Goal: Information Seeking & Learning: Learn about a topic

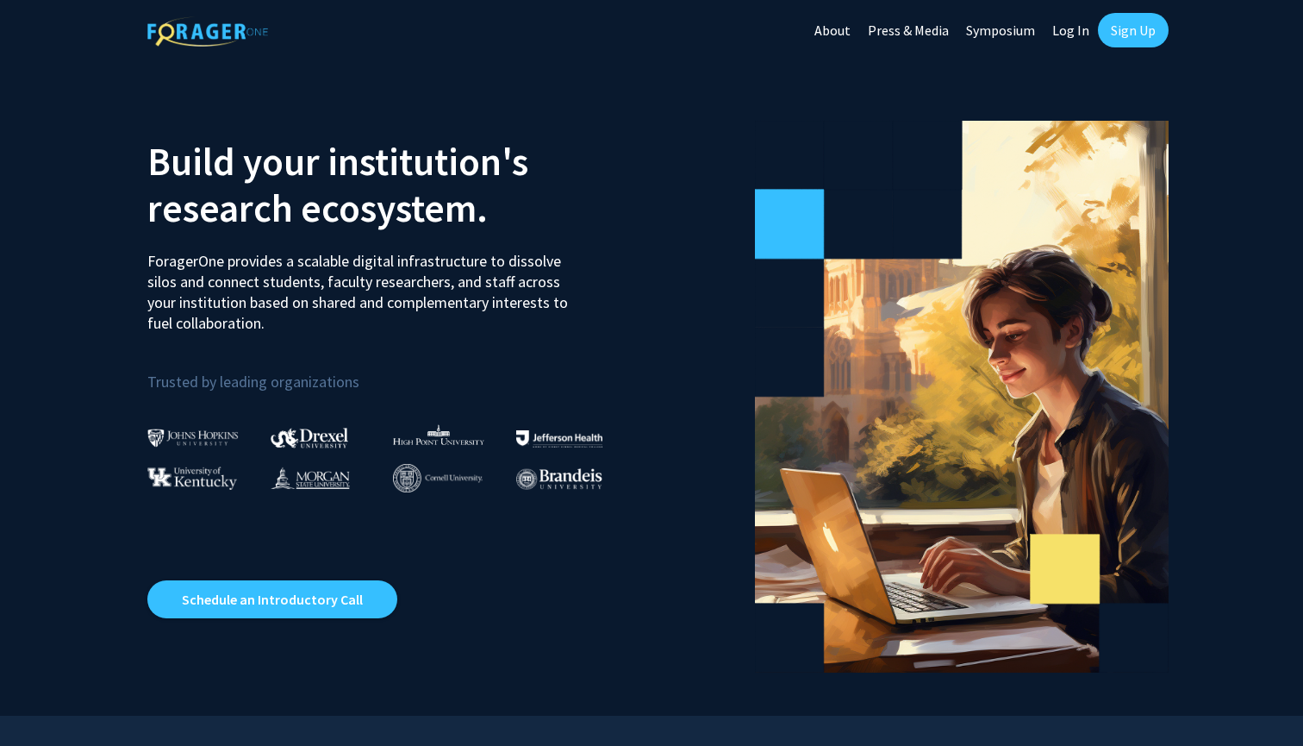
click at [1138, 32] on link "Sign Up" at bounding box center [1133, 30] width 71 height 34
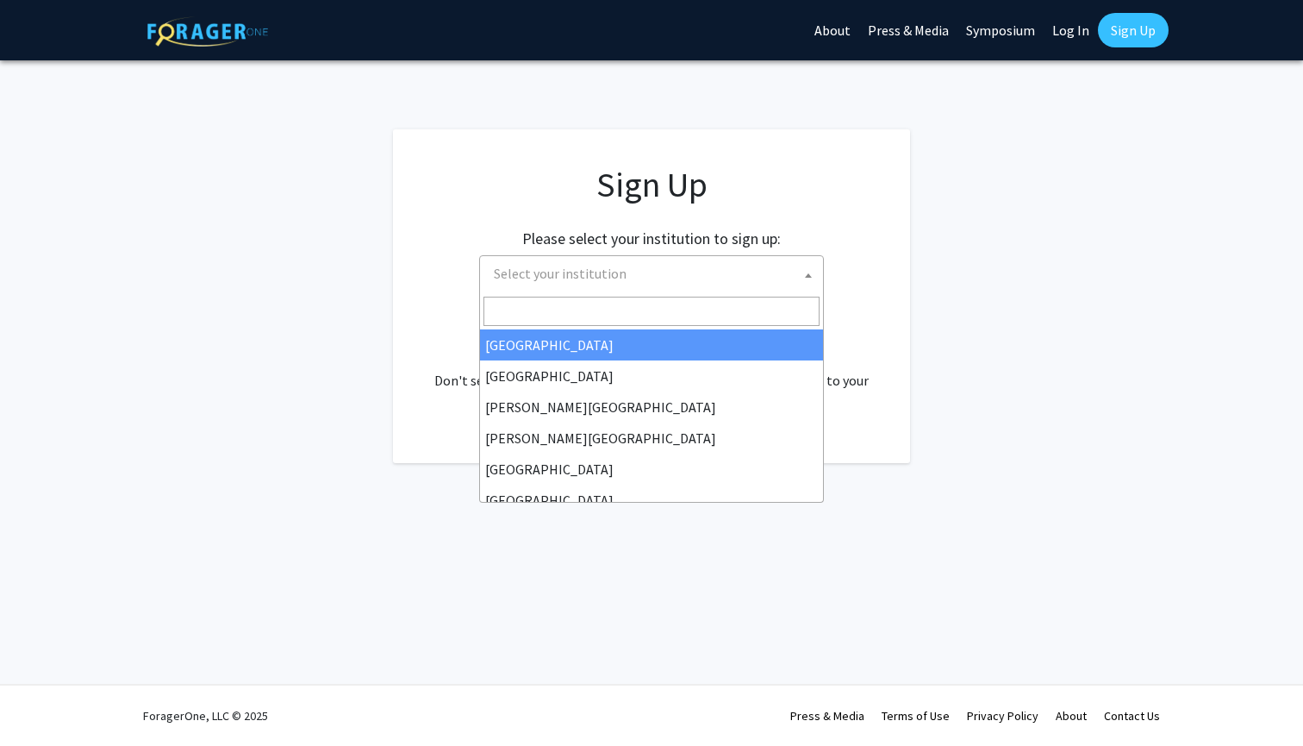
click at [596, 274] on span "Select your institution" at bounding box center [560, 273] width 133 height 17
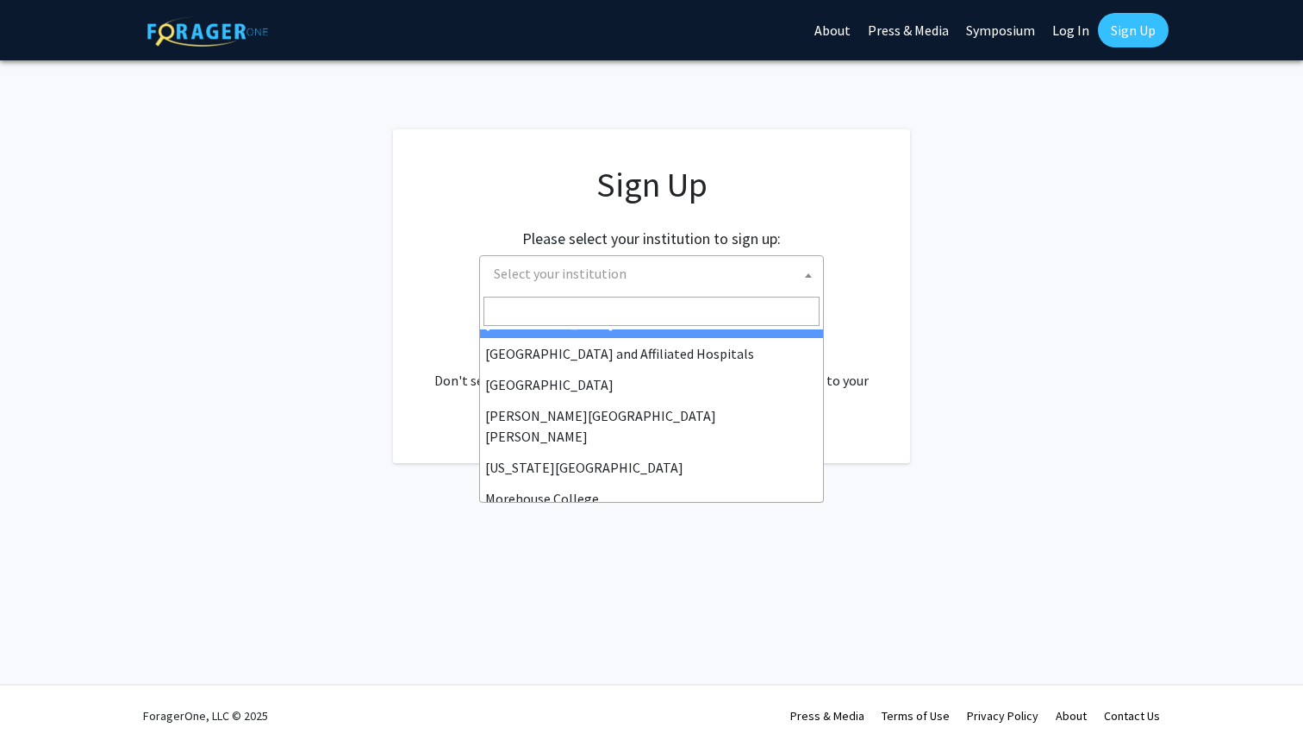
scroll to position [303, 0]
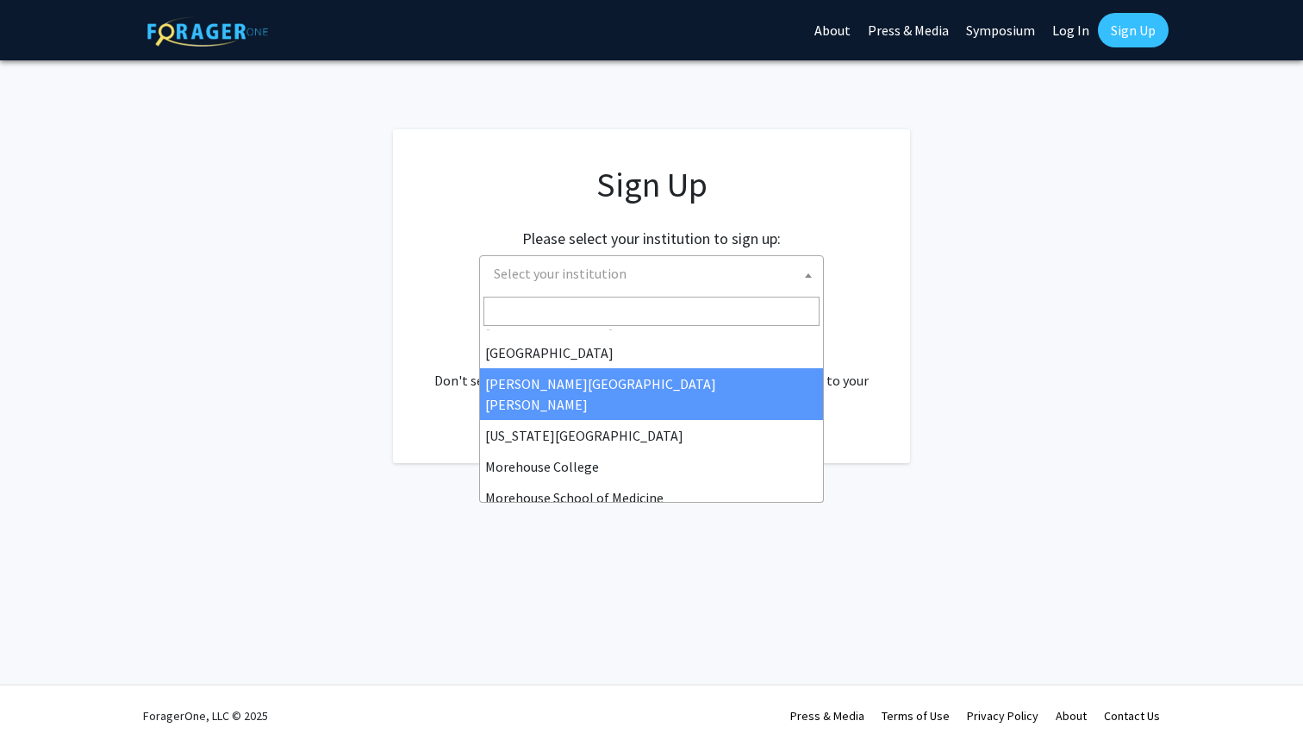
select select "1"
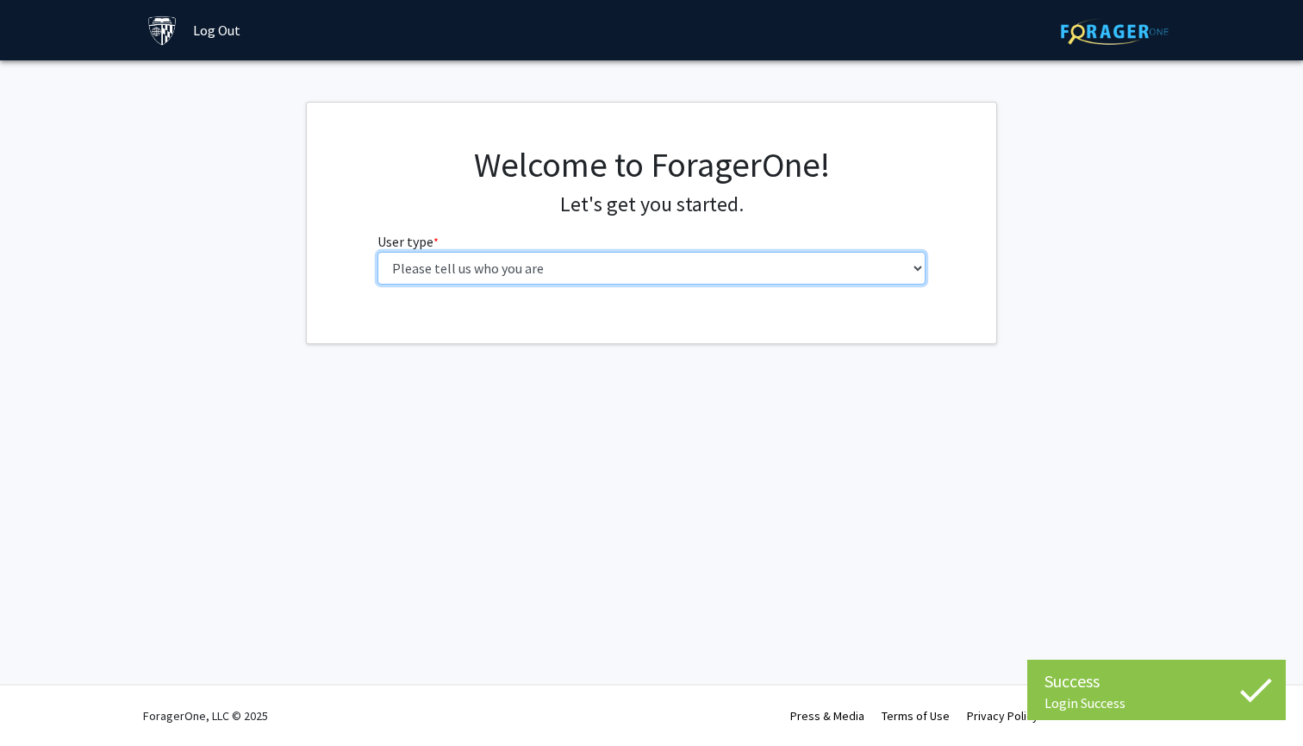
select select "1: undergrad"
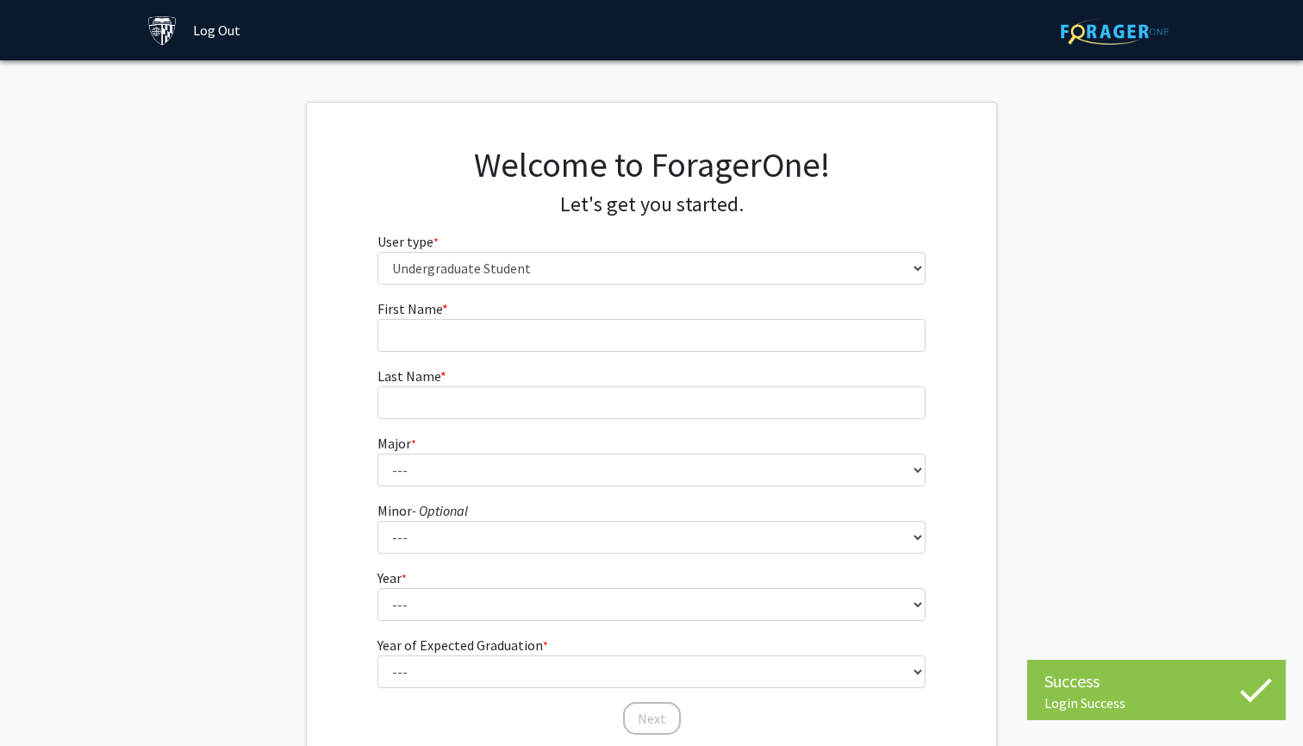
click at [571, 315] on fg-input "First Name * required" at bounding box center [652, 324] width 549 height 53
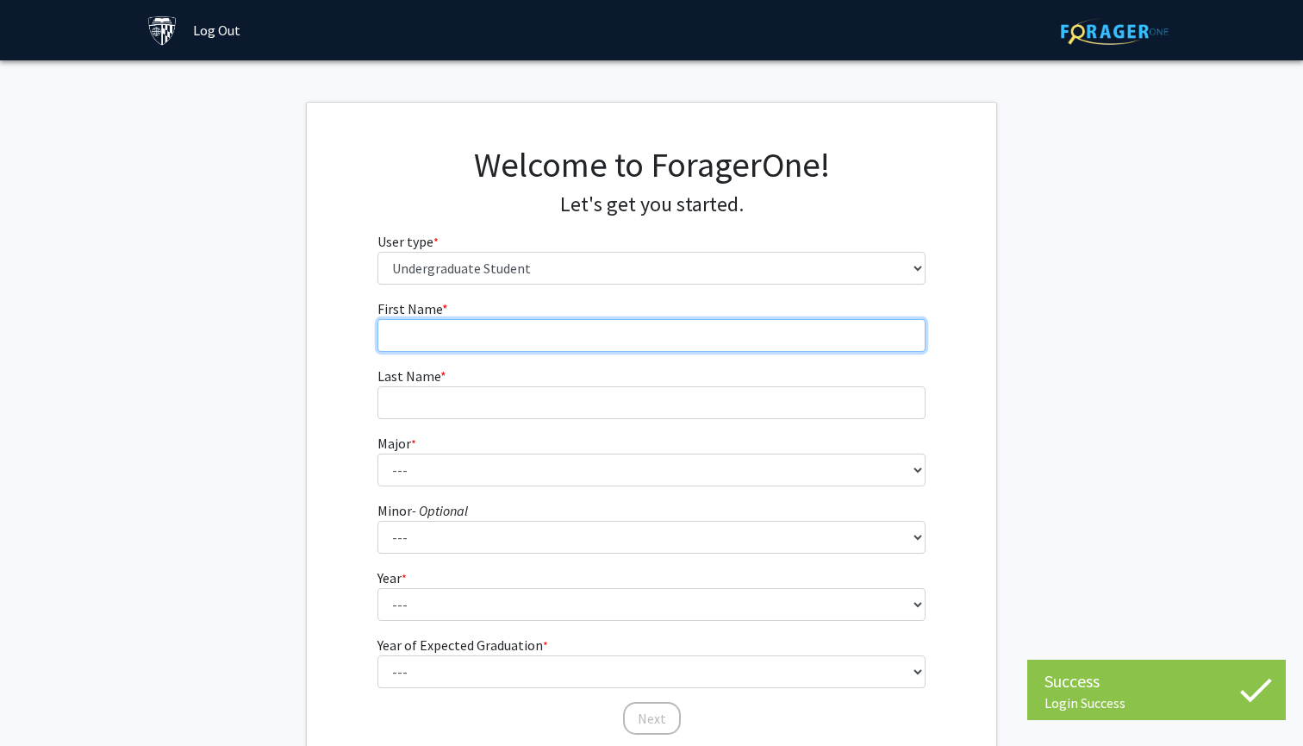
click at [509, 327] on input "First Name * required" at bounding box center [652, 335] width 549 height 33
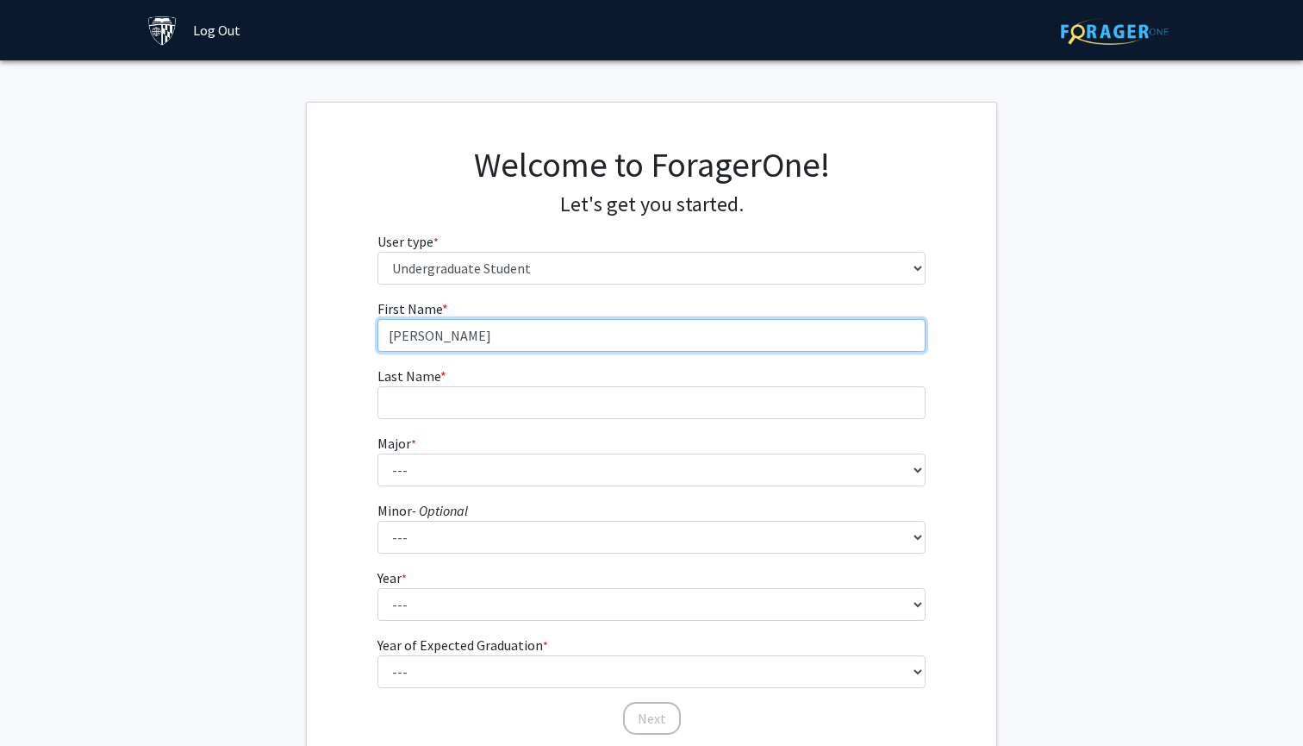
type input "[PERSON_NAME]"
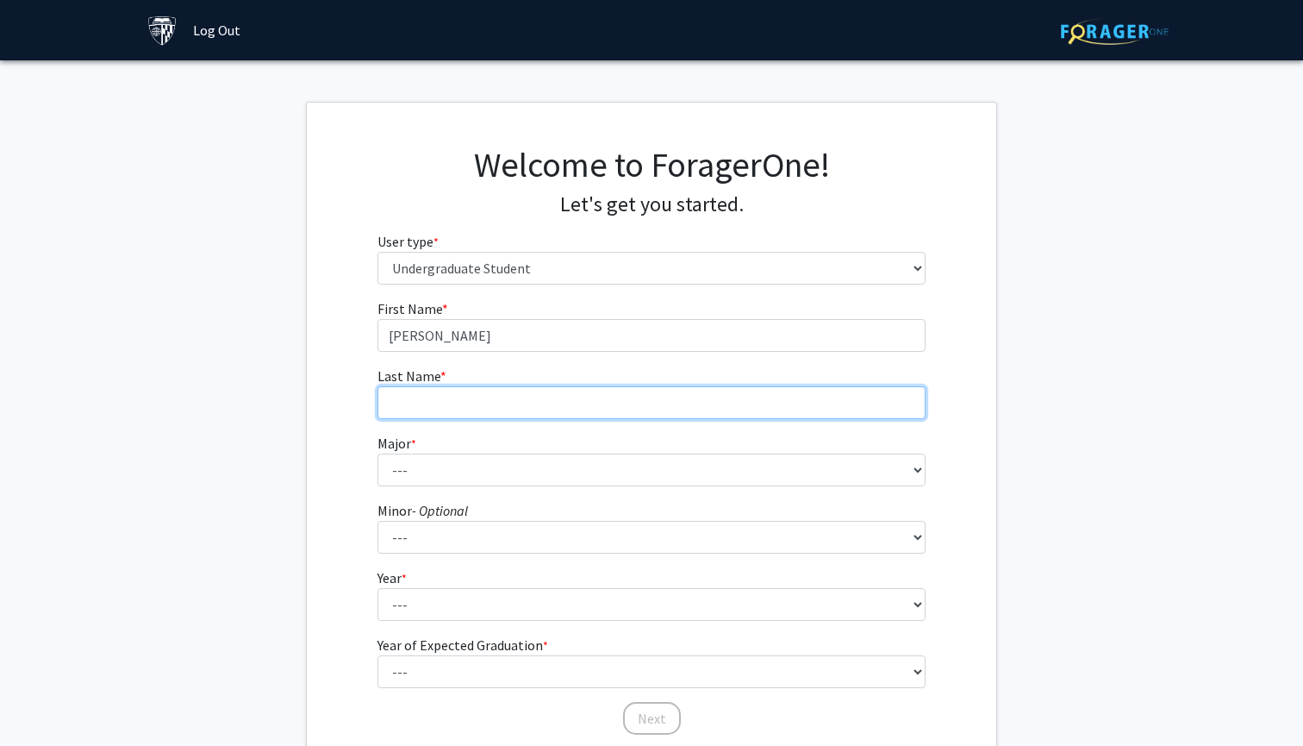
click at [440, 402] on input "Last Name * required" at bounding box center [652, 402] width 549 height 33
type input "Sun"
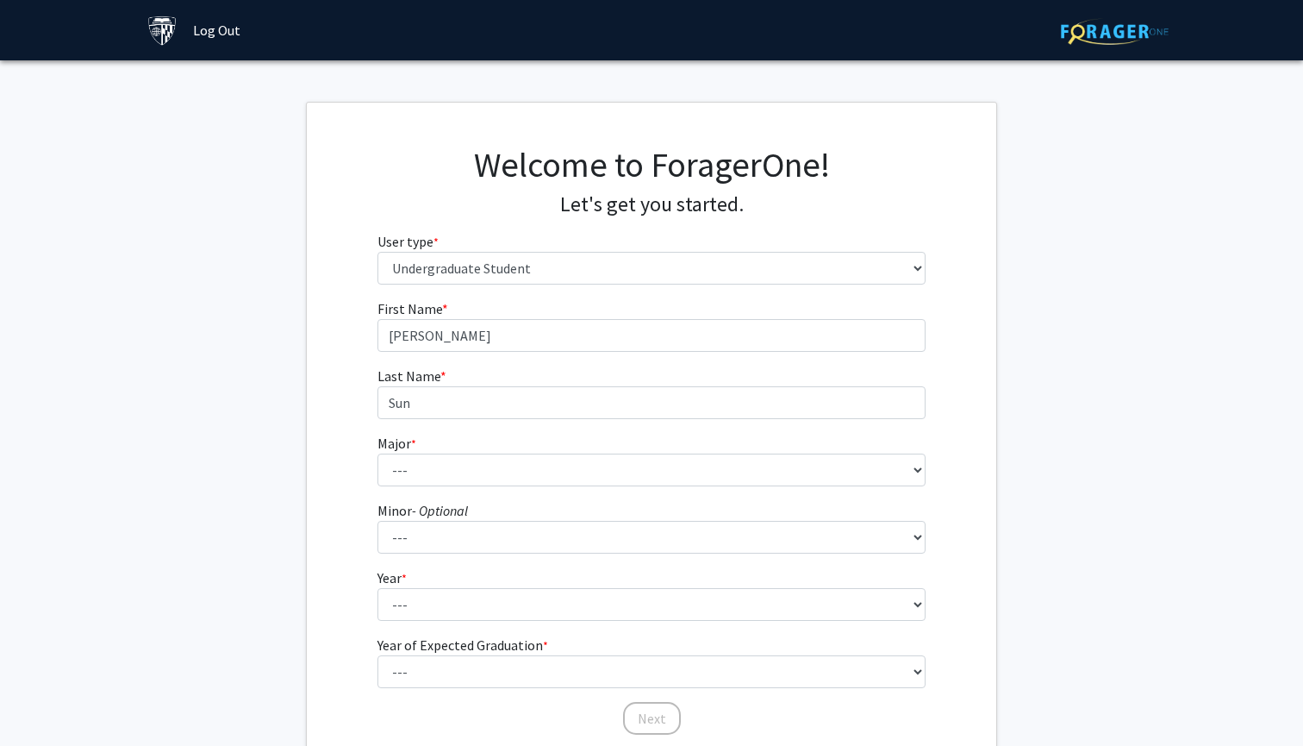
click at [1017, 428] on fg-get-started "Welcome to ForagerOne! Let's get you started. User type * required Please tell …" at bounding box center [651, 442] width 1303 height 680
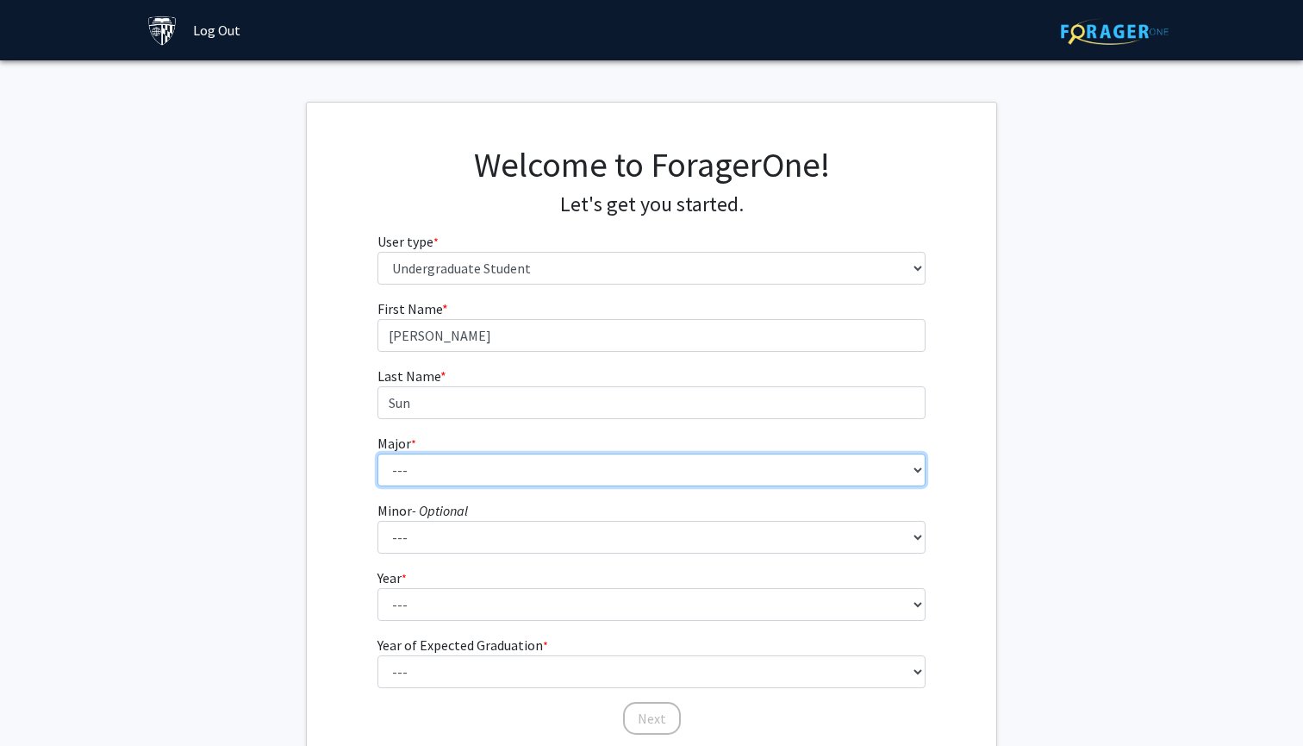
select select "3: 18"
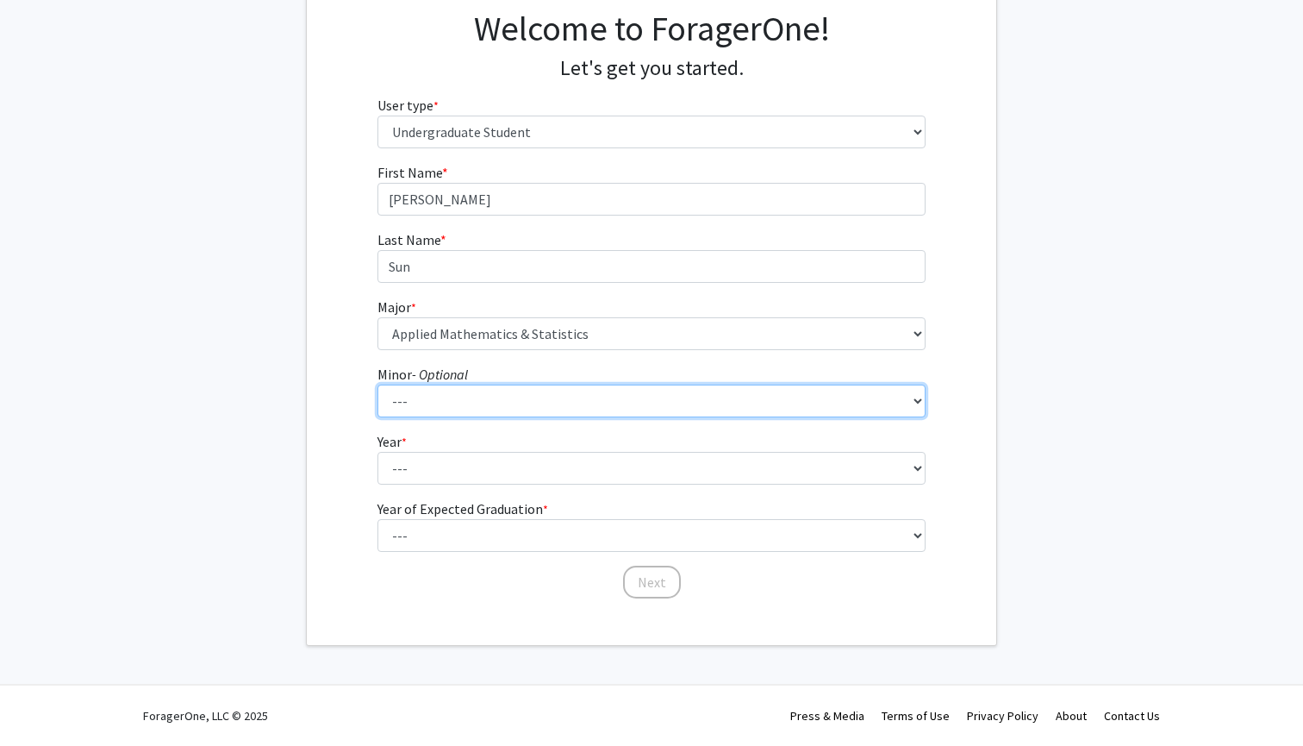
scroll to position [135, 0]
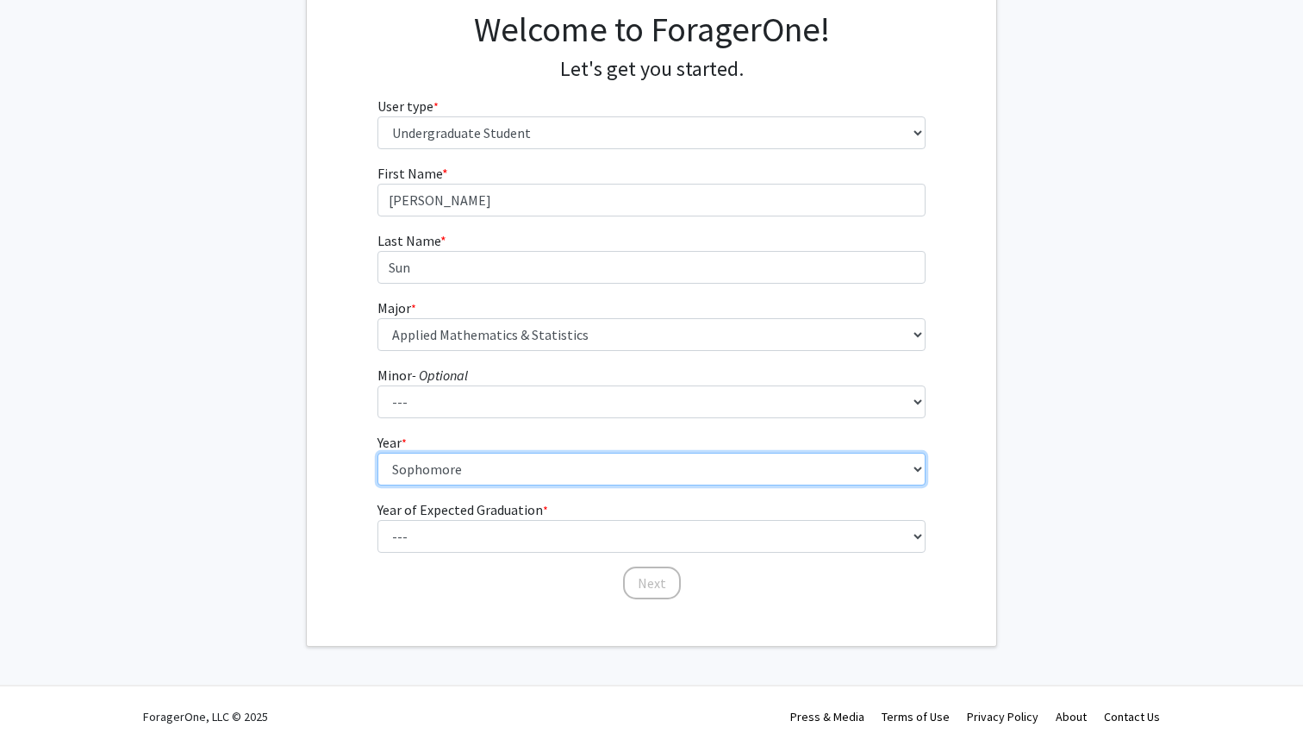
select select "1: first-year"
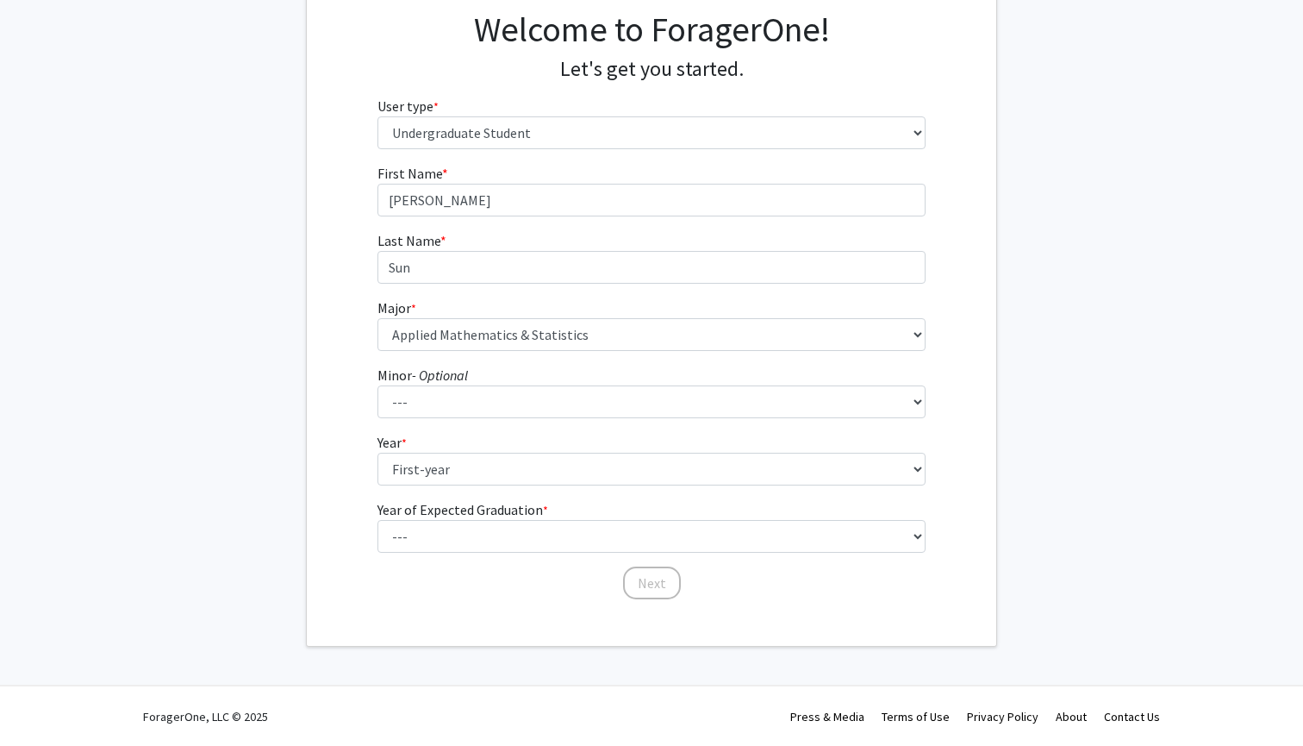
click at [466, 518] on label "Year of Expected Graduation * required" at bounding box center [463, 509] width 171 height 21
click at [466, 485] on select "--- First-year Sophomore Junior Senior Postbaccalaureate Certificate" at bounding box center [652, 469] width 549 height 33
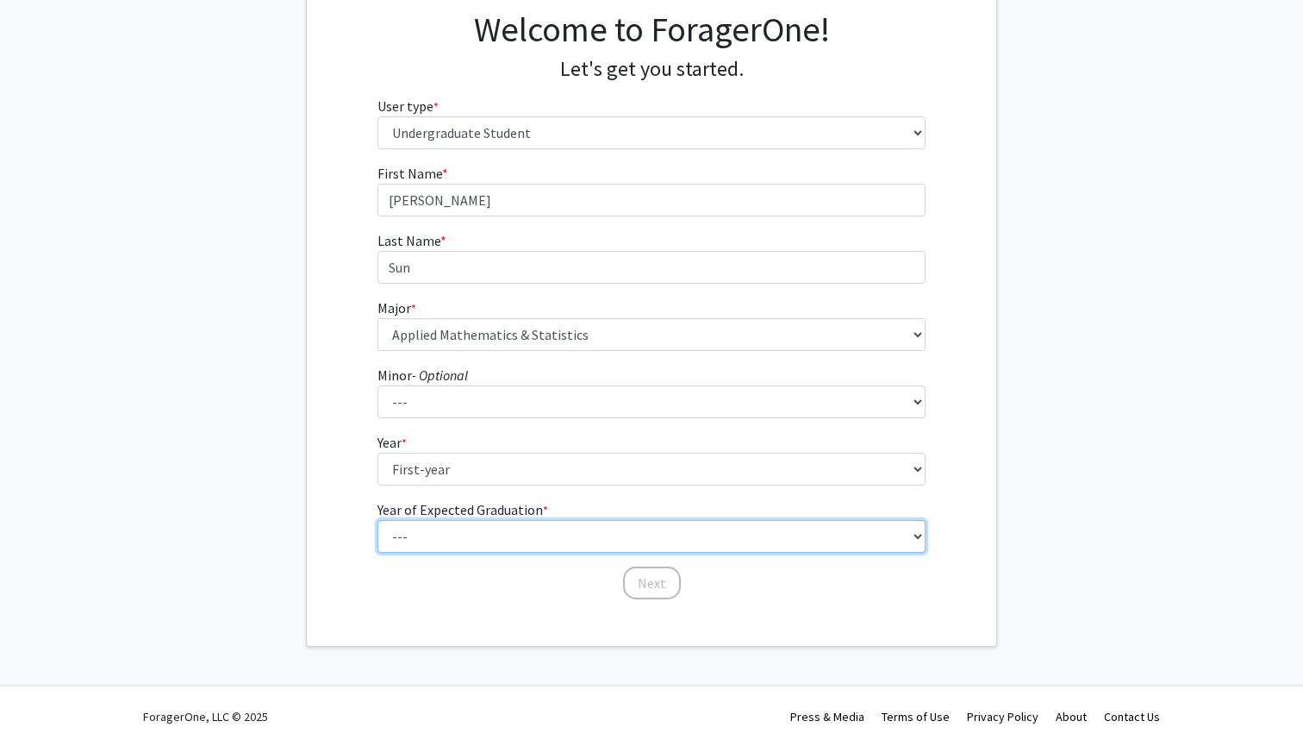
select select "5: 2029"
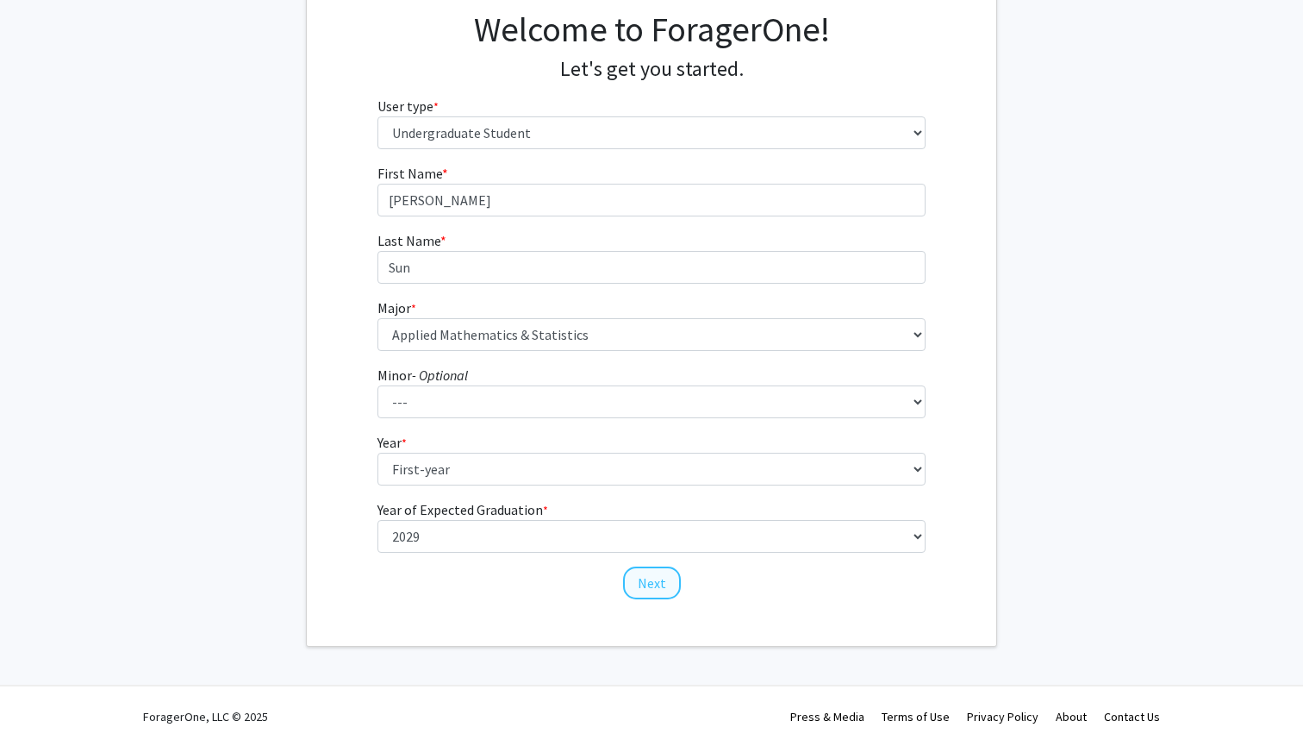
click at [646, 576] on button "Next" at bounding box center [652, 582] width 58 height 33
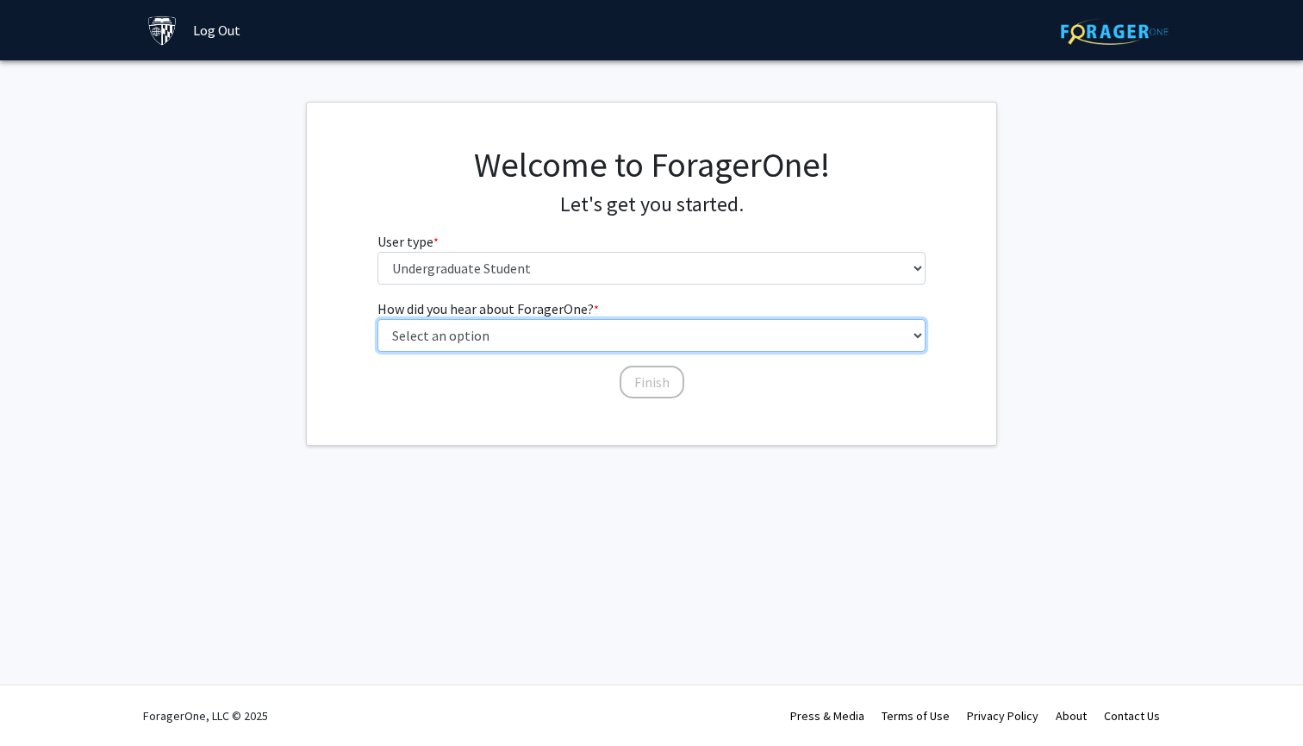
select select "2: faculty_recommendation"
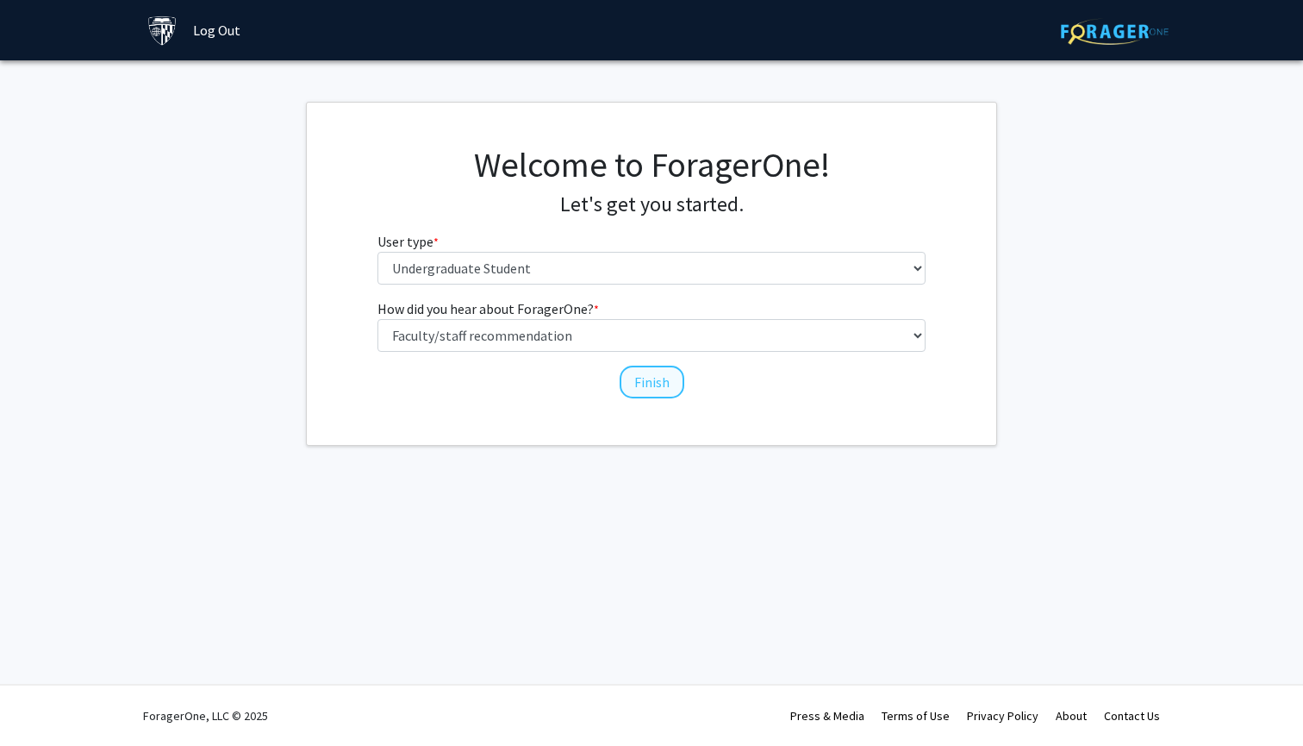
click at [636, 379] on button "Finish" at bounding box center [652, 381] width 65 height 33
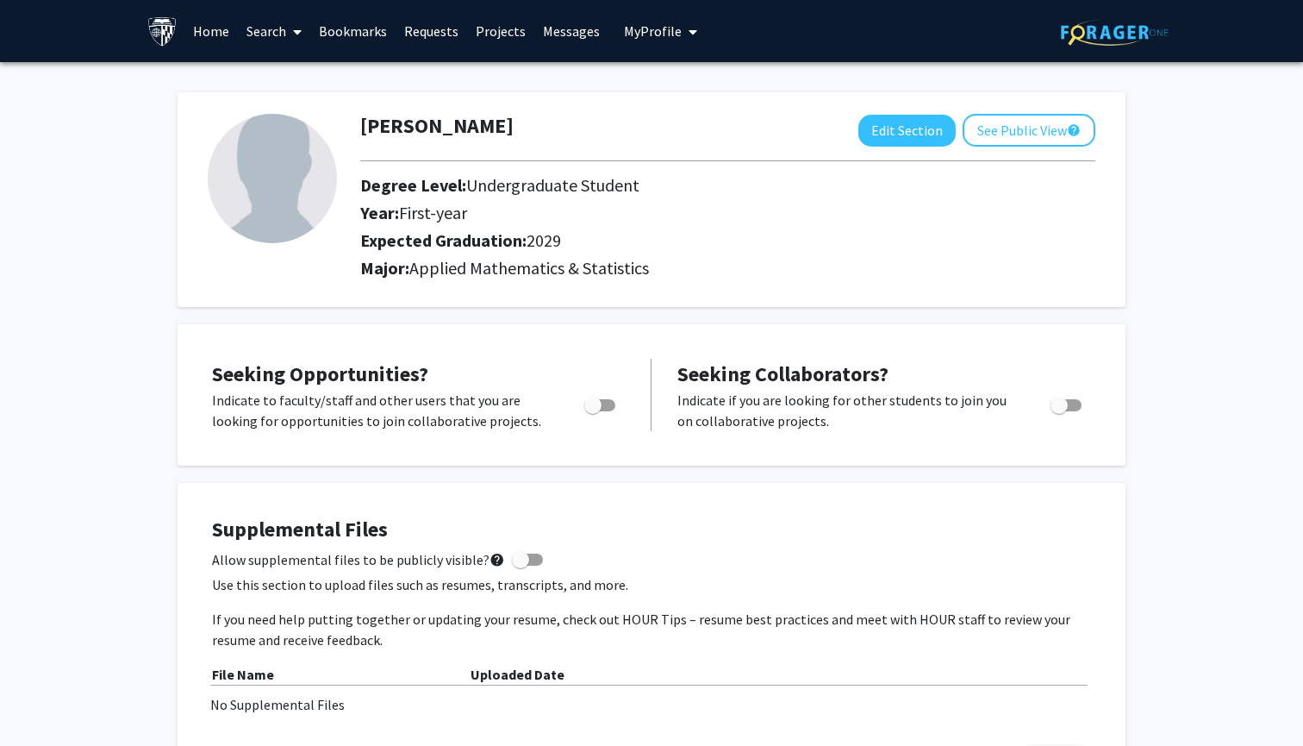
scroll to position [33, 0]
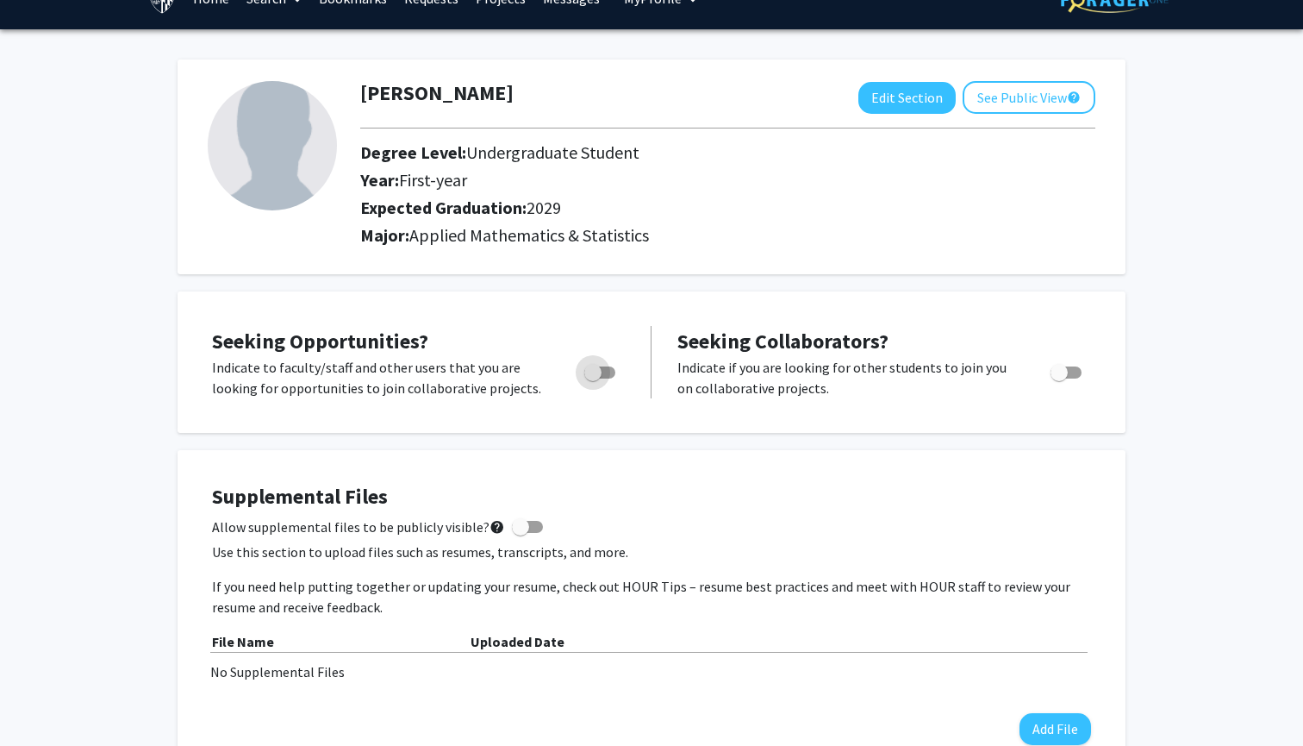
click at [590, 375] on span "Toggle" at bounding box center [592, 372] width 17 height 17
click at [592, 378] on input "Are you actively seeking opportunities?" at bounding box center [592, 378] width 1 height 1
checkbox input "true"
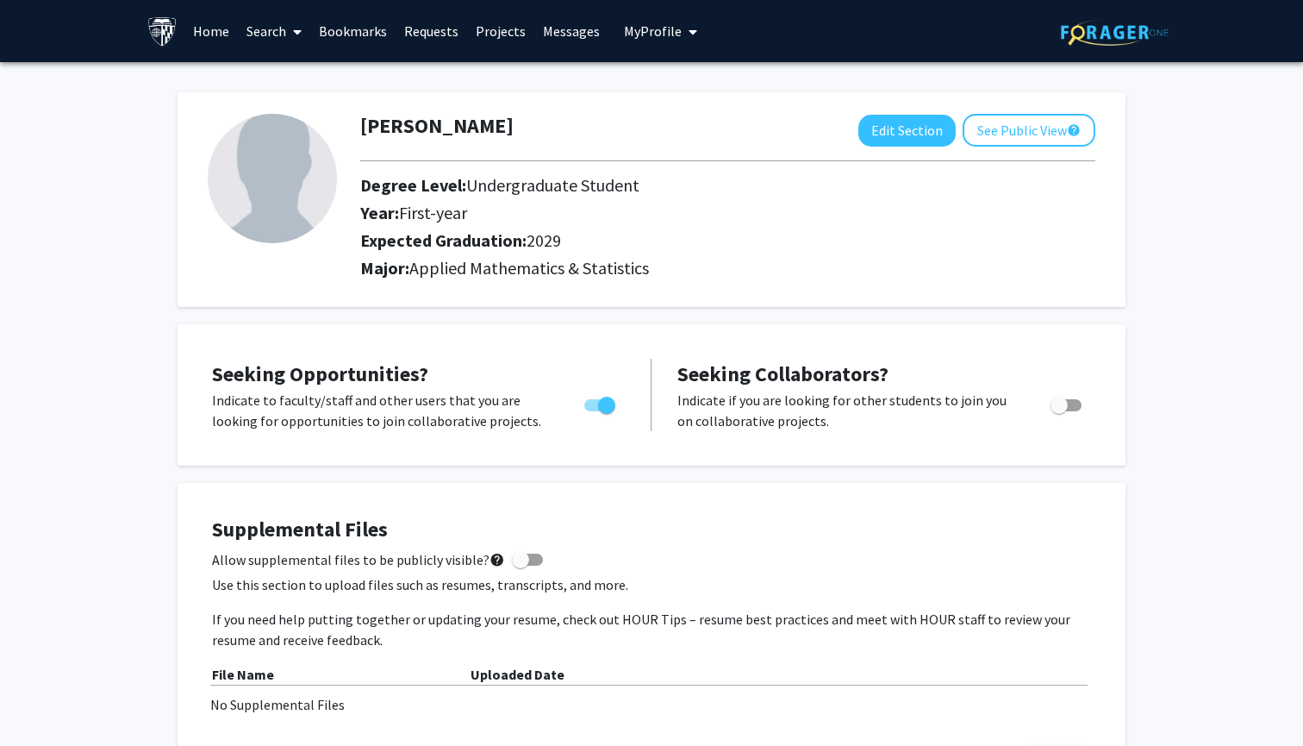
scroll to position [0, 0]
click at [272, 28] on link "Search" at bounding box center [274, 31] width 72 height 60
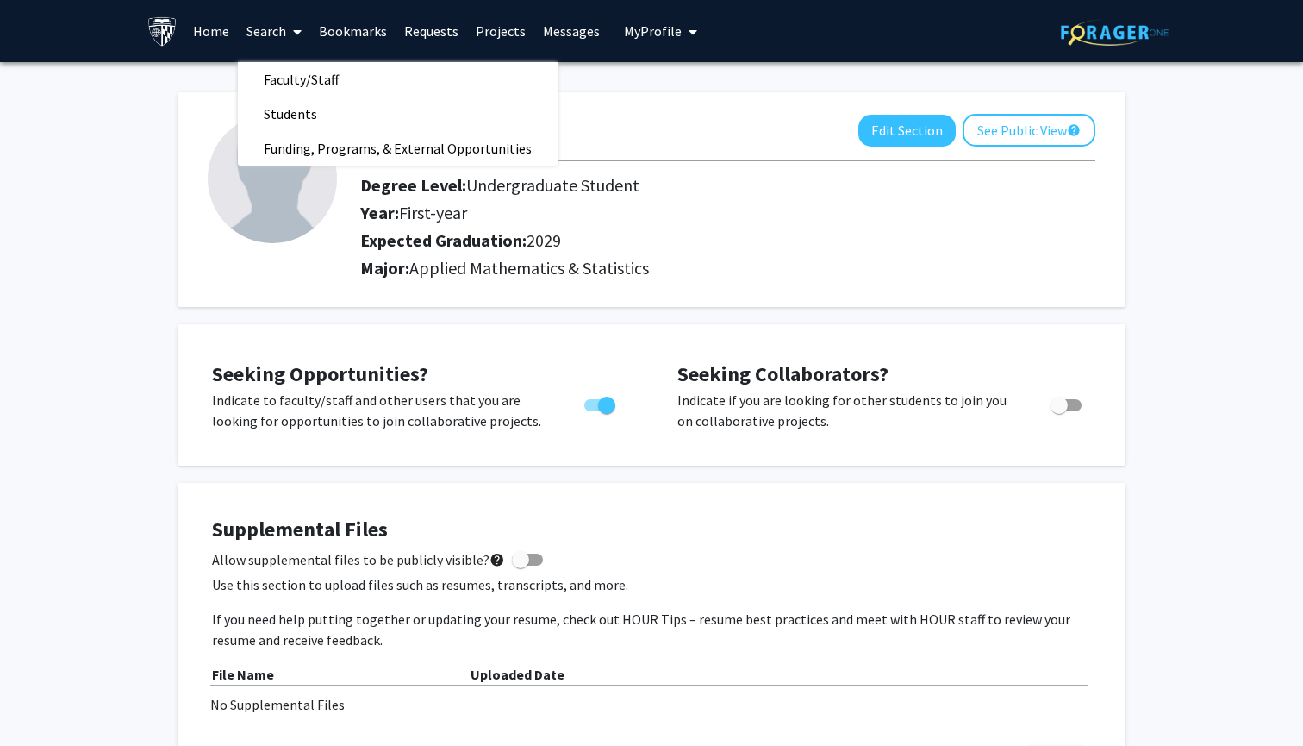
click at [719, 142] on div "[PERSON_NAME] Edit Section See Public View help" at bounding box center [727, 130] width 761 height 33
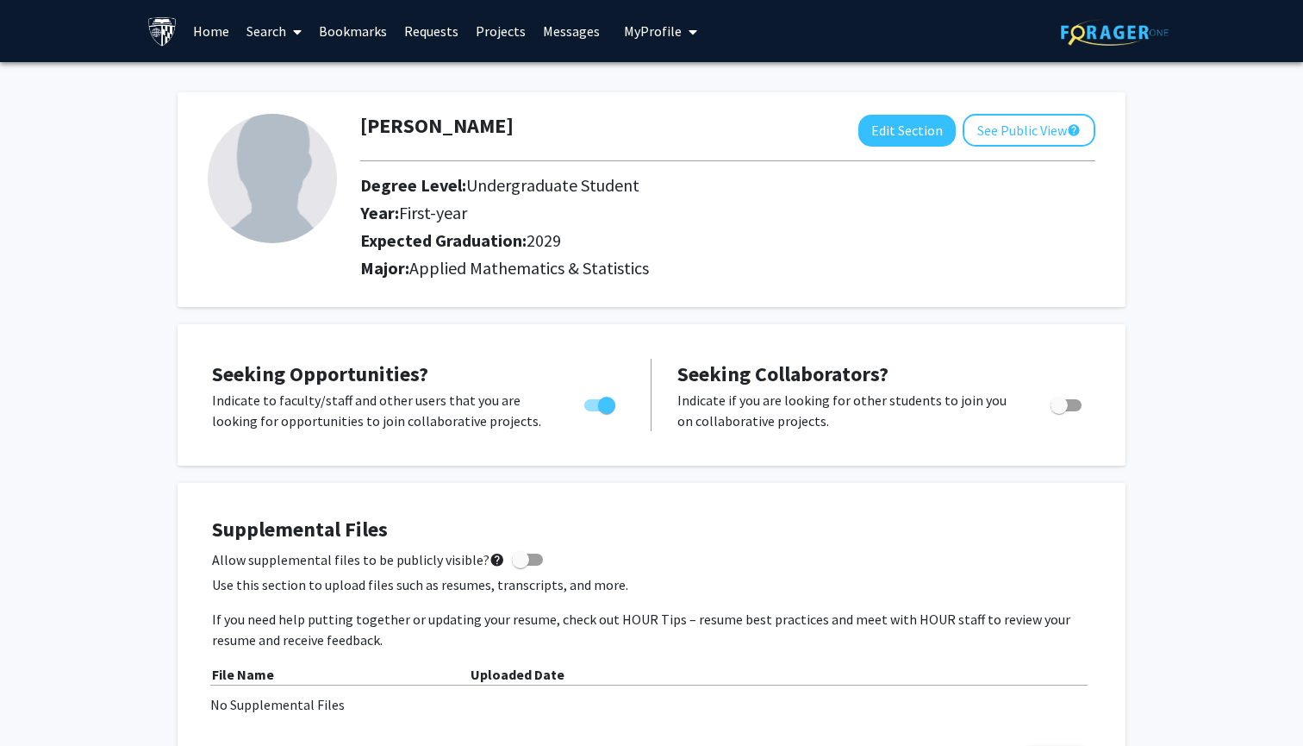
click at [209, 33] on link "Home" at bounding box center [210, 31] width 53 height 60
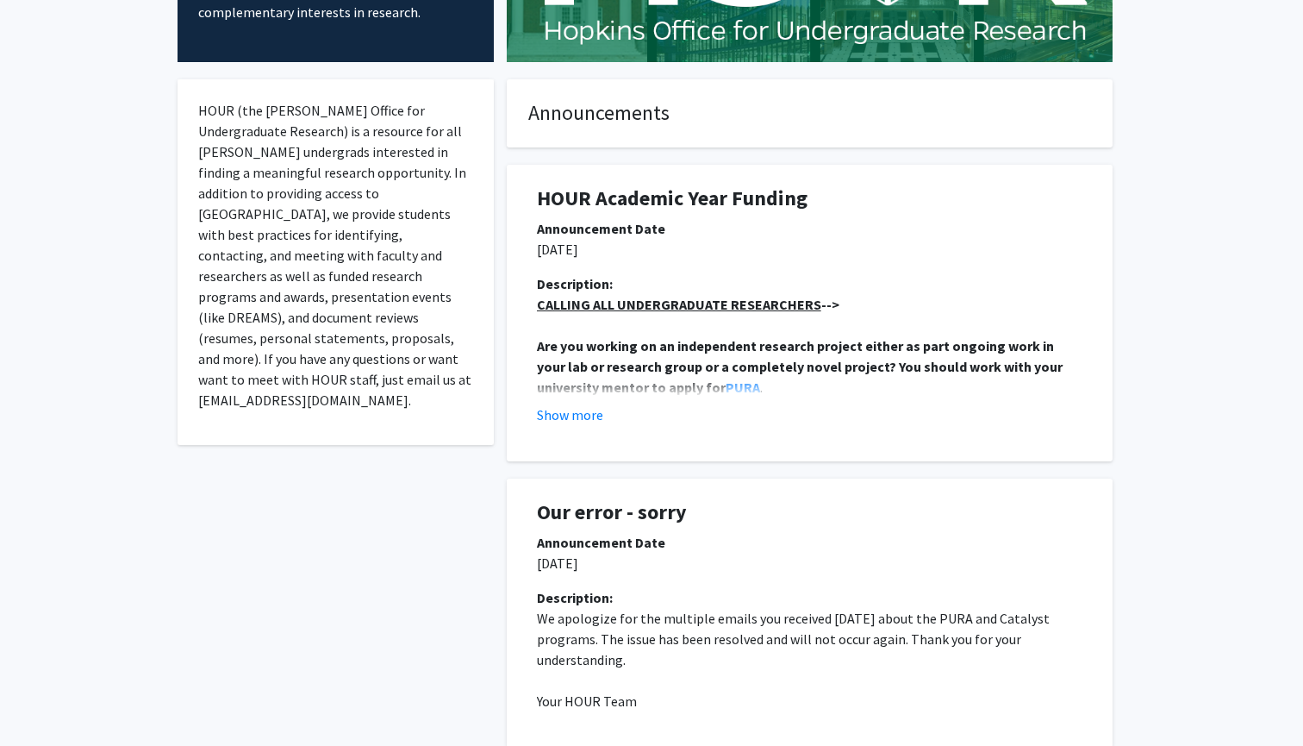
scroll to position [289, 0]
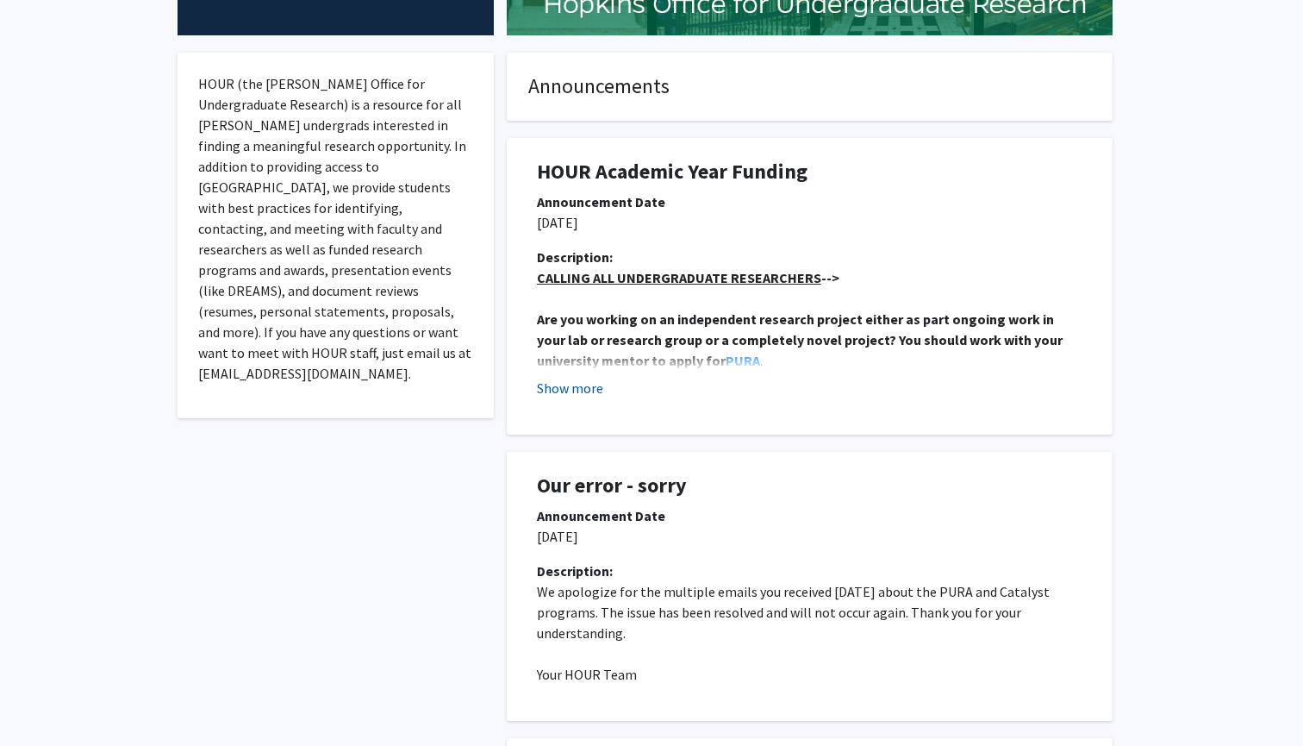
click at [578, 388] on button "Show more" at bounding box center [570, 388] width 66 height 21
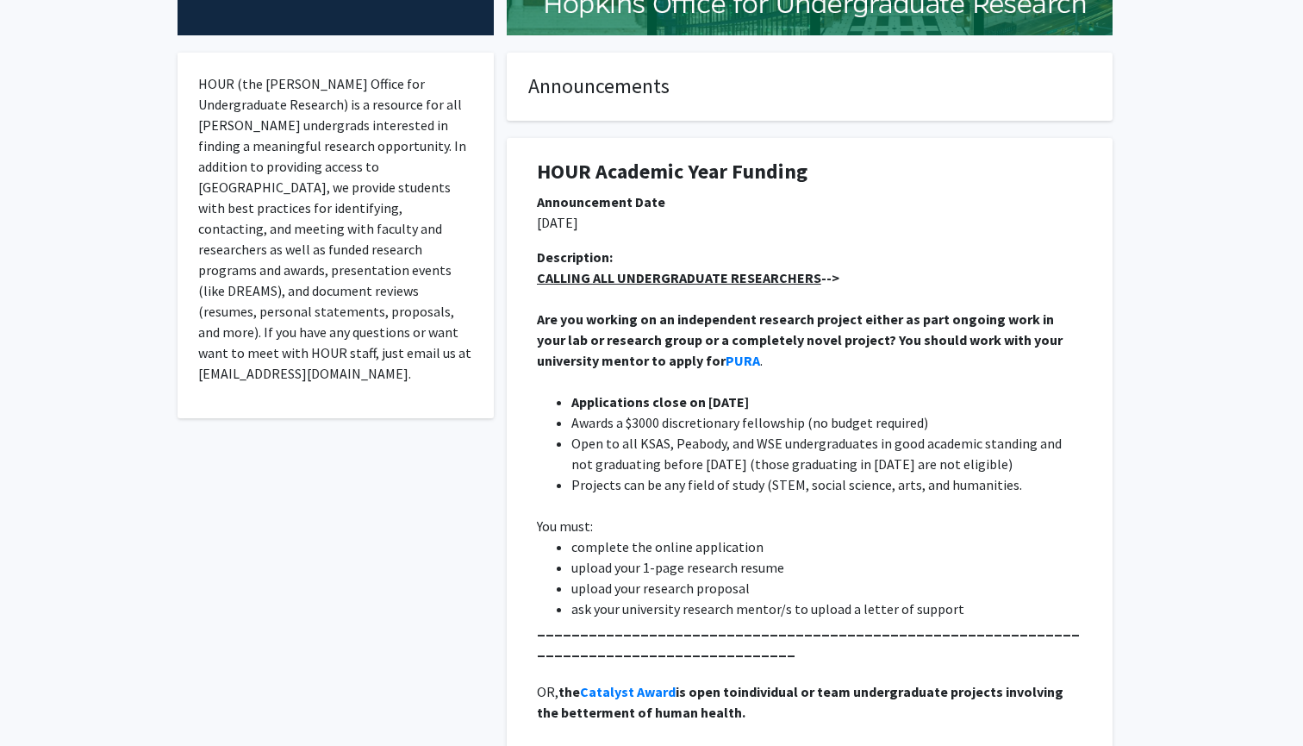
click at [654, 288] on p "CALLING ALL UNDERGRADUATE RESEARCHERS -->" at bounding box center [810, 277] width 546 height 21
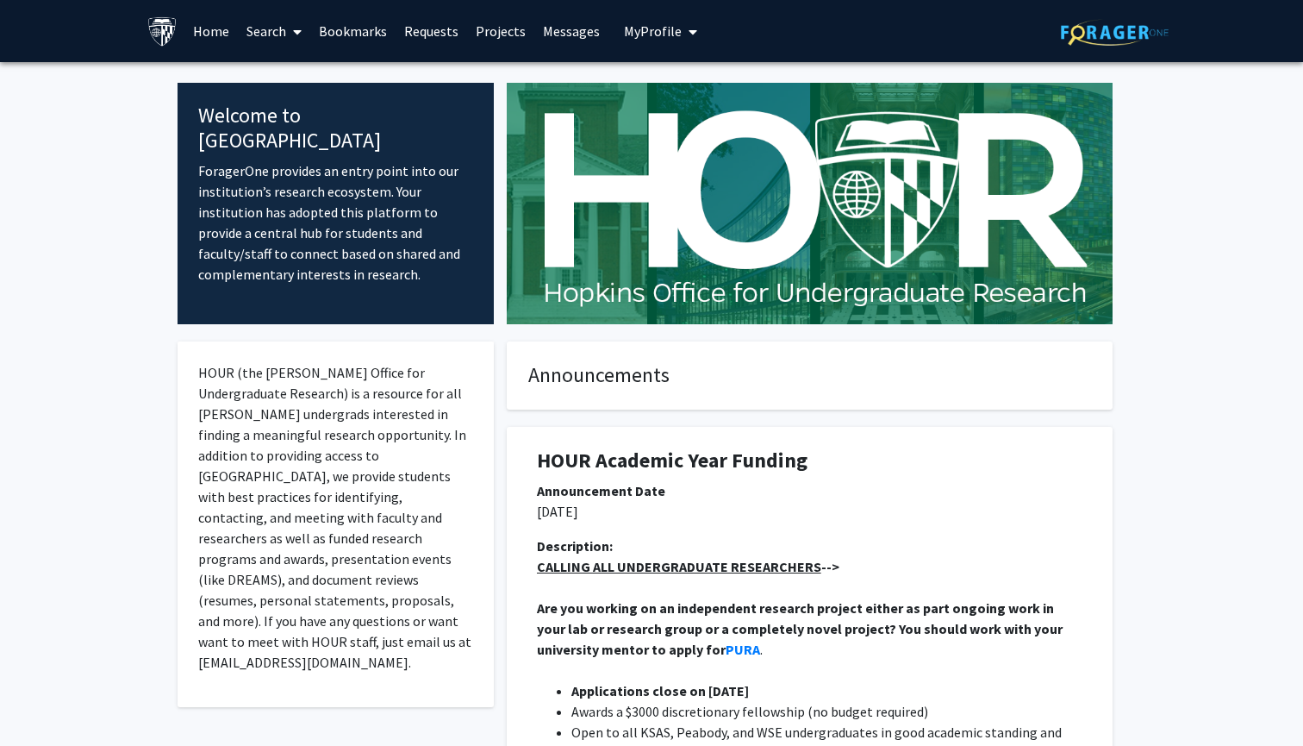
scroll to position [0, 0]
click at [267, 39] on link "Search" at bounding box center [274, 31] width 72 height 60
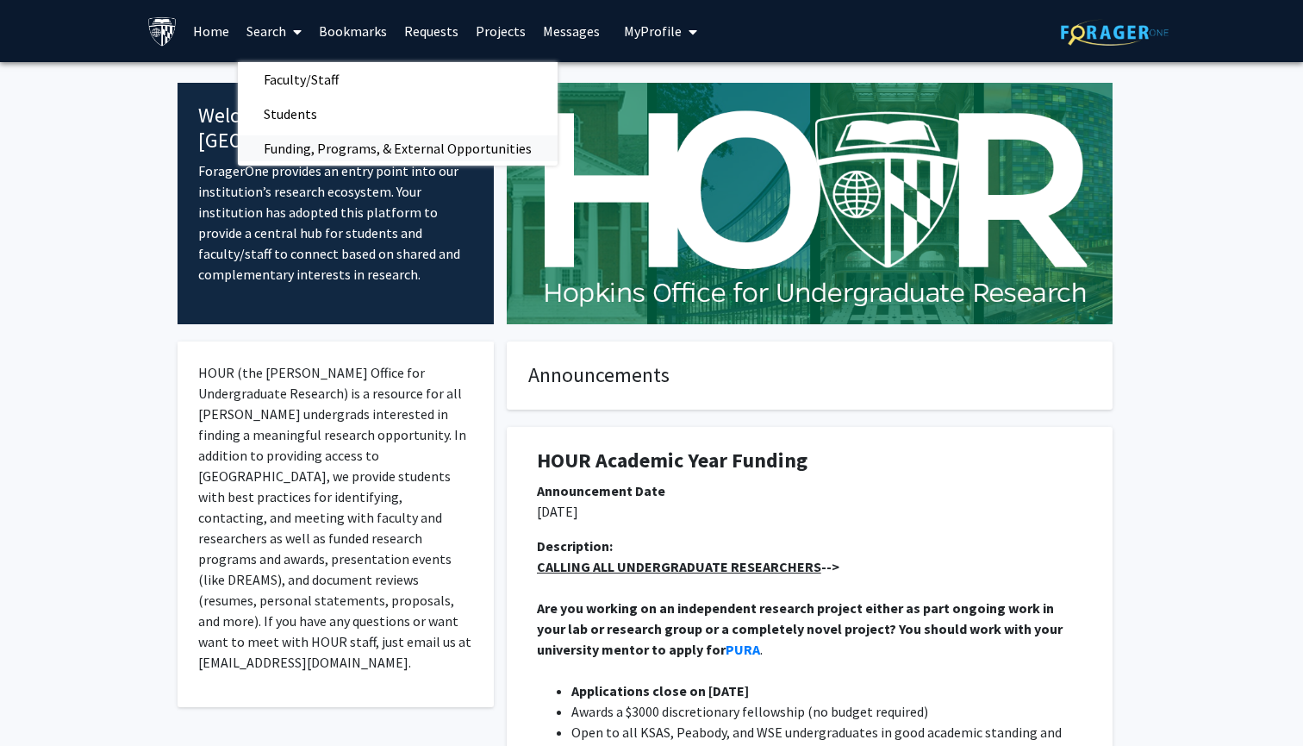
click at [310, 149] on span "Funding, Programs, & External Opportunities" at bounding box center [398, 148] width 320 height 34
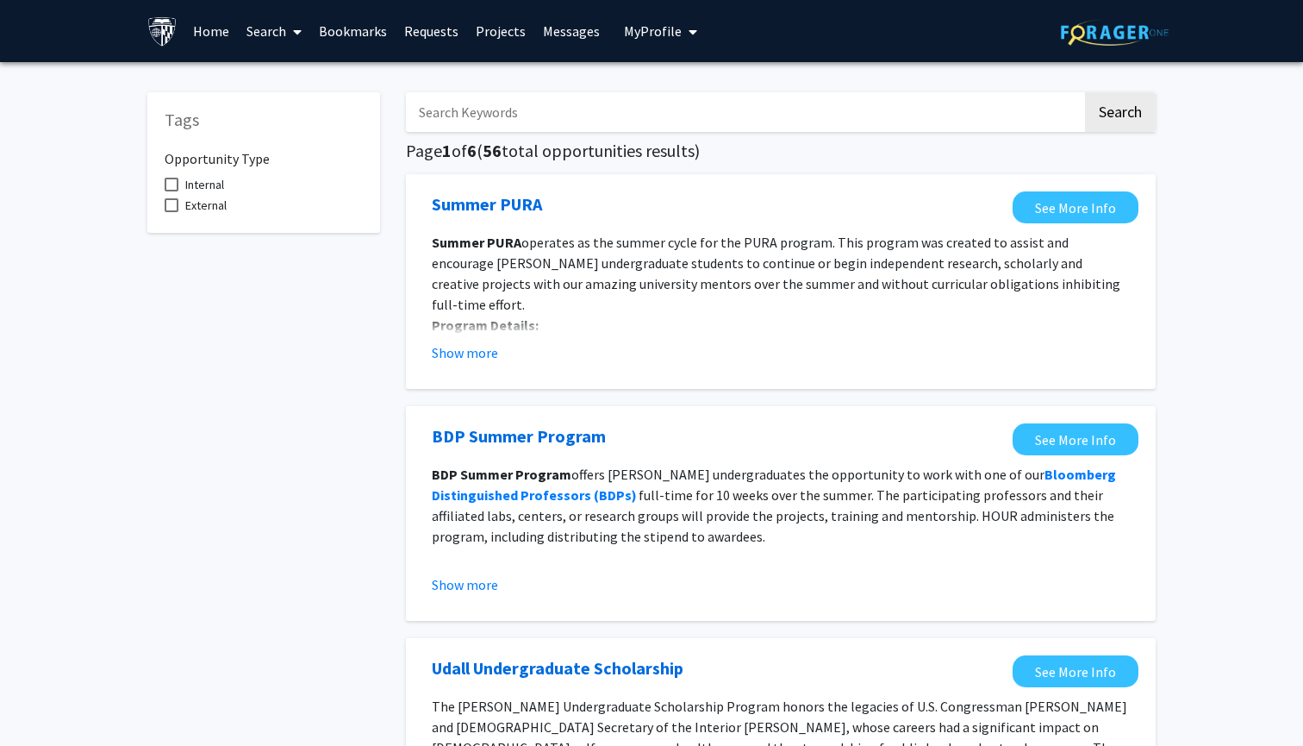
click at [489, 29] on link "Projects" at bounding box center [500, 31] width 67 height 60
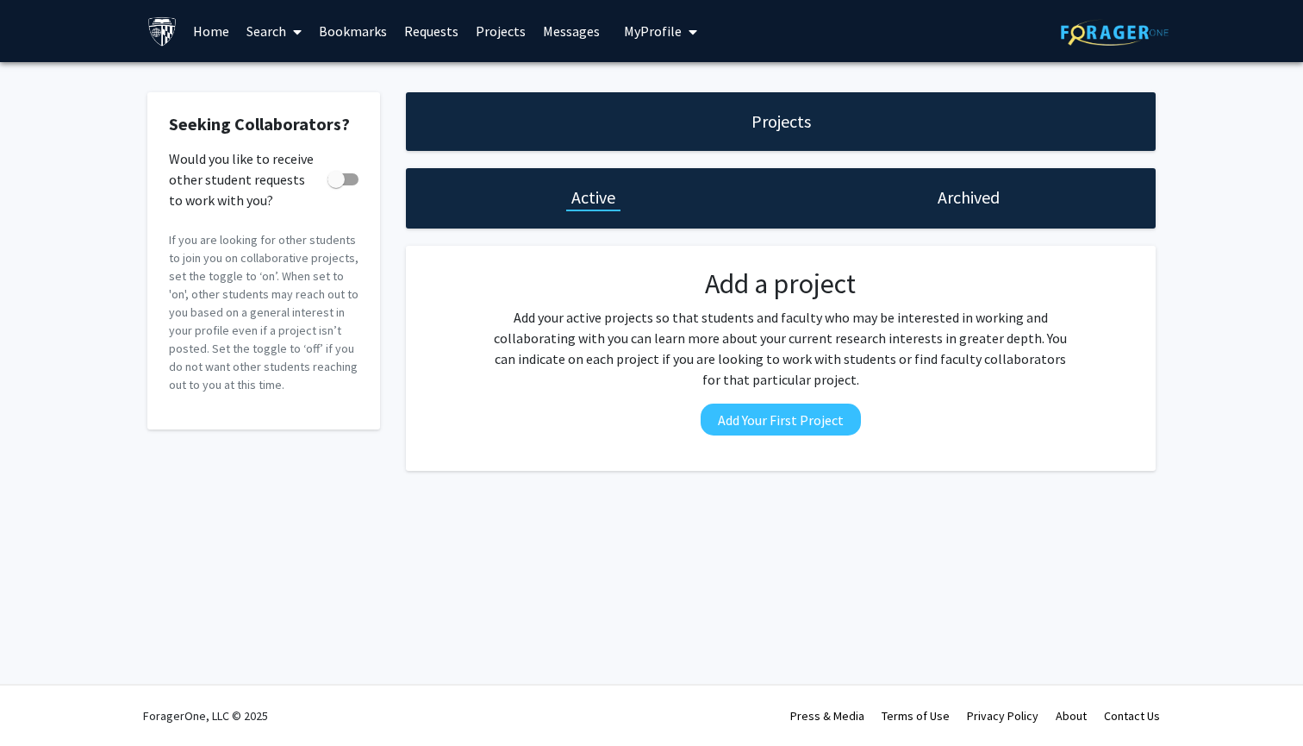
click at [497, 34] on link "Projects" at bounding box center [500, 31] width 67 height 60
click at [444, 33] on link "Requests" at bounding box center [432, 31] width 72 height 60
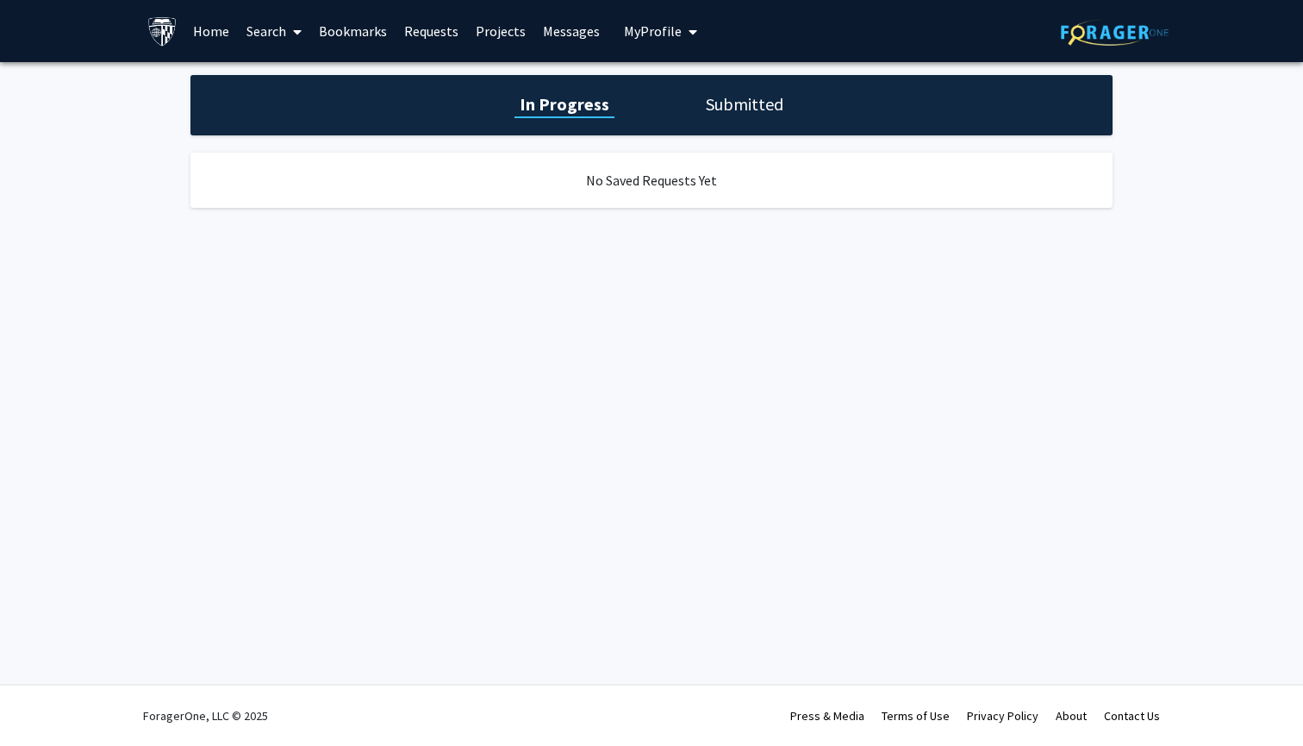
click at [355, 33] on link "Bookmarks" at bounding box center [352, 31] width 85 height 60
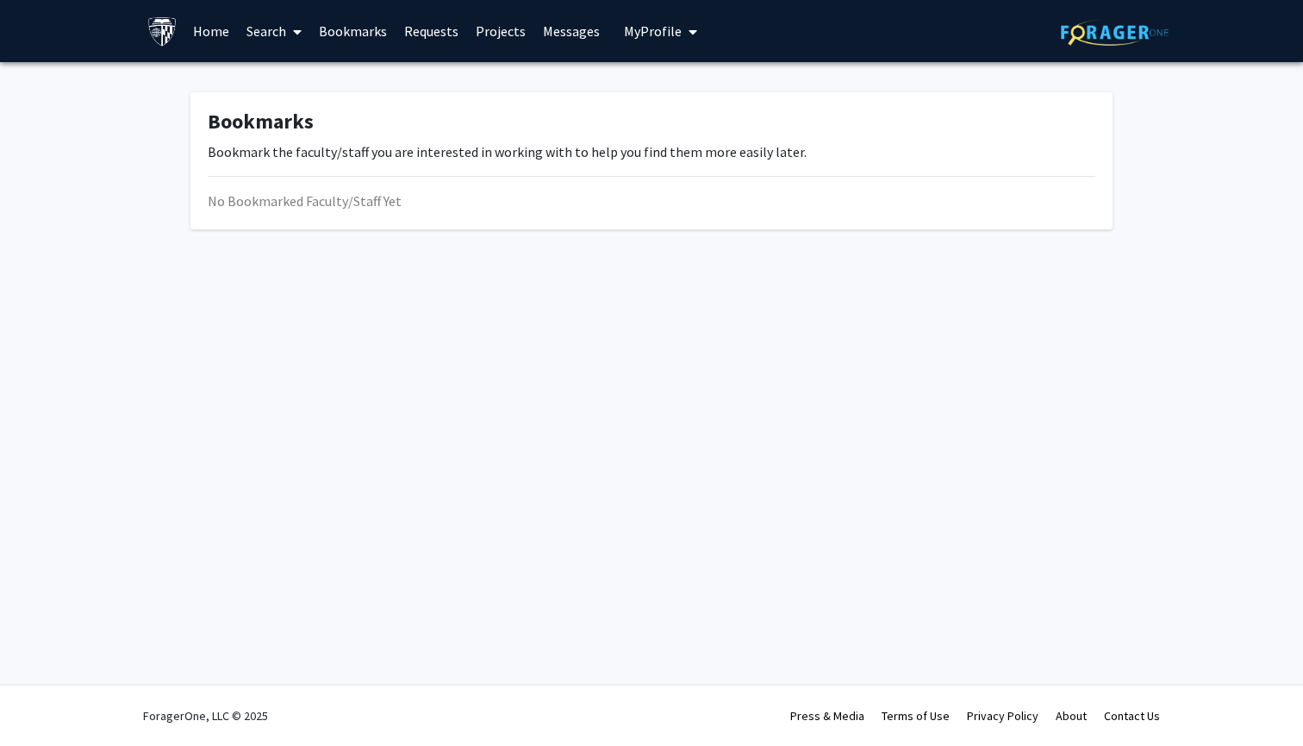
click at [265, 26] on link "Search" at bounding box center [274, 31] width 72 height 60
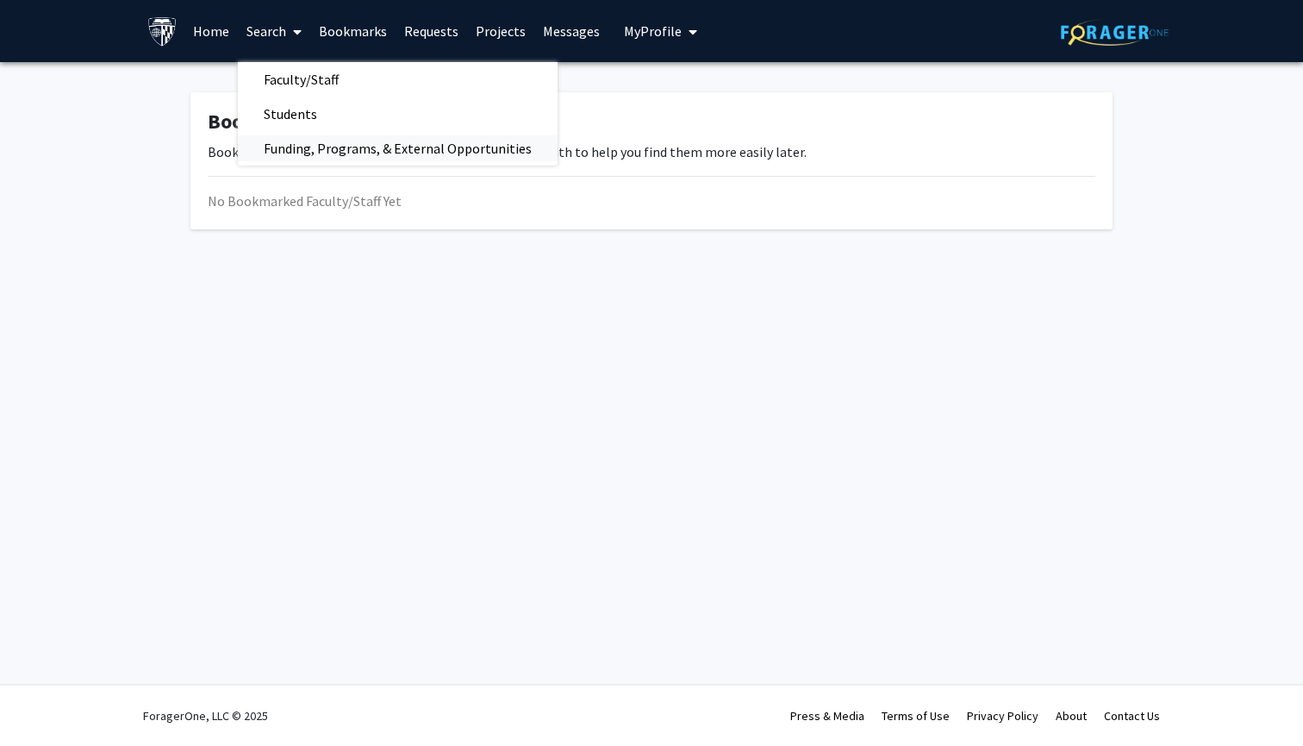
click at [301, 142] on span "Funding, Programs, & External Opportunities" at bounding box center [398, 148] width 320 height 34
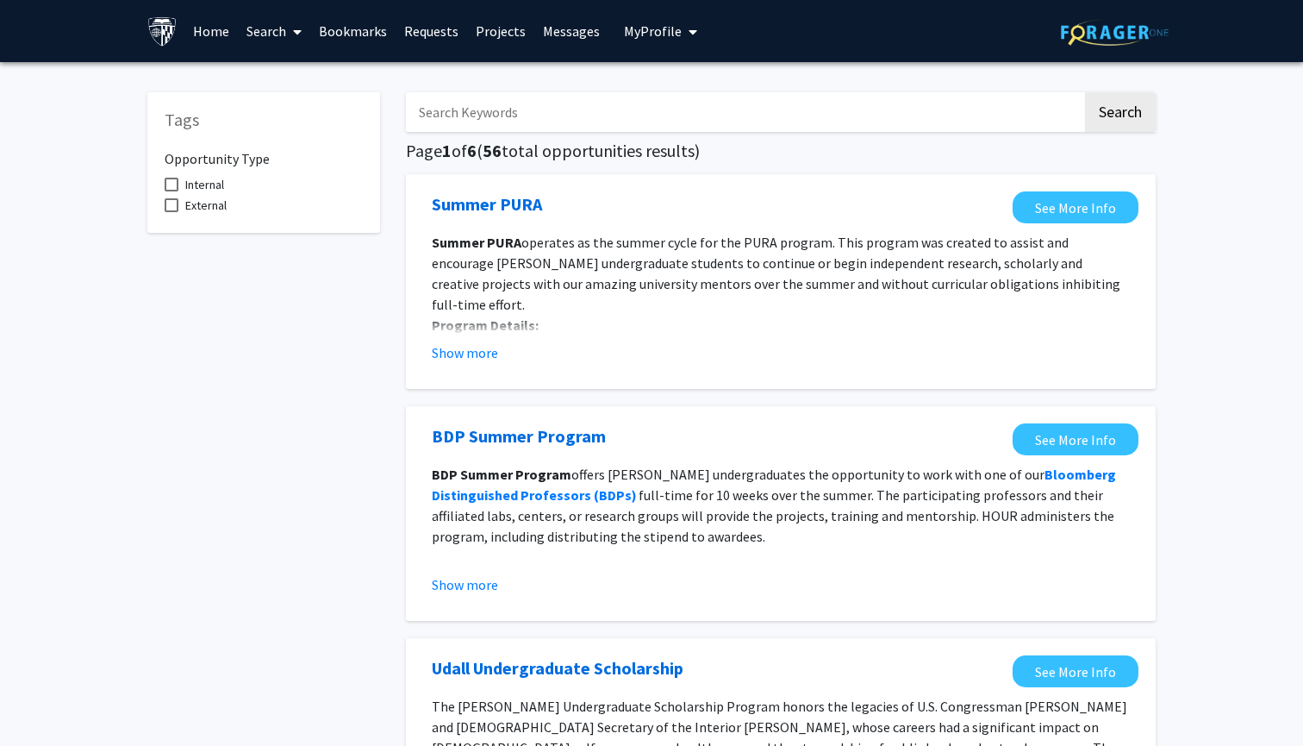
click at [209, 37] on link "Home" at bounding box center [210, 31] width 53 height 60
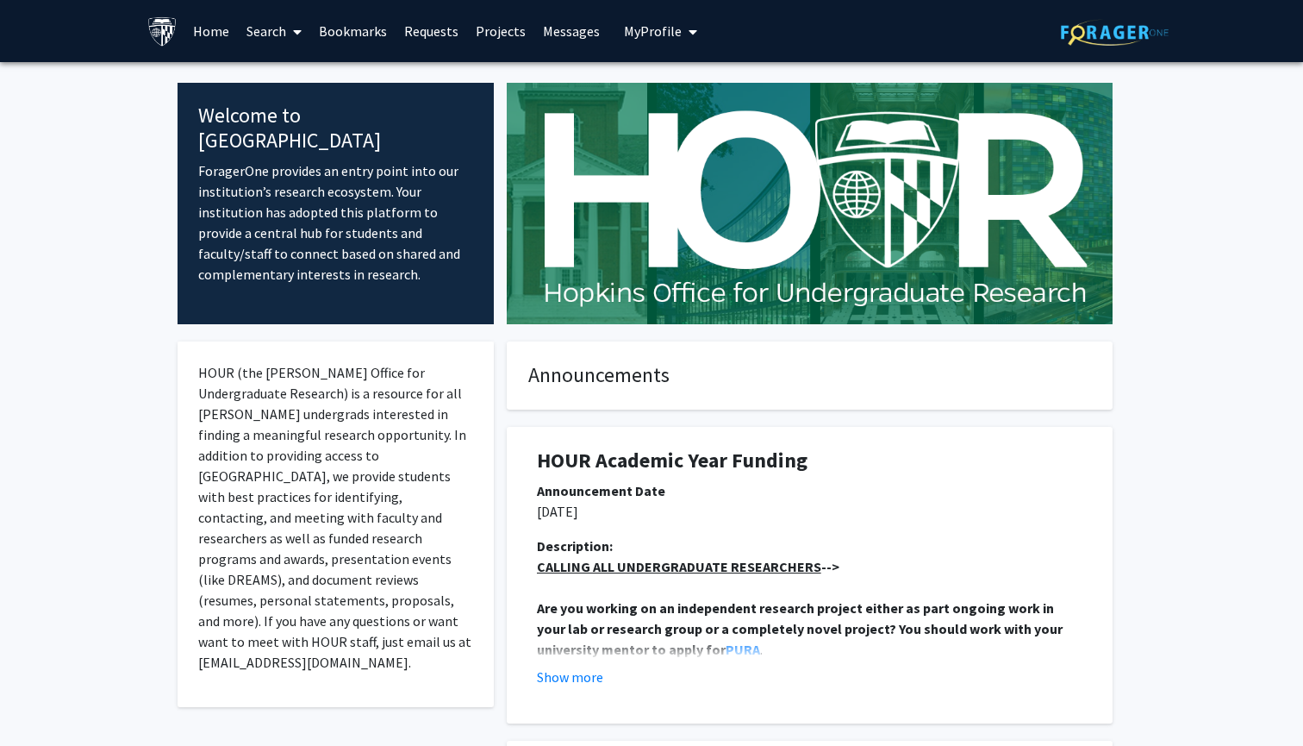
click at [266, 37] on link "Search" at bounding box center [274, 31] width 72 height 60
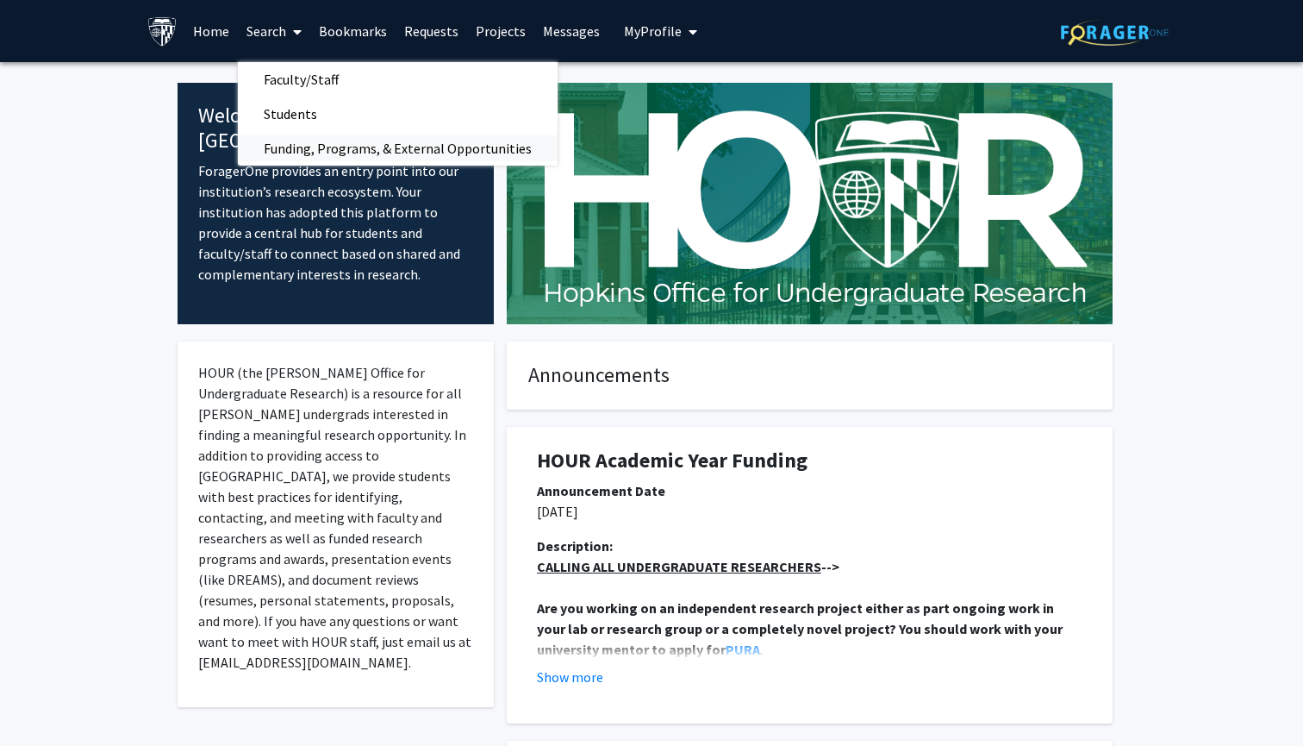
click at [279, 143] on span "Funding, Programs, & External Opportunities" at bounding box center [398, 148] width 320 height 34
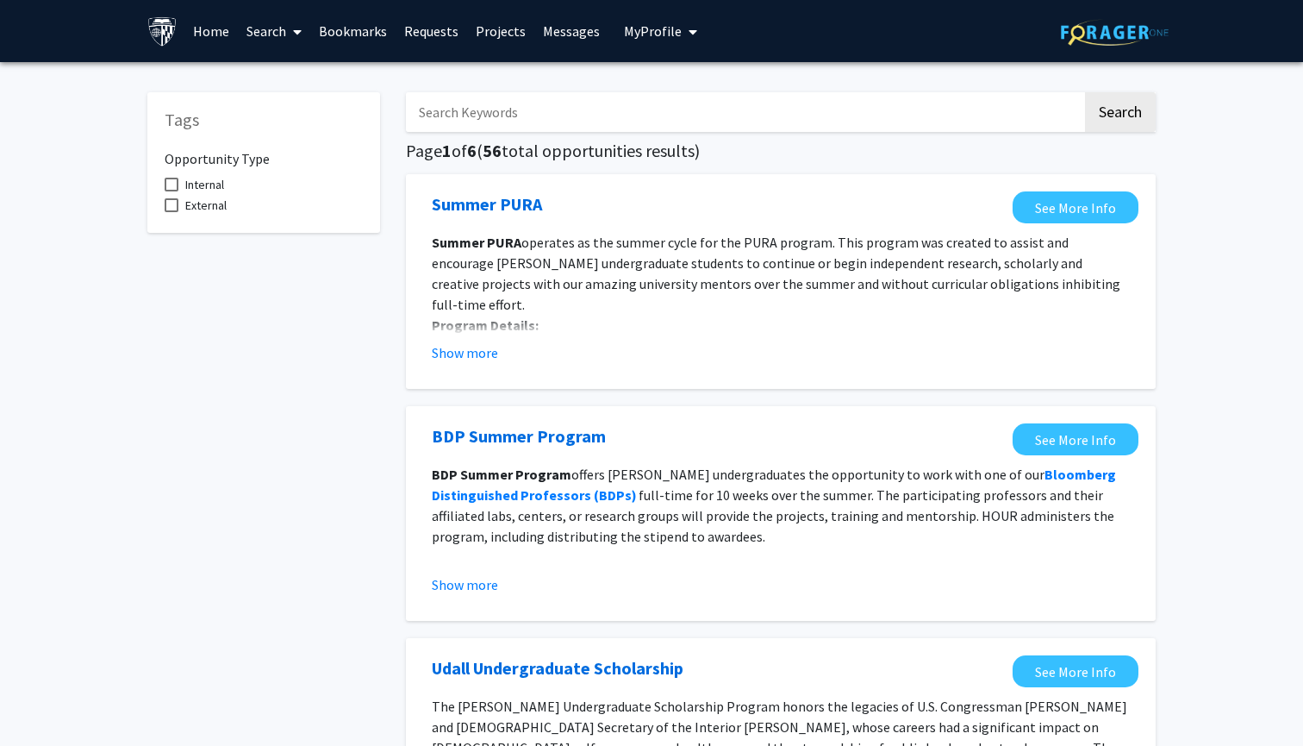
click at [205, 184] on span "Internal" at bounding box center [204, 184] width 39 height 21
click at [172, 191] on input "Internal" at bounding box center [171, 191] width 1 height 1
checkbox input "true"
click at [291, 41] on span at bounding box center [294, 32] width 16 height 60
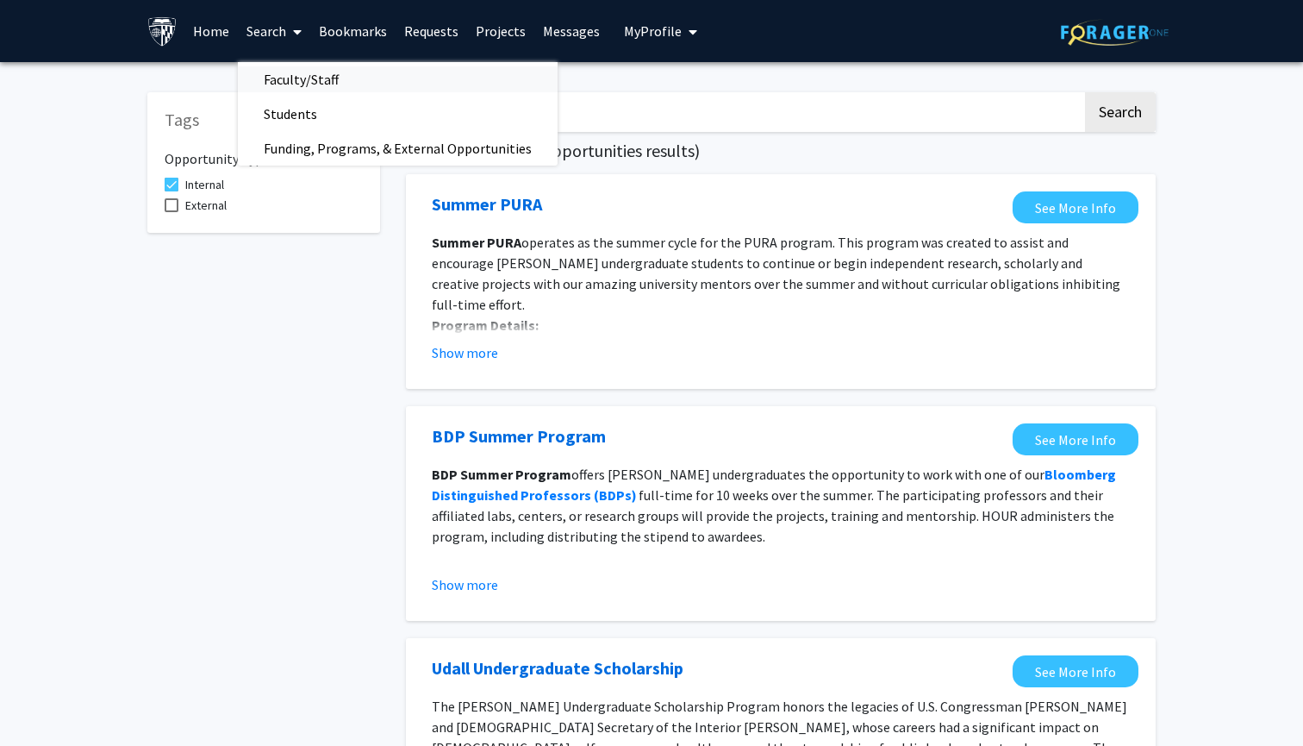
click at [286, 78] on span "Faculty/Staff" at bounding box center [301, 79] width 127 height 34
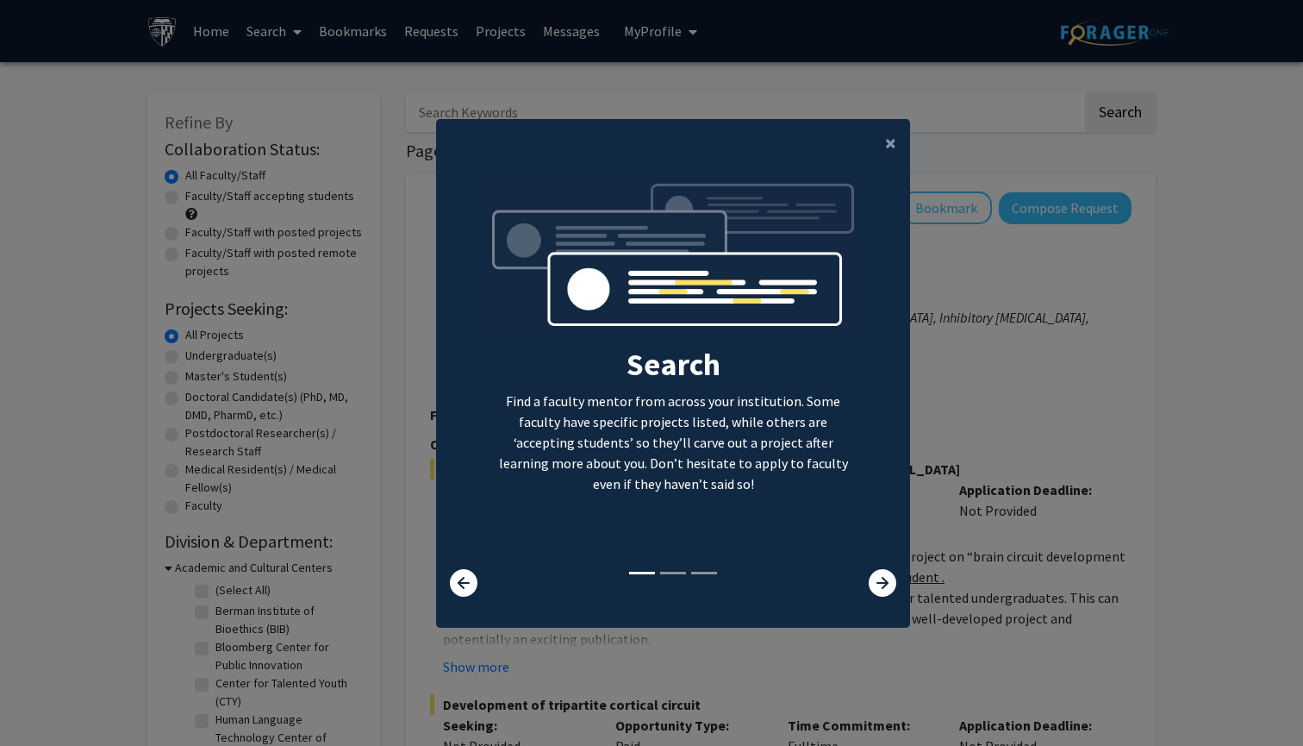
scroll to position [1, 0]
click at [759, 414] on p "Find a faculty mentor from across your institution. Some faculty have specific …" at bounding box center [674, 441] width 368 height 103
click at [886, 588] on icon at bounding box center [883, 582] width 28 height 28
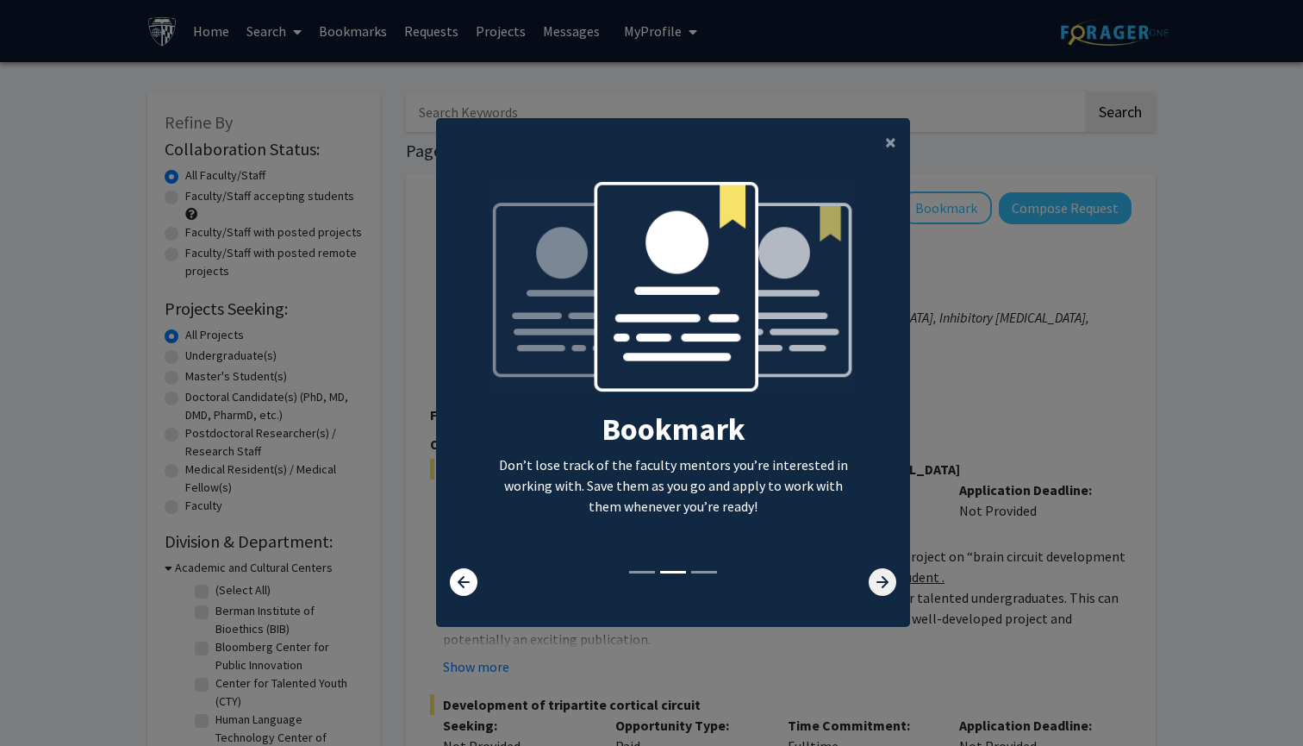
click at [886, 588] on icon at bounding box center [883, 582] width 28 height 28
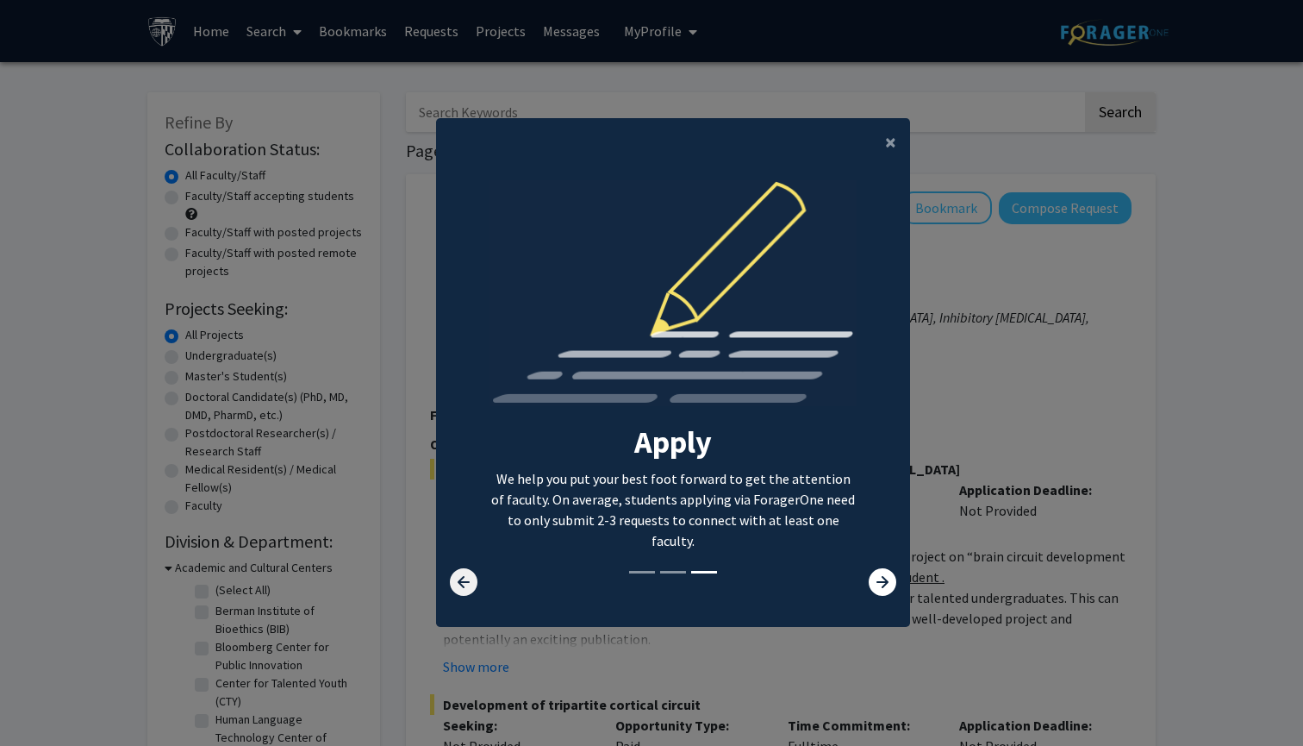
click at [475, 574] on icon at bounding box center [464, 582] width 28 height 28
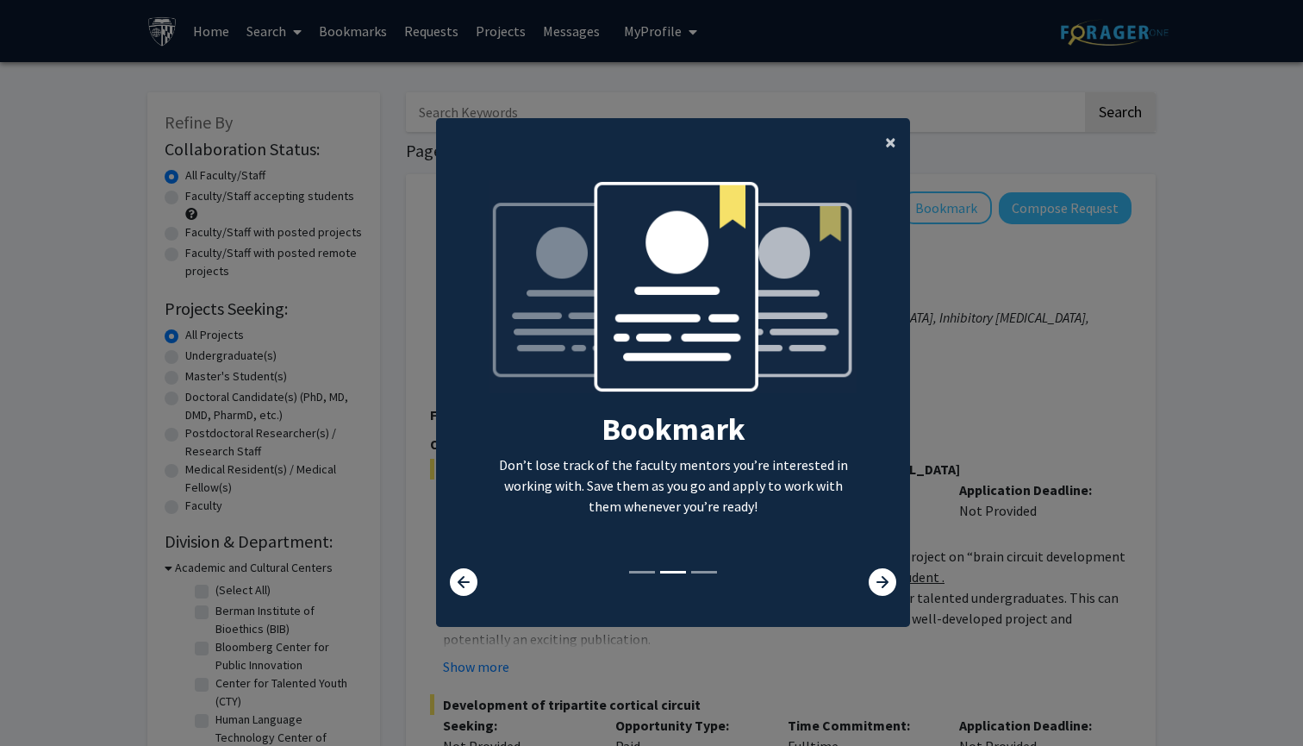
click at [891, 131] on span "×" at bounding box center [890, 141] width 11 height 27
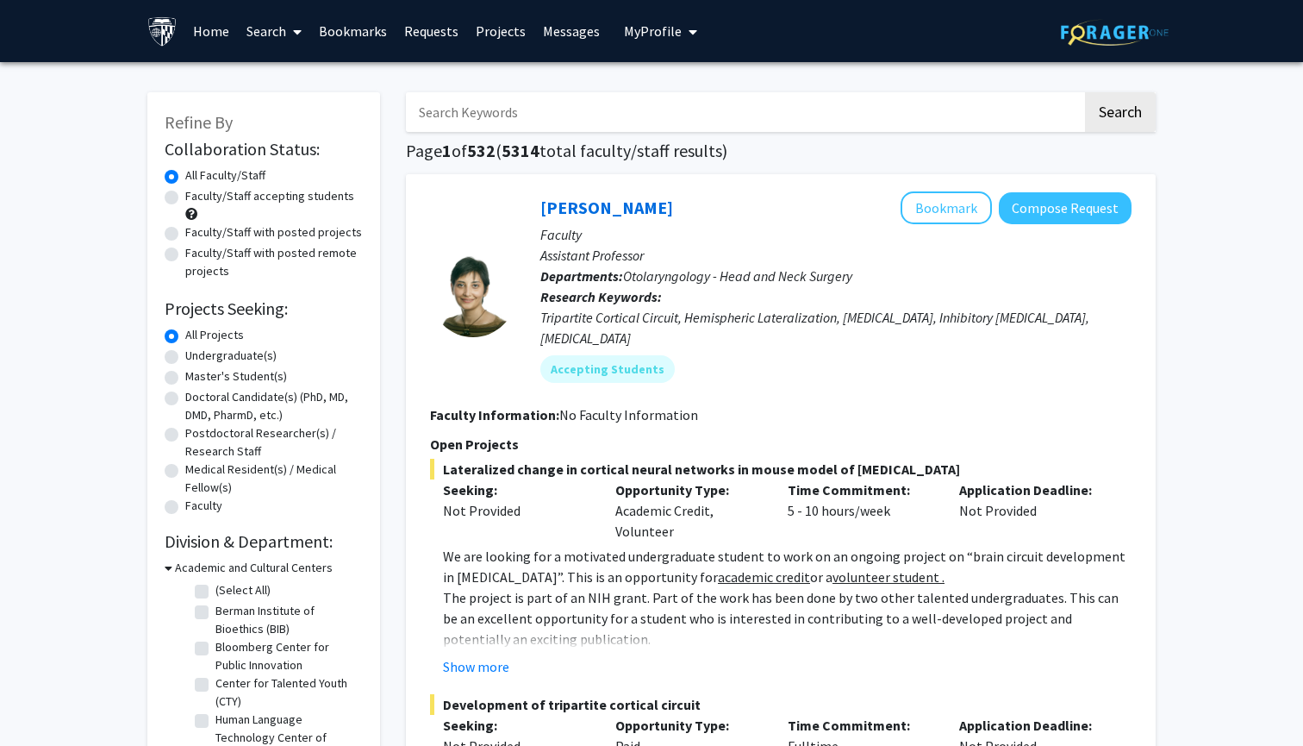
scroll to position [9, 0]
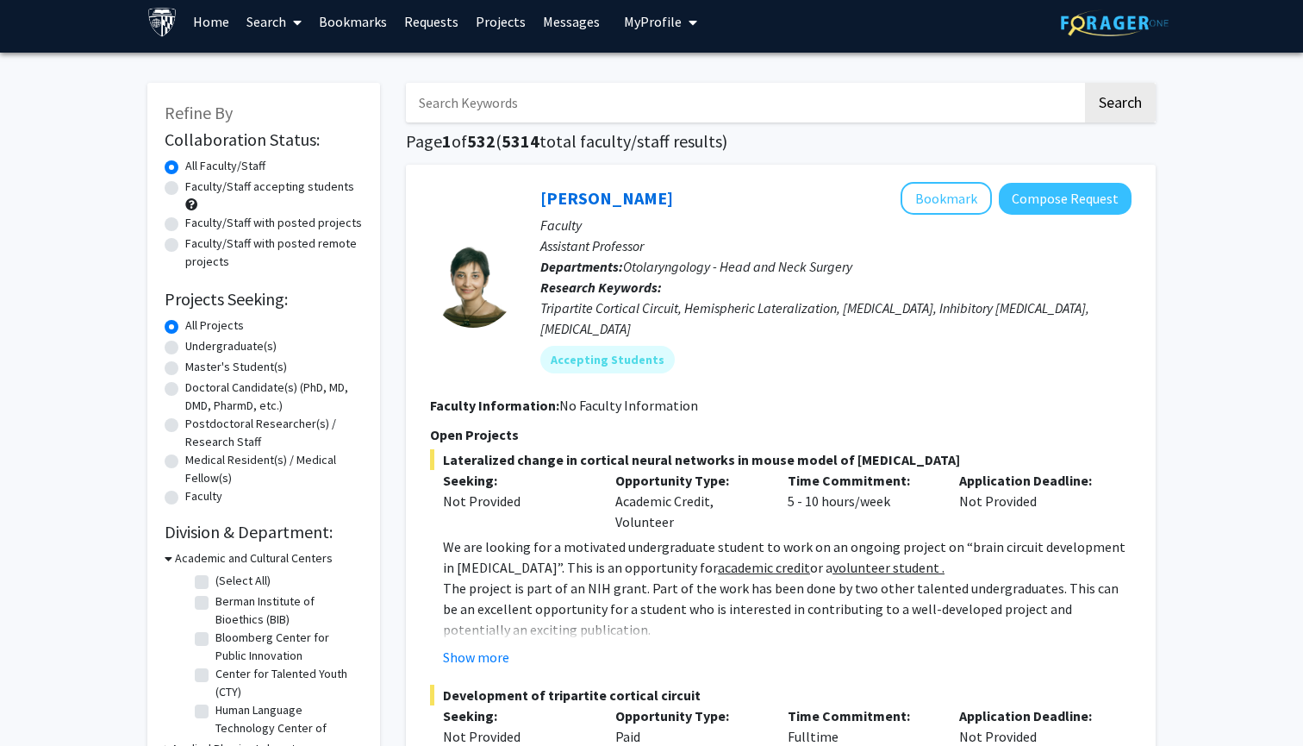
click at [185, 193] on label "Faculty/Staff accepting students" at bounding box center [269, 187] width 169 height 18
click at [185, 189] on input "Faculty/Staff accepting students" at bounding box center [190, 183] width 11 height 11
radio input "true"
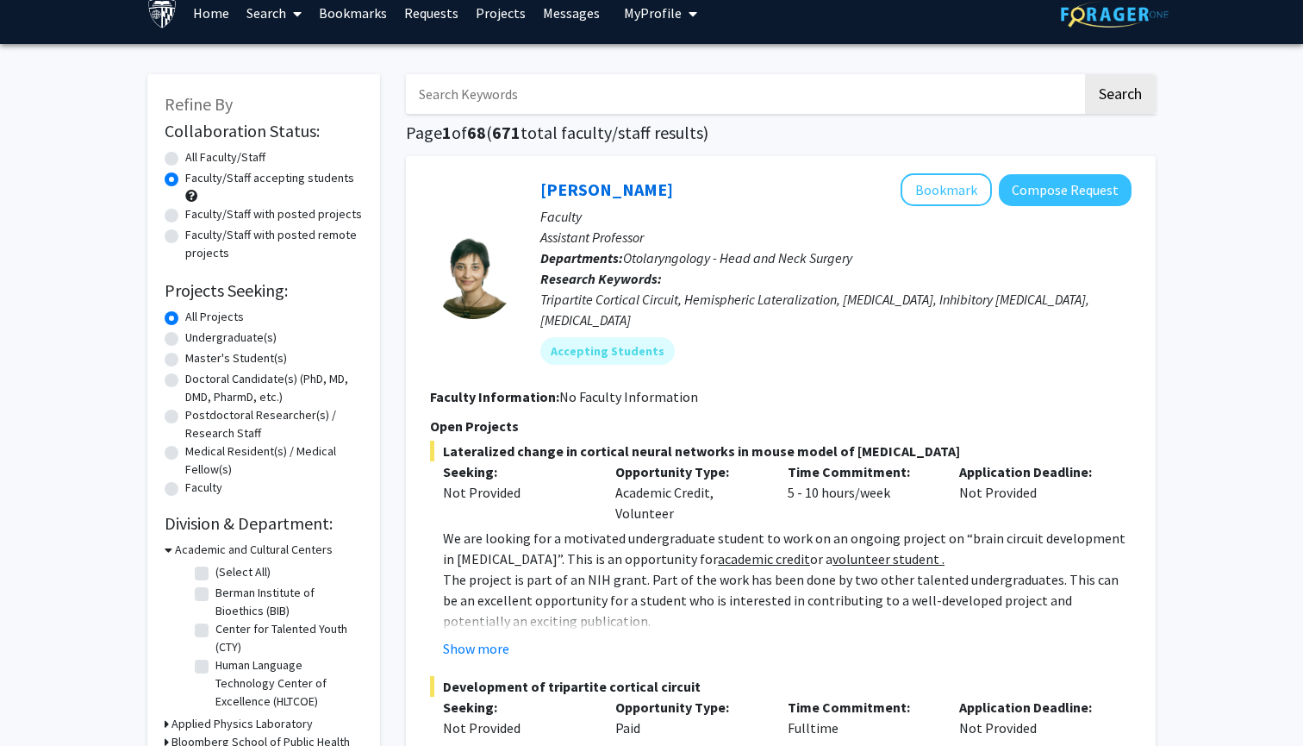
scroll to position [31, 0]
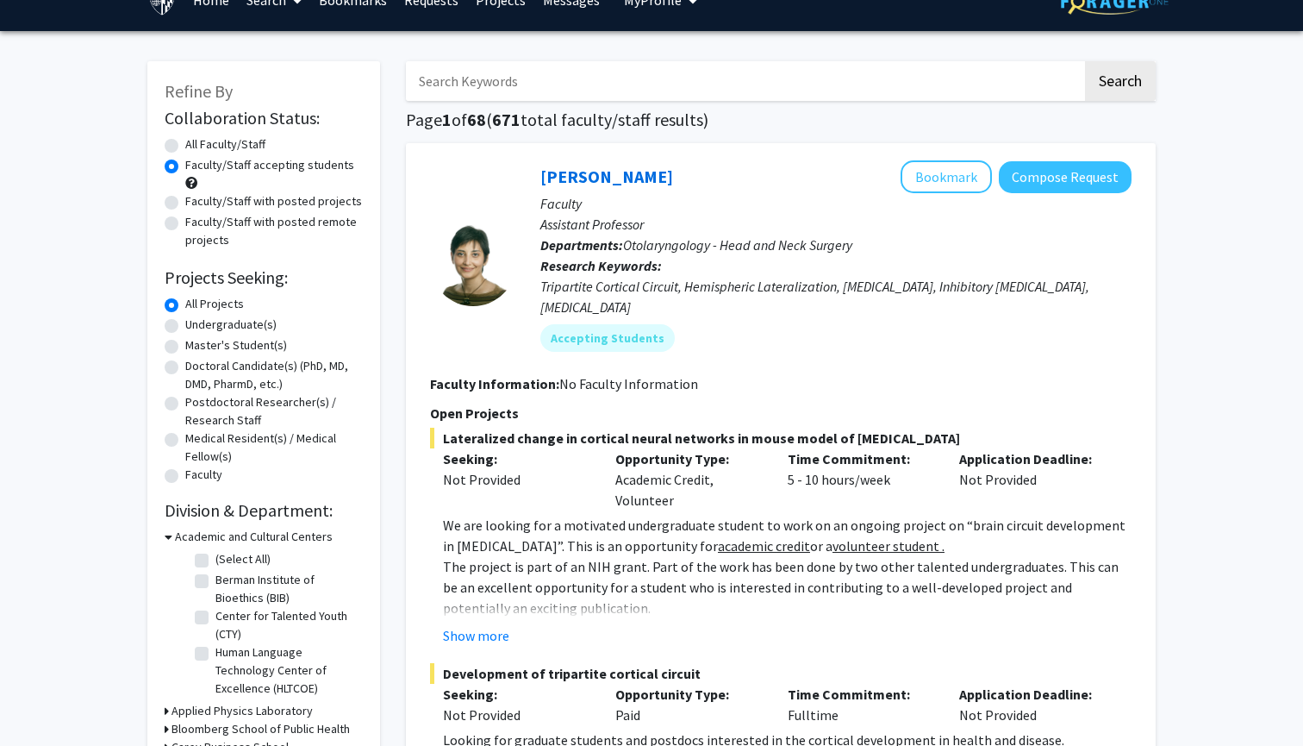
click at [172, 321] on div "Undergraduate(s)" at bounding box center [264, 325] width 198 height 21
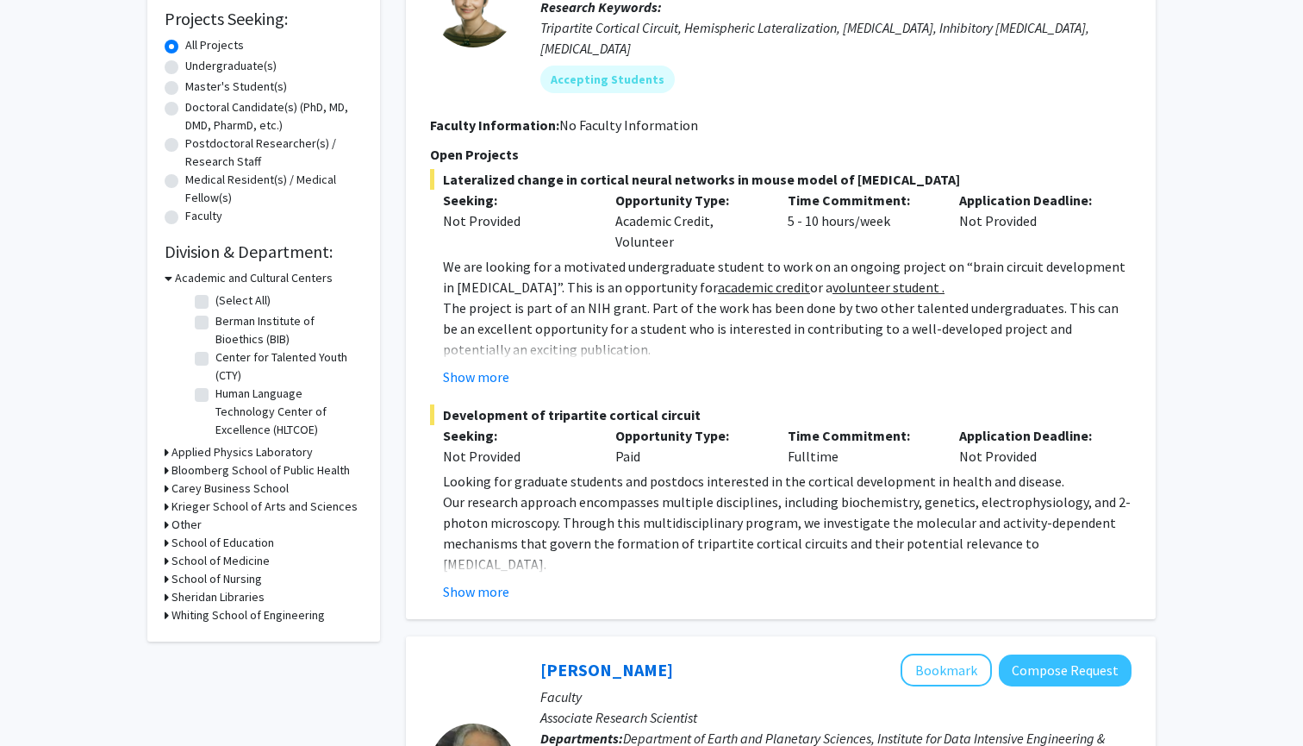
scroll to position [284, 0]
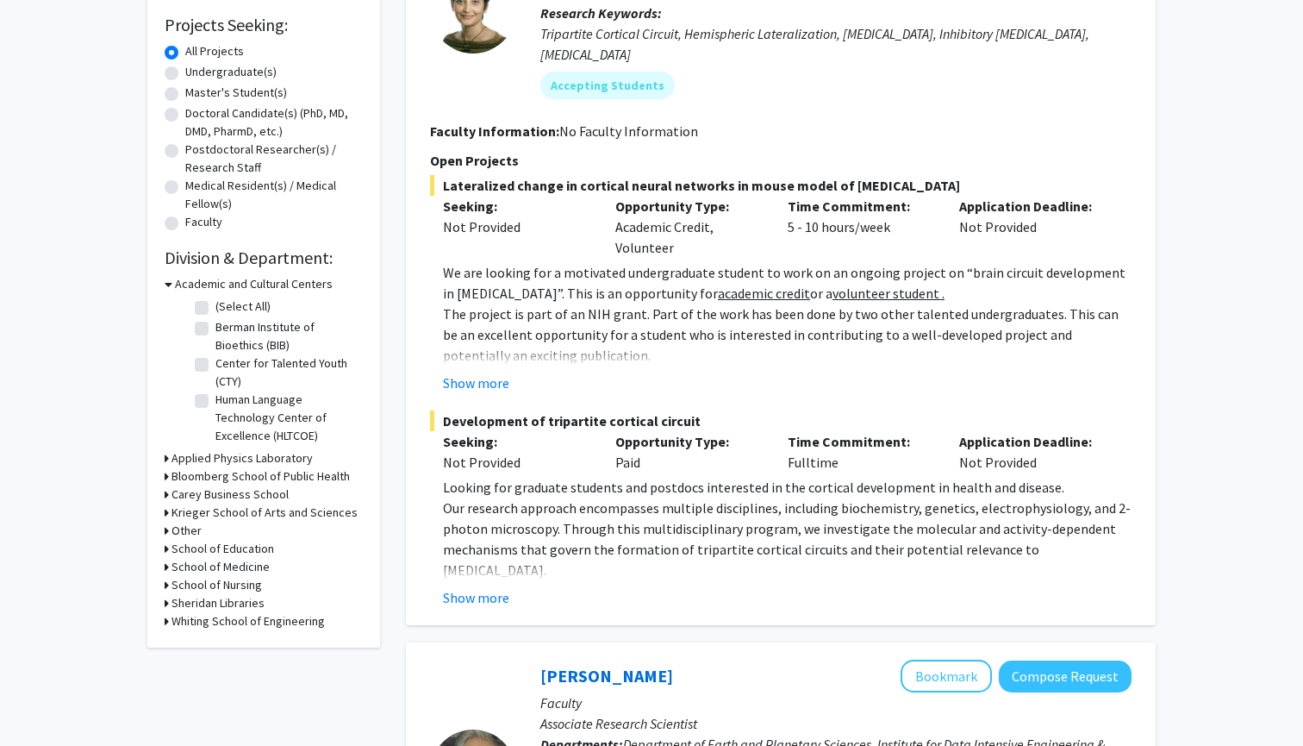
click at [227, 630] on h3 "Whiting School of Engineering" at bounding box center [248, 621] width 153 height 18
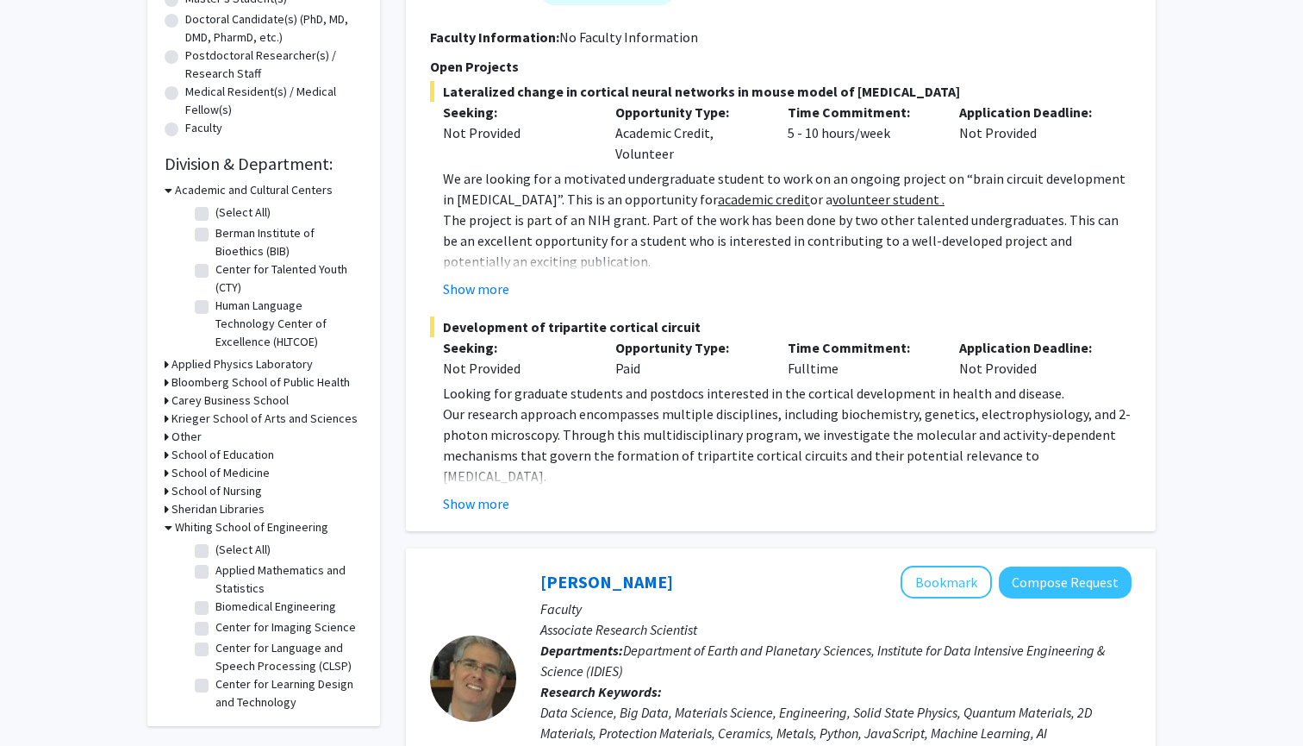
scroll to position [379, 0]
click at [215, 568] on label "Applied Mathematics and Statistics" at bounding box center [286, 577] width 143 height 36
click at [215, 568] on input "Applied Mathematics and Statistics" at bounding box center [220, 564] width 11 height 11
checkbox input "true"
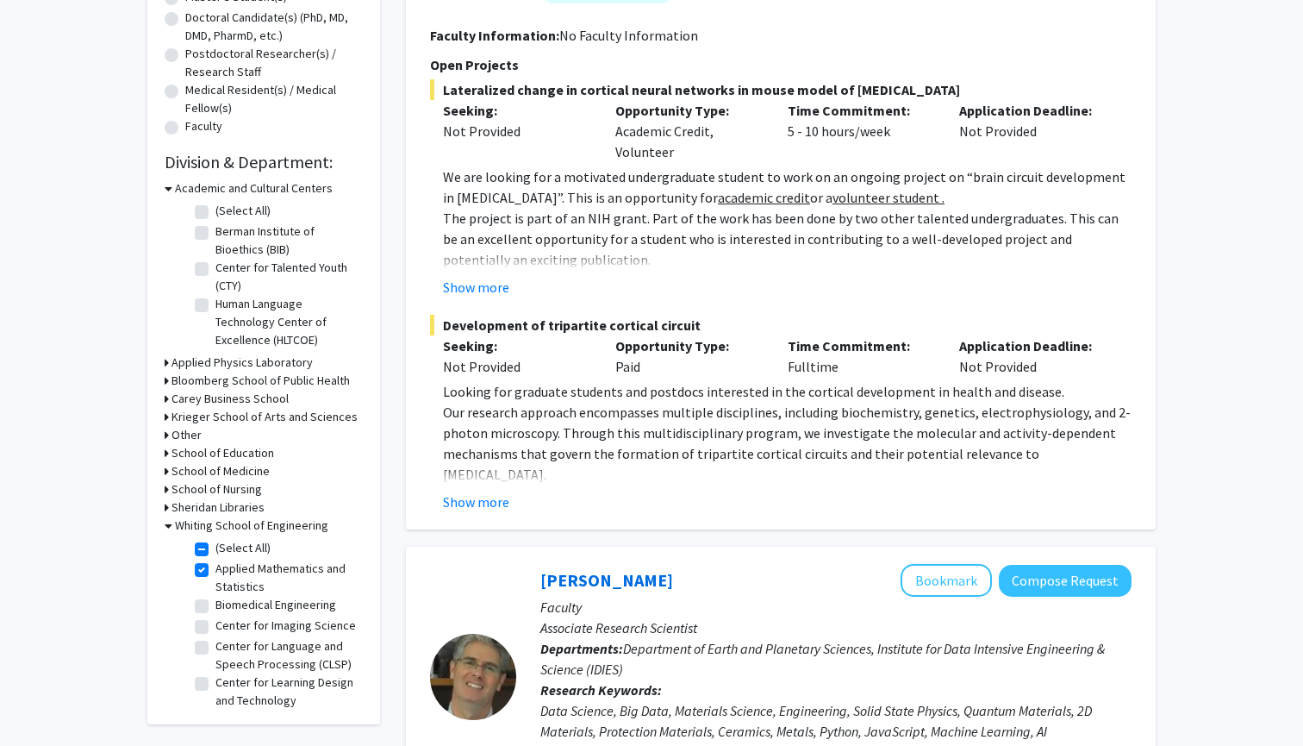
checkbox input "true"
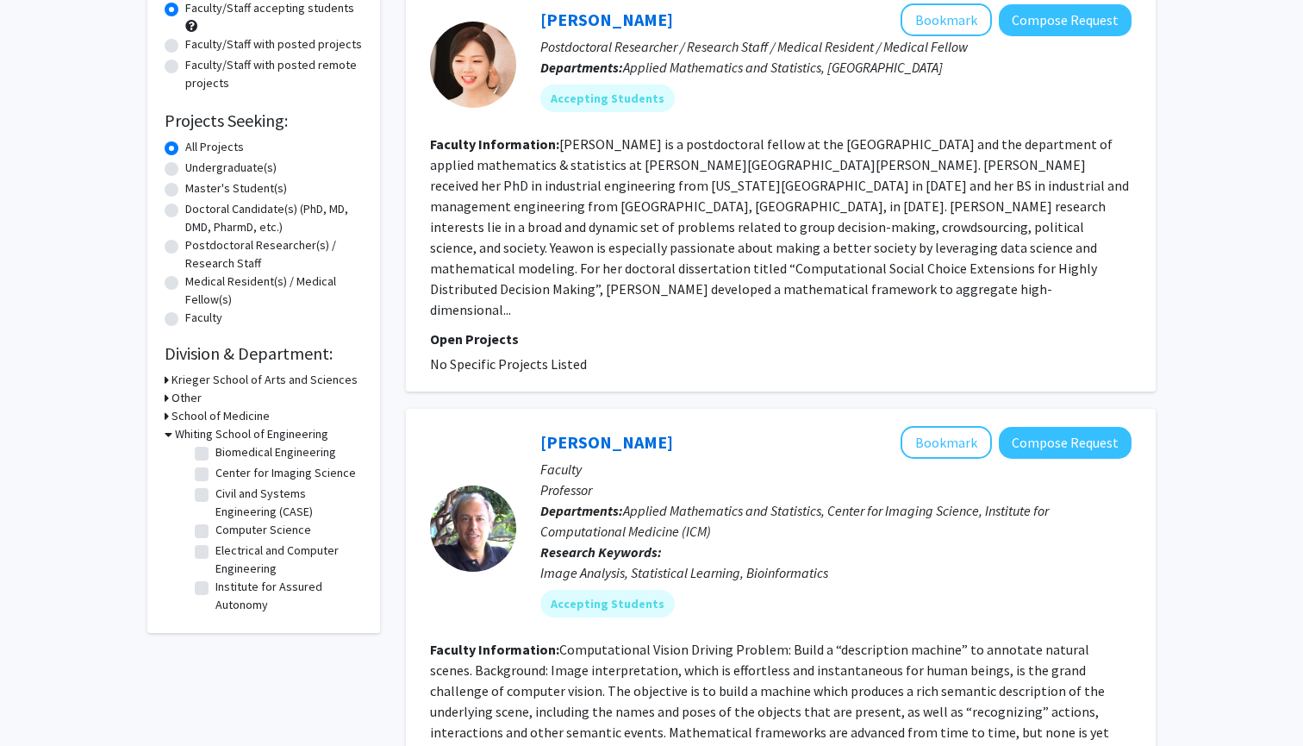
scroll to position [45, 0]
click at [184, 403] on h3 "Other" at bounding box center [187, 398] width 30 height 18
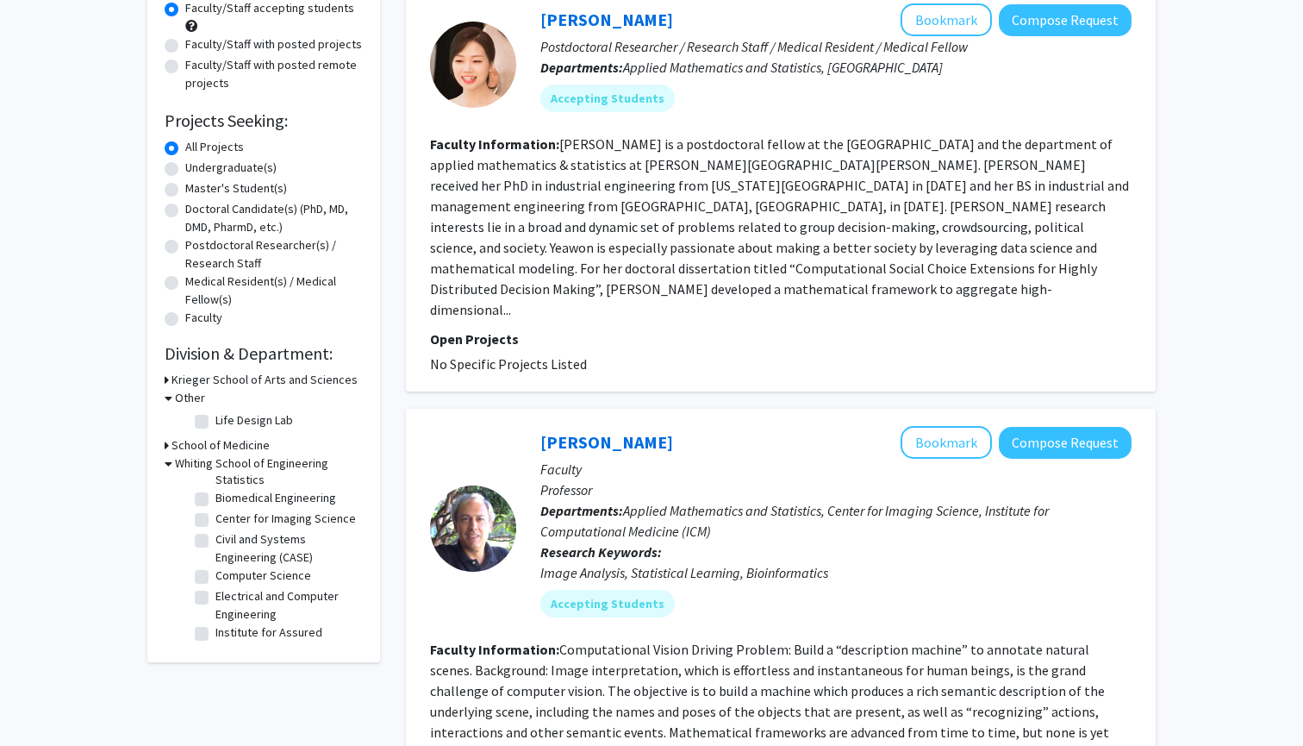
click at [215, 384] on h3 "Krieger School of Arts and Sciences" at bounding box center [265, 380] width 186 height 18
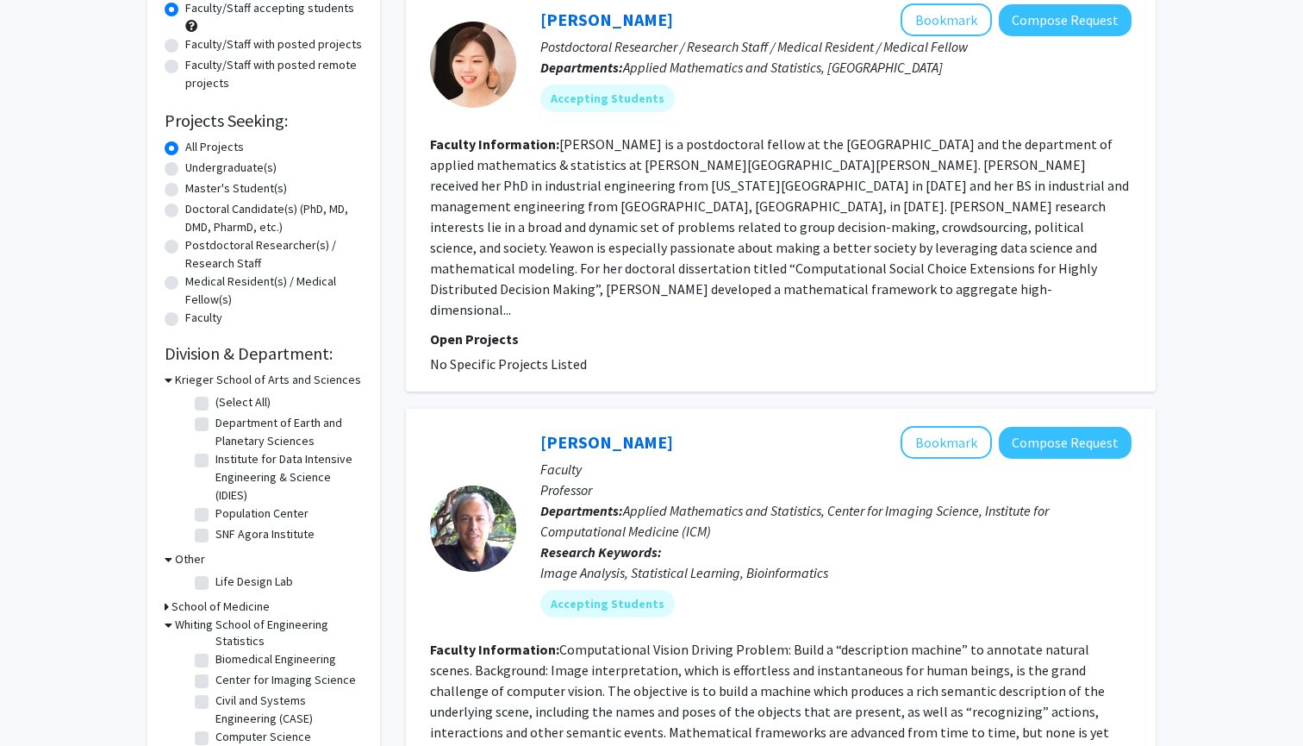
click at [247, 379] on h3 "Krieger School of Arts and Sciences" at bounding box center [268, 380] width 186 height 18
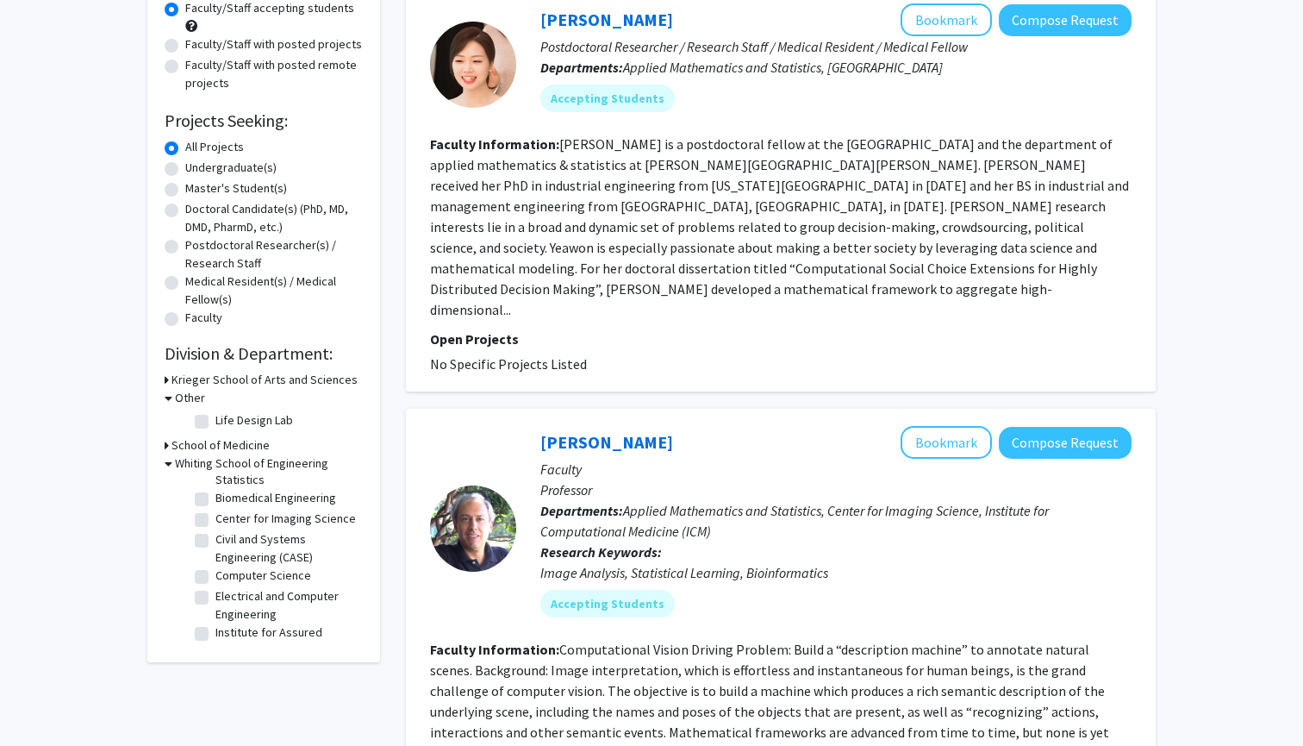
scroll to position [198, 0]
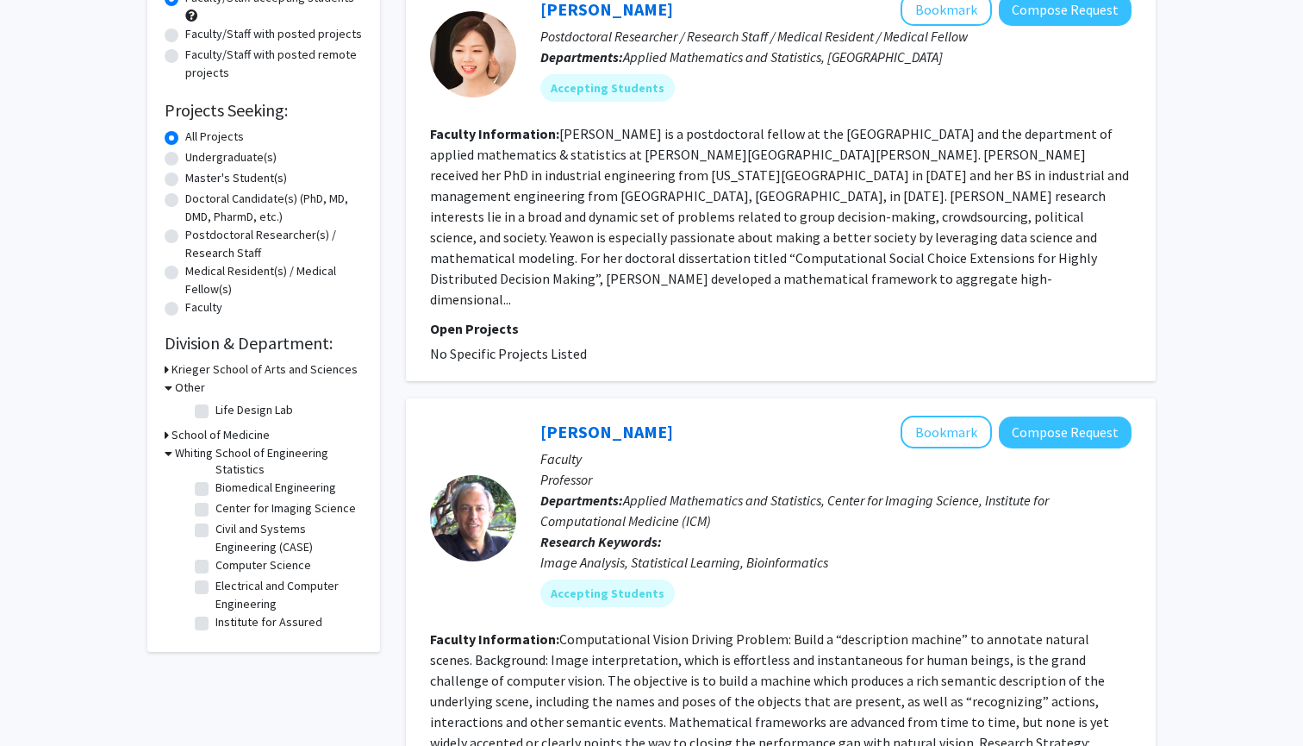
click at [235, 434] on h3 "School of Medicine" at bounding box center [221, 435] width 98 height 18
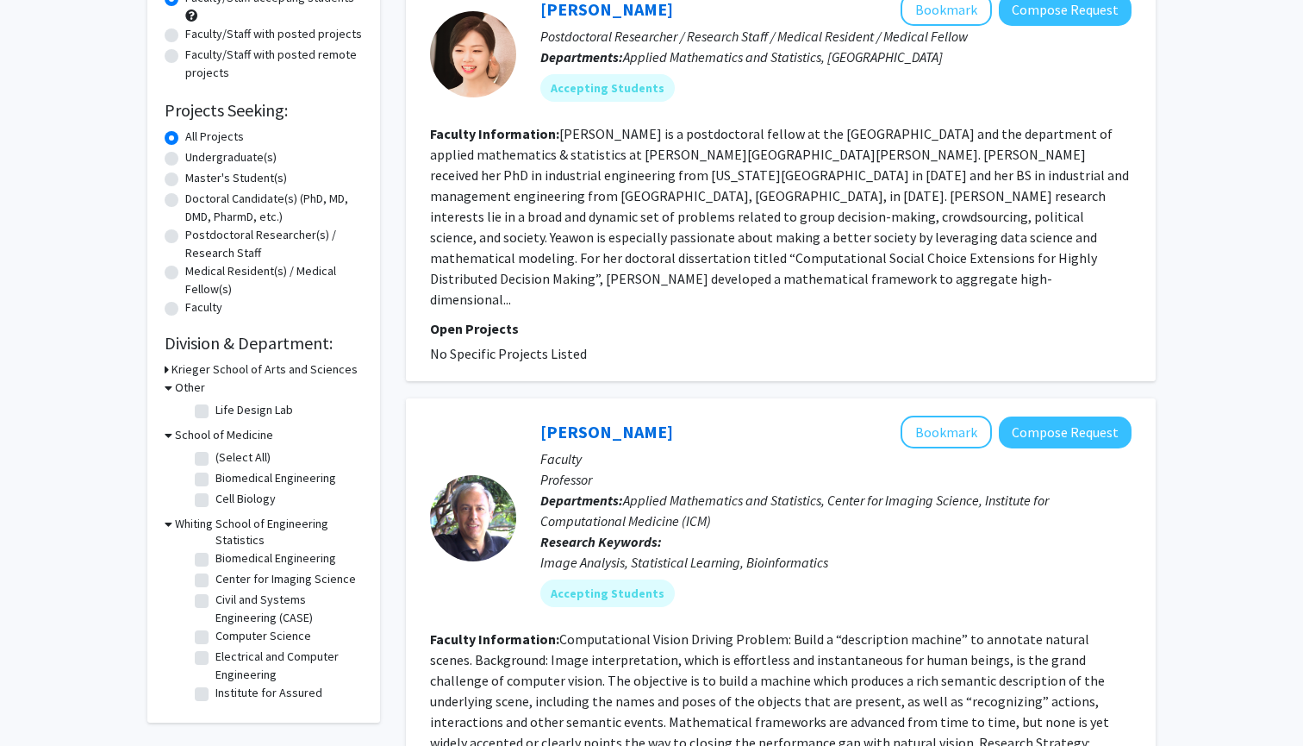
click at [237, 436] on h3 "School of Medicine" at bounding box center [224, 435] width 98 height 18
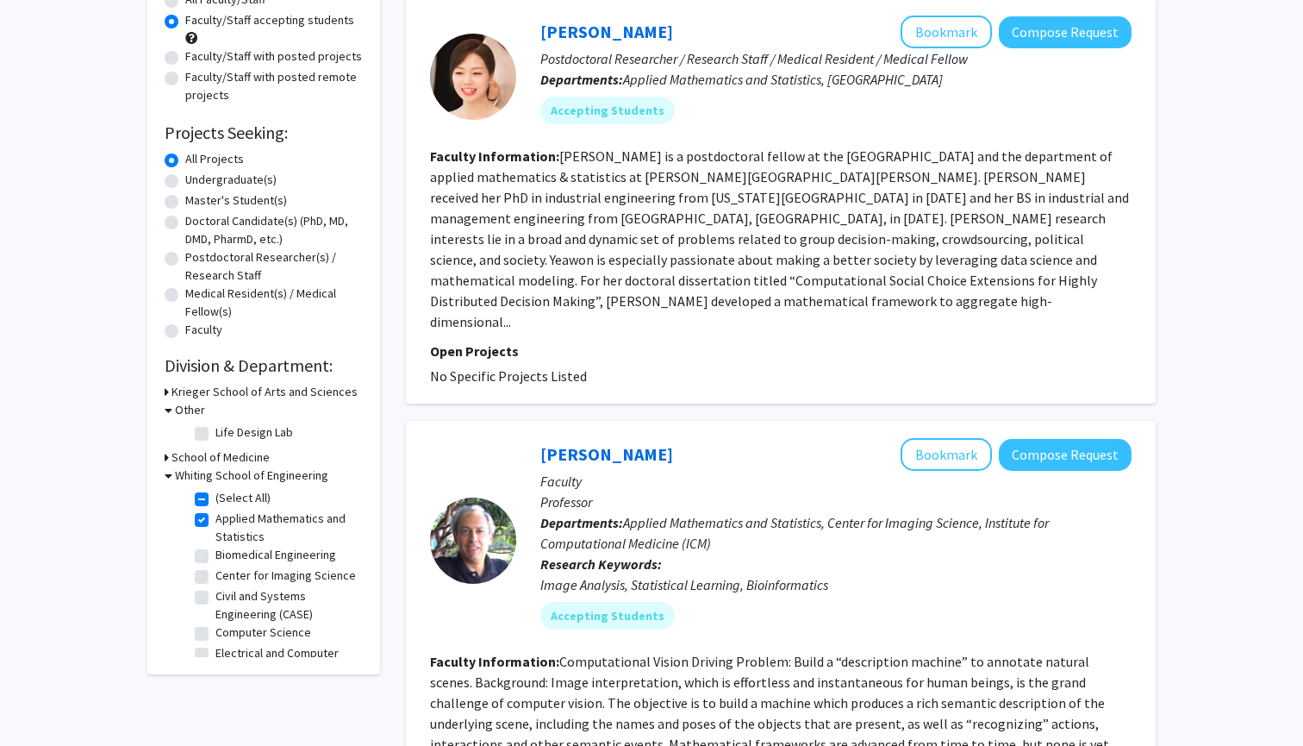
scroll to position [0, 0]
click at [215, 520] on label "Applied Mathematics and Statistics" at bounding box center [286, 527] width 143 height 36
click at [215, 520] on input "Applied Mathematics and Statistics" at bounding box center [220, 514] width 11 height 11
checkbox input "false"
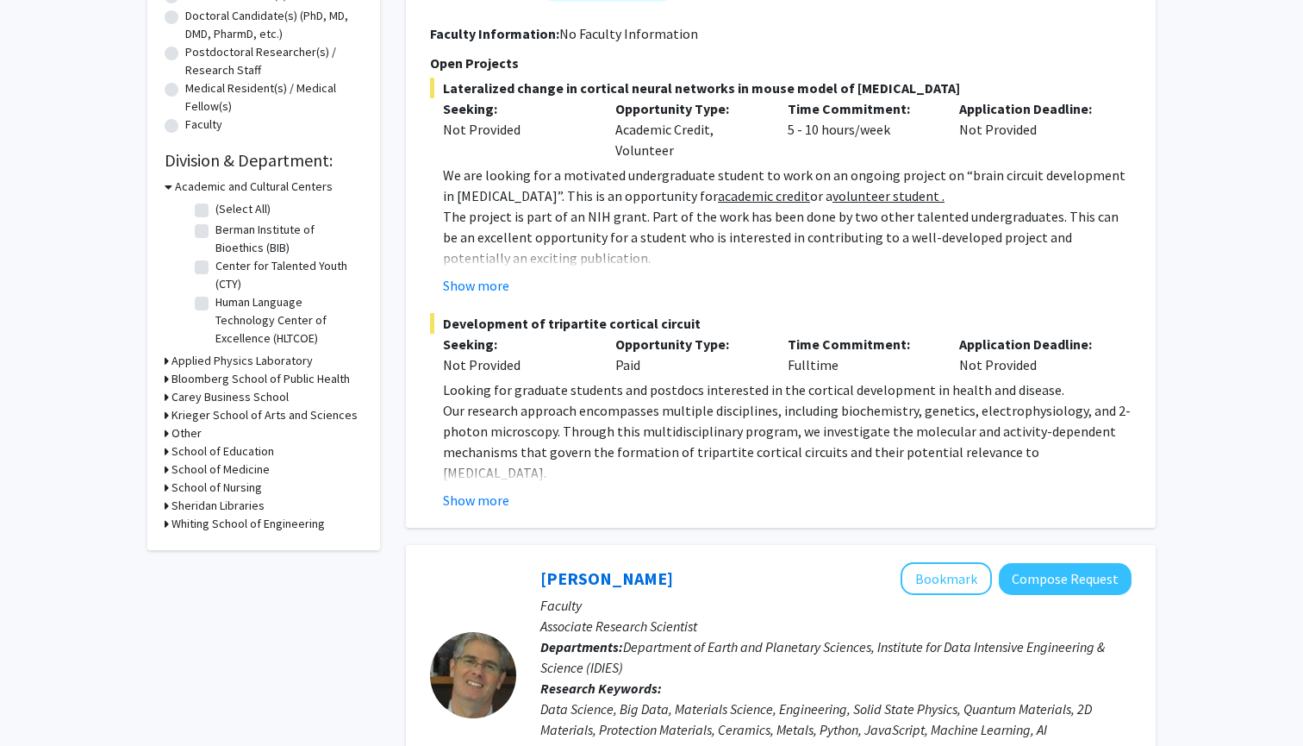
scroll to position [456, 0]
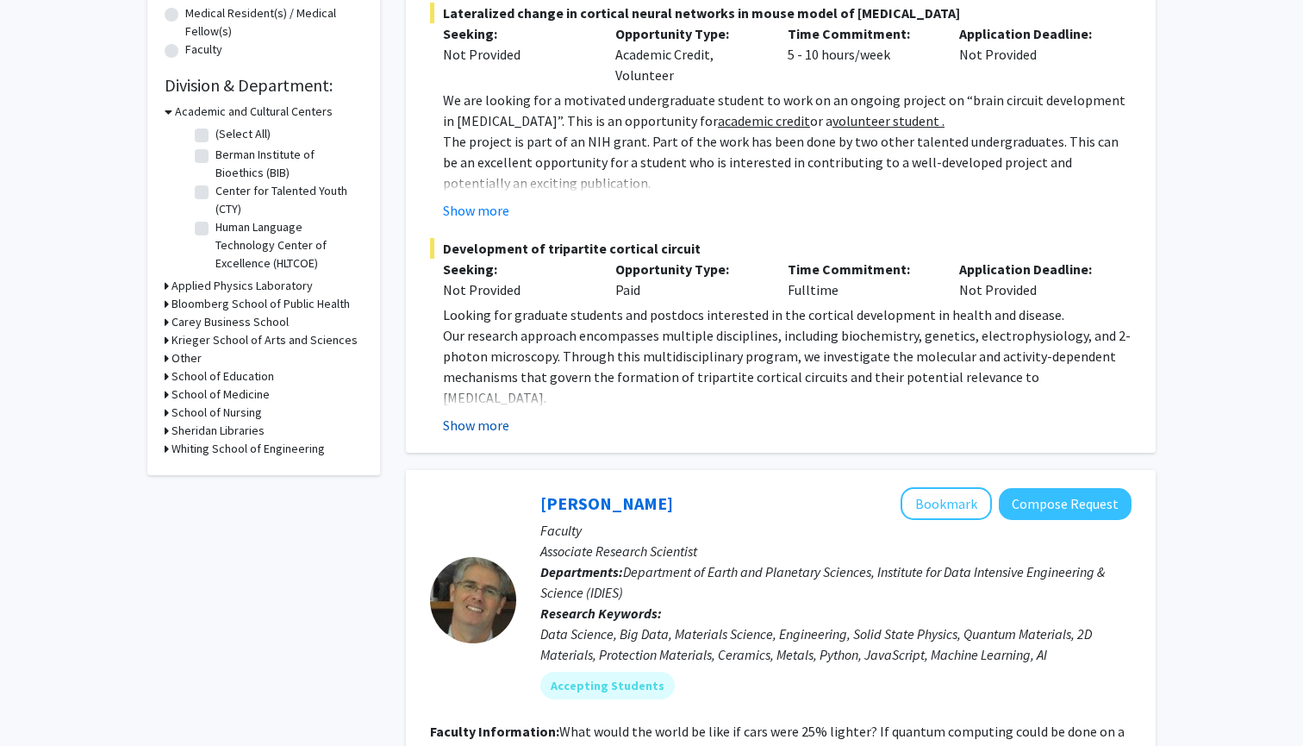
click at [472, 415] on button "Show more" at bounding box center [476, 425] width 66 height 21
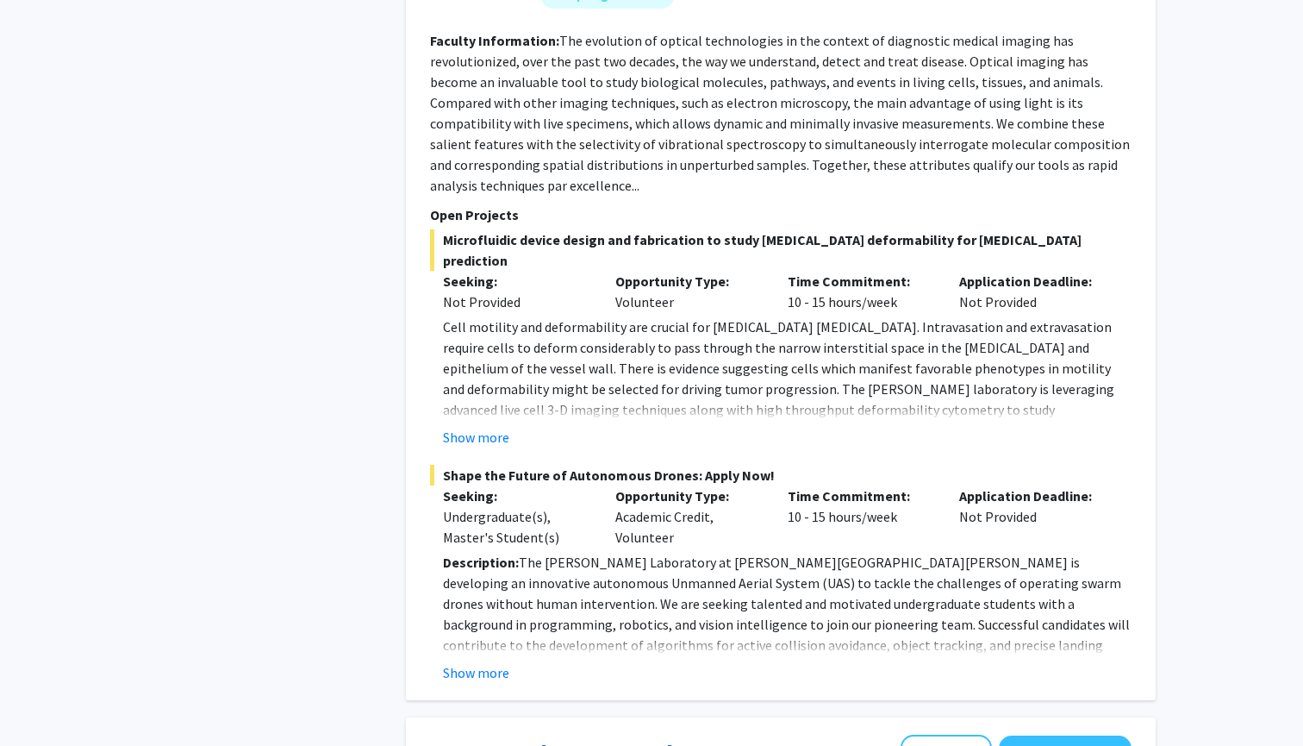
scroll to position [3144, 0]
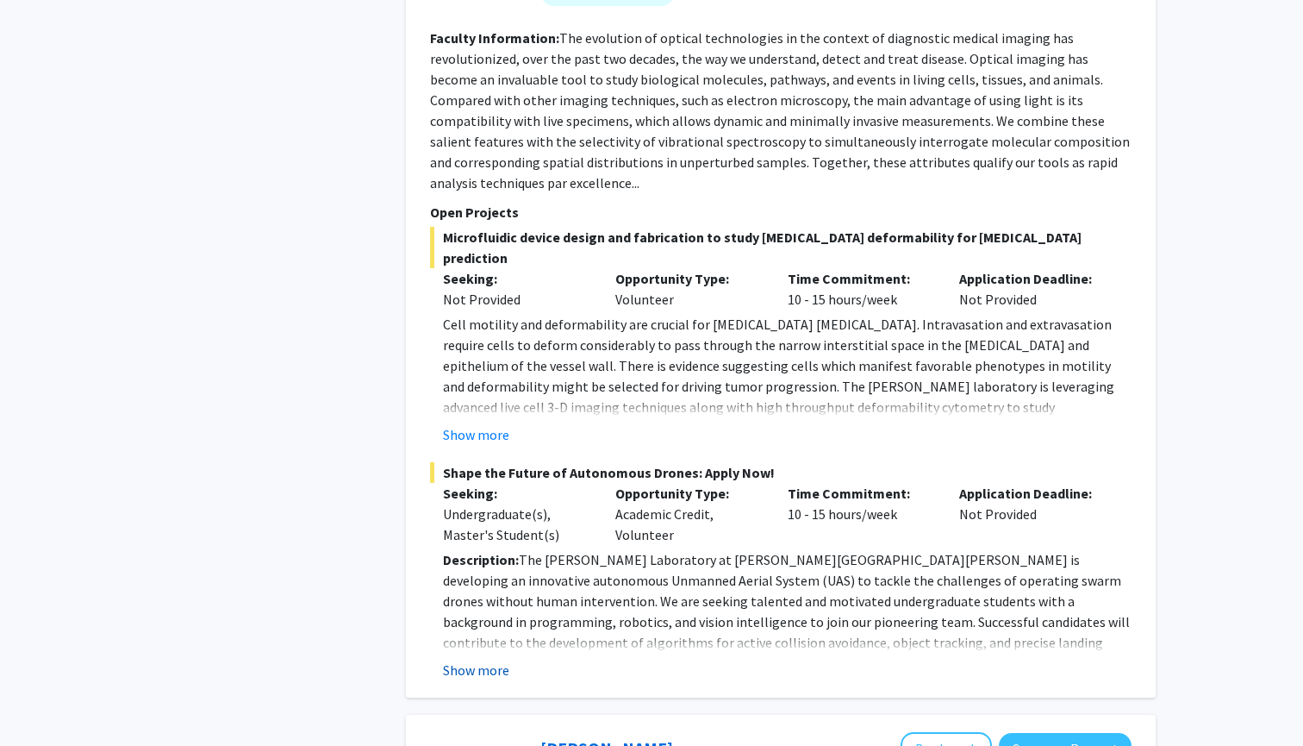
click at [497, 659] on button "Show more" at bounding box center [476, 669] width 66 height 21
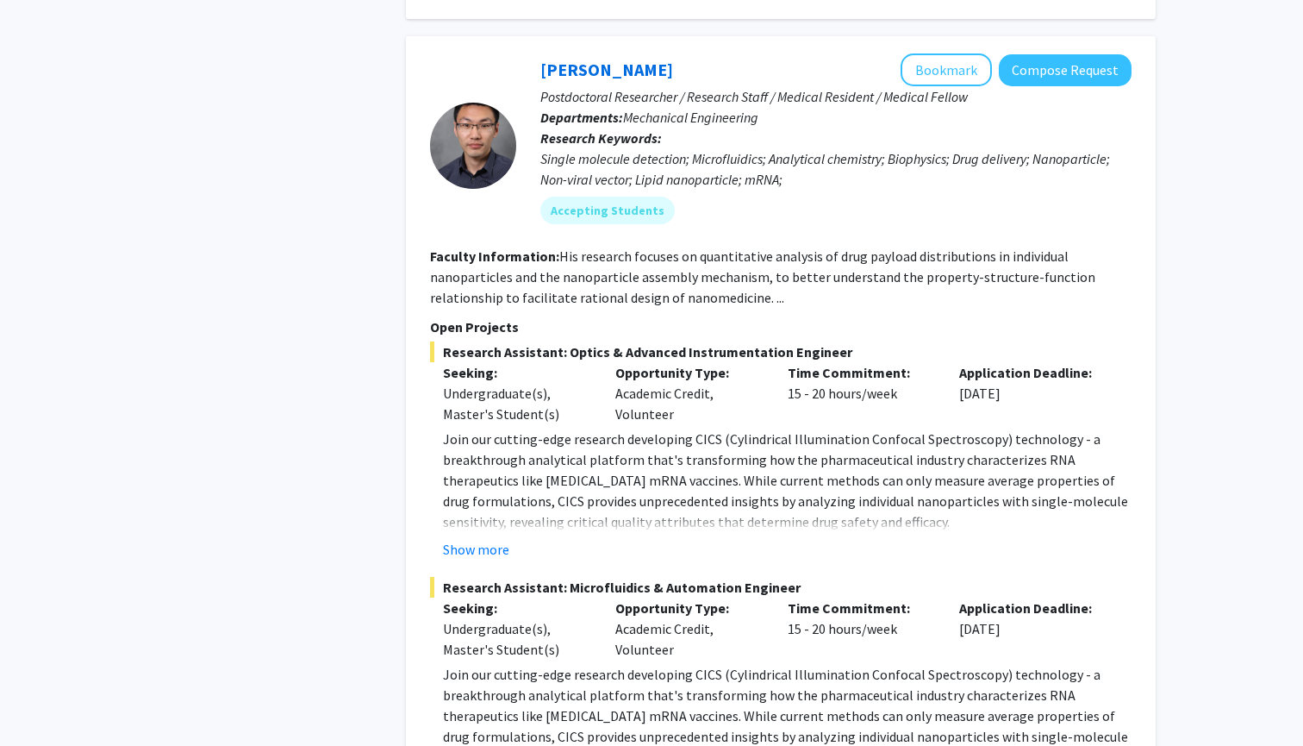
scroll to position [4349, 0]
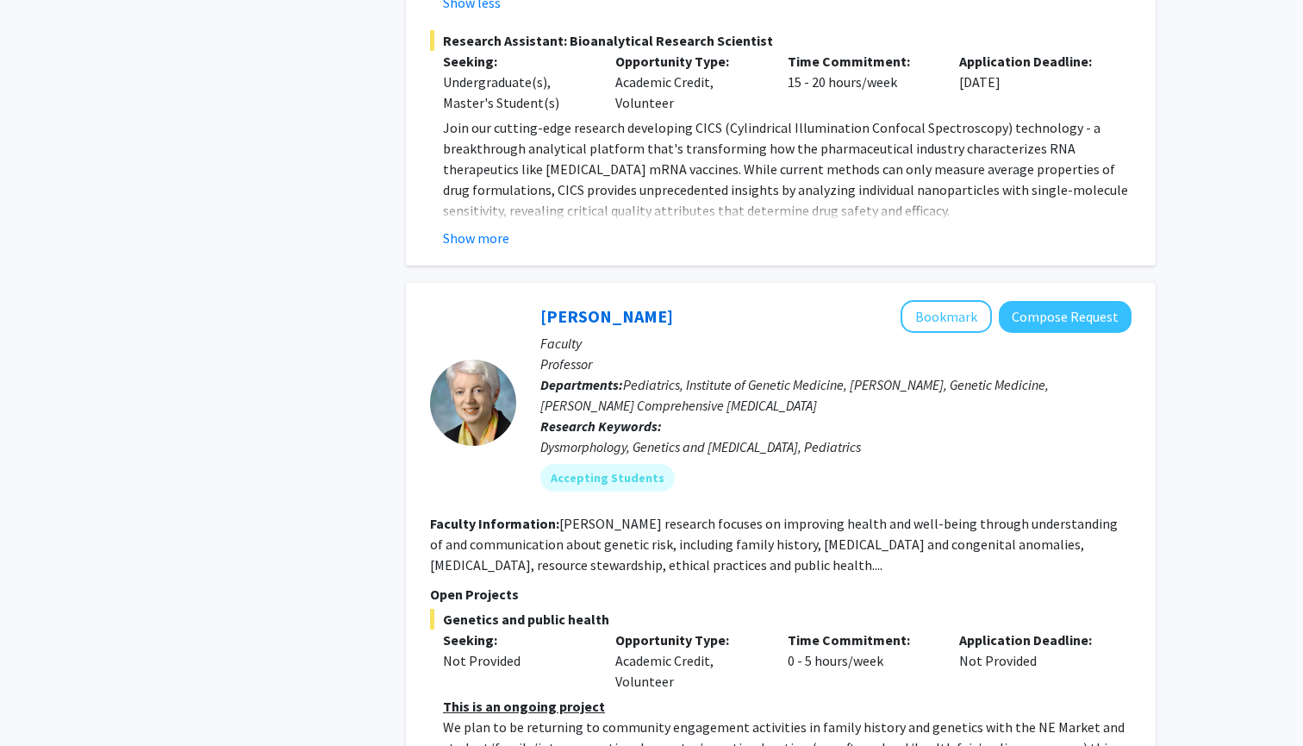
scroll to position [5836, 0]
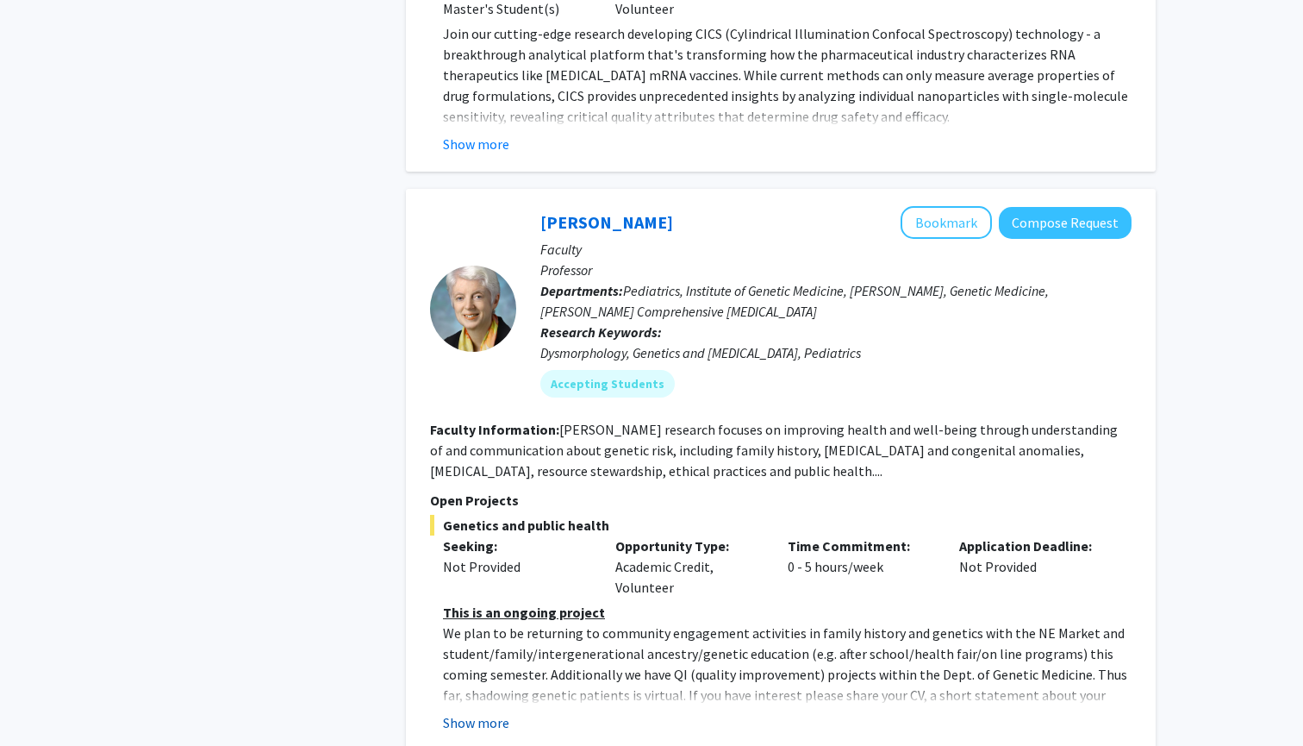
click at [493, 712] on button "Show more" at bounding box center [476, 722] width 66 height 21
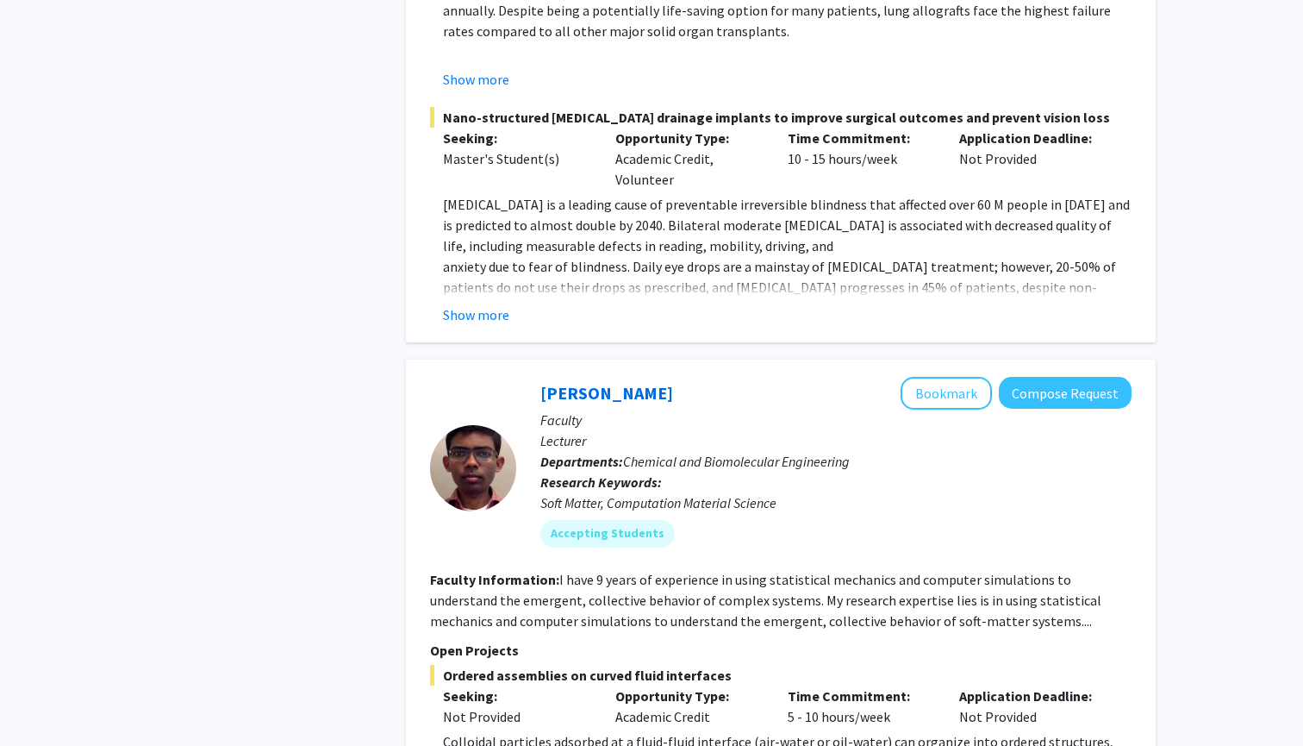
scroll to position [9149, 0]
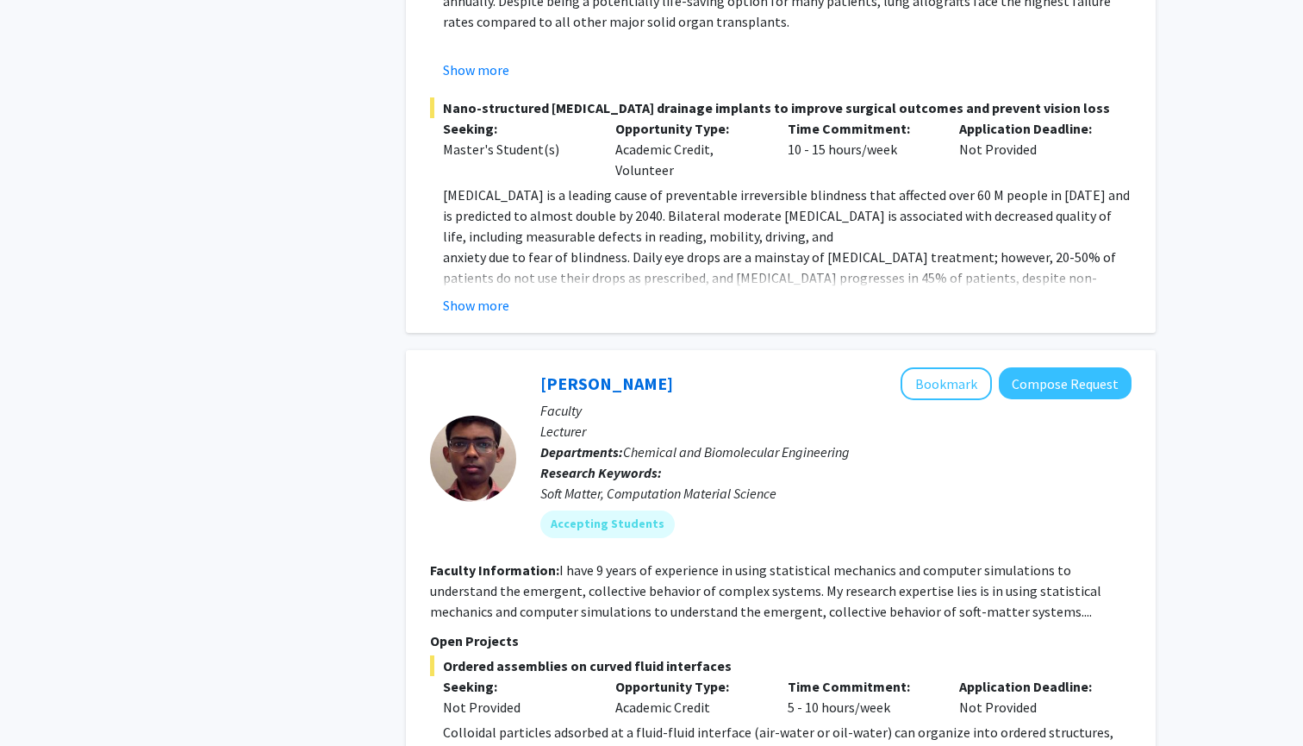
click at [955, 367] on button "Bookmark" at bounding box center [946, 383] width 91 height 33
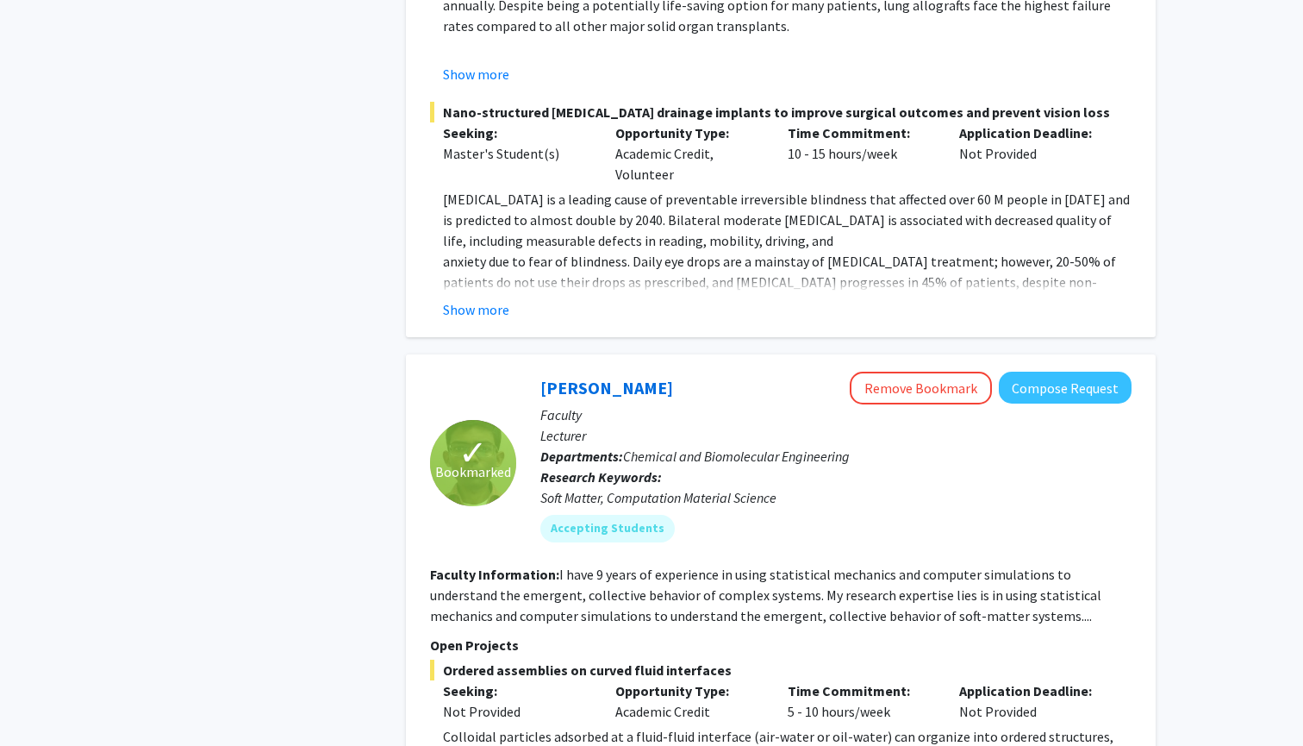
scroll to position [9142, 0]
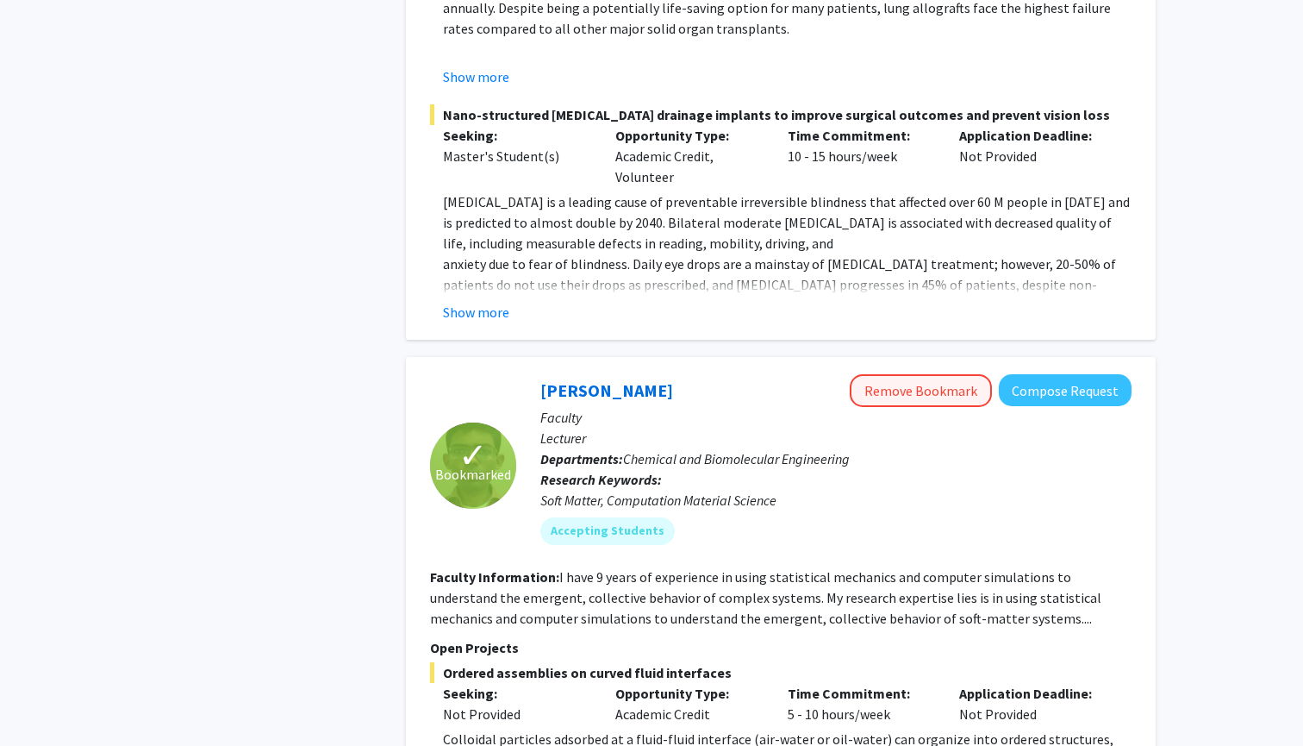
click at [906, 374] on button "Remove Bookmark" at bounding box center [921, 390] width 142 height 33
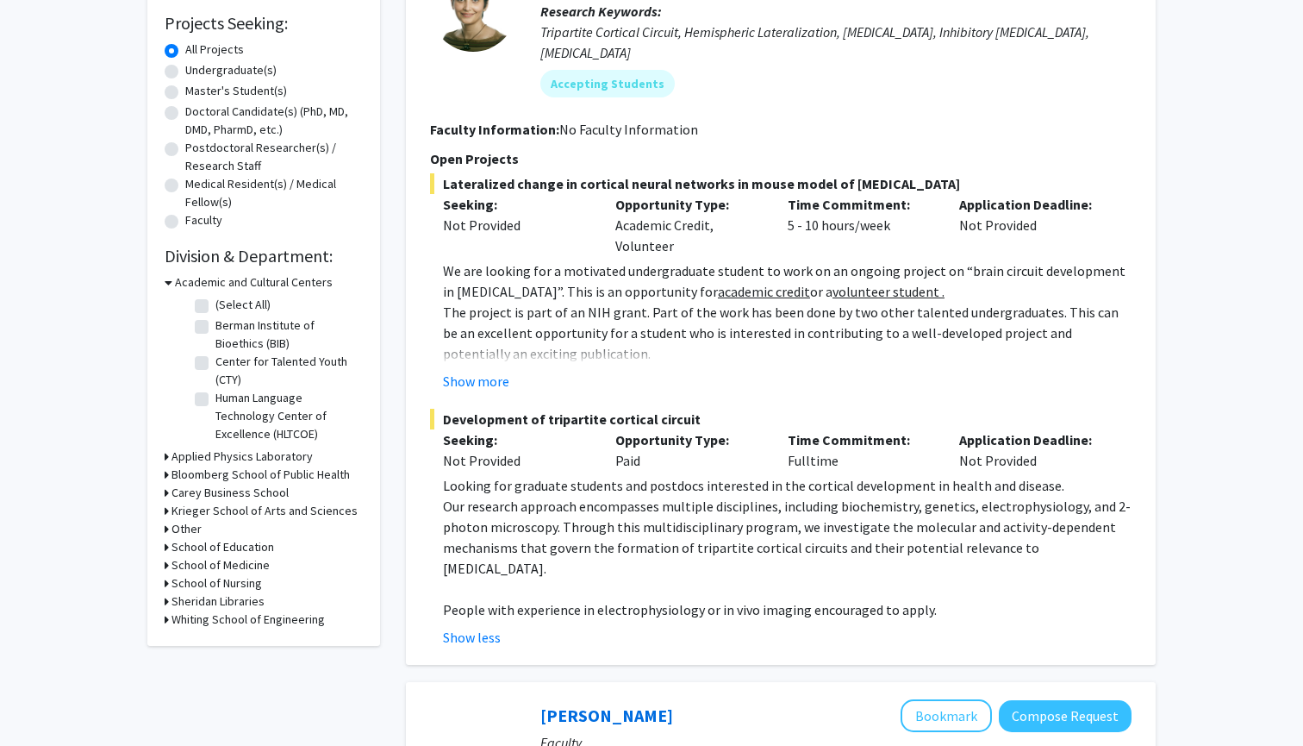
scroll to position [278, 0]
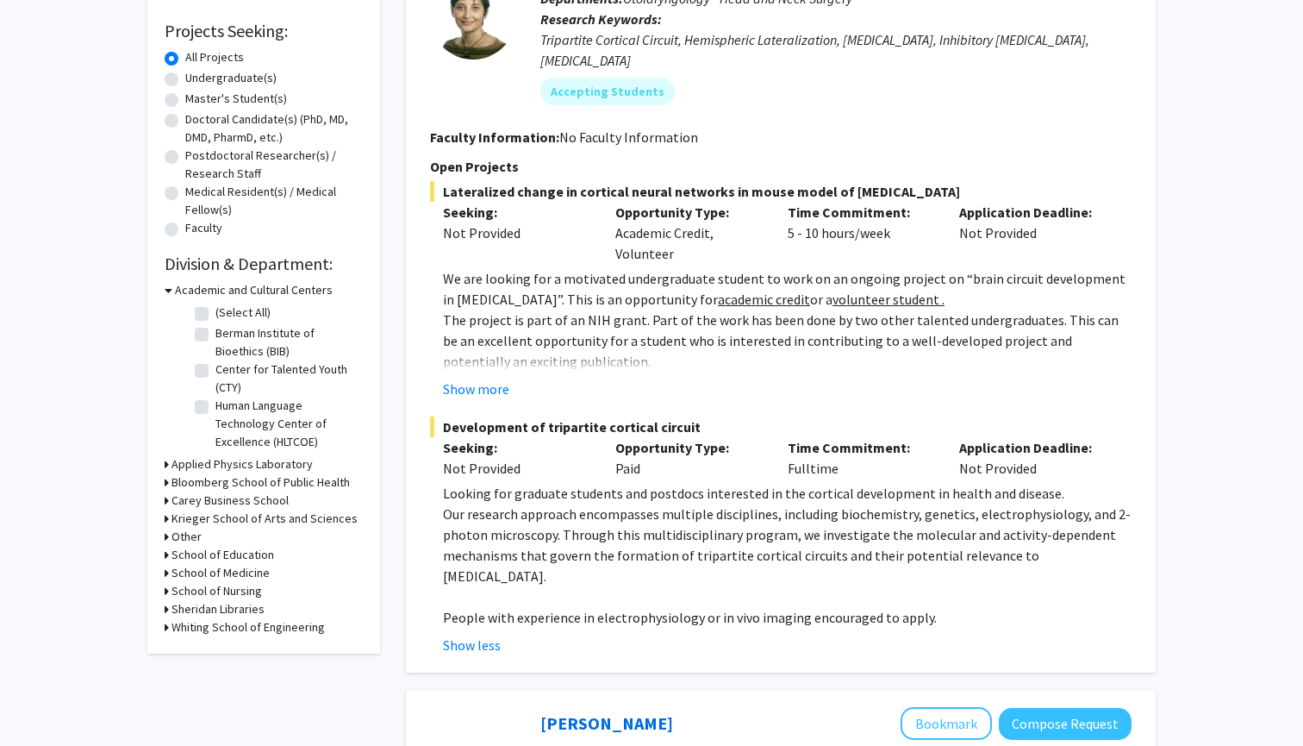
click at [185, 80] on label "Undergraduate(s)" at bounding box center [230, 78] width 91 height 18
click at [185, 80] on input "Undergraduate(s)" at bounding box center [190, 74] width 11 height 11
radio input "true"
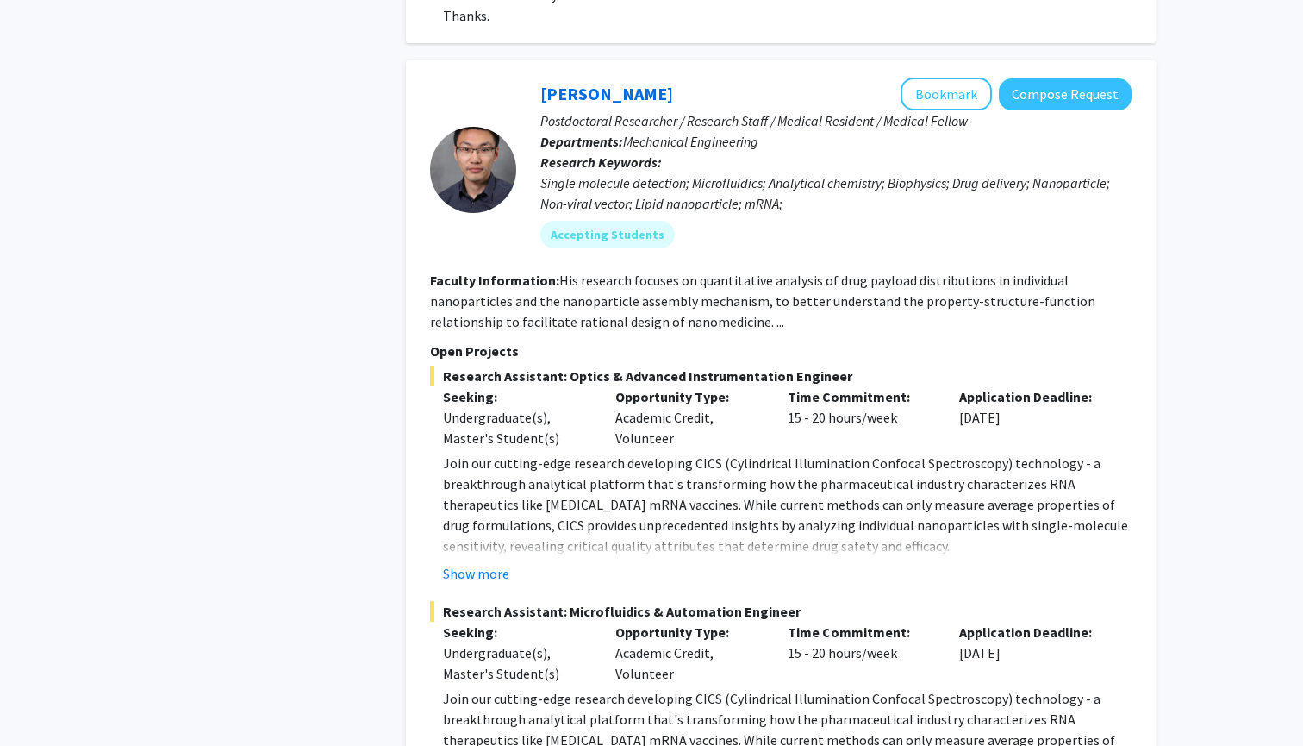
scroll to position [740, 0]
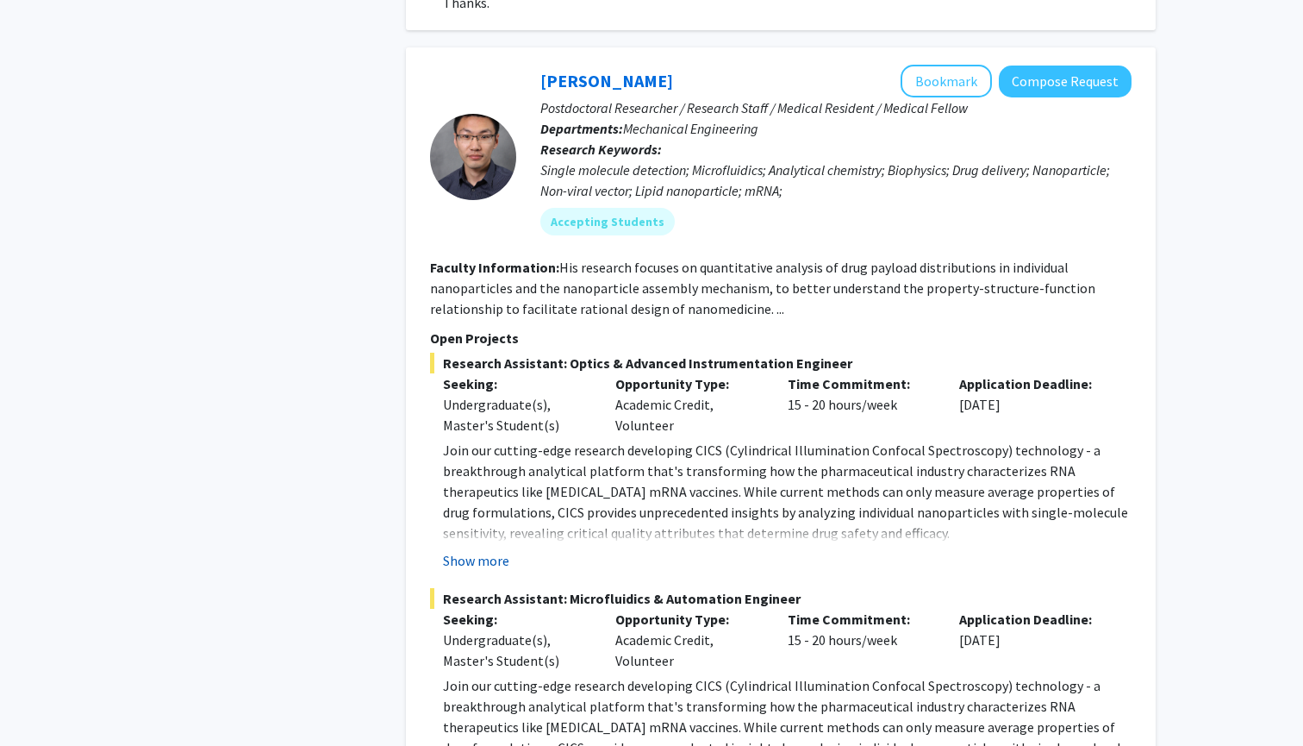
click at [466, 554] on button "Show more" at bounding box center [476, 560] width 66 height 21
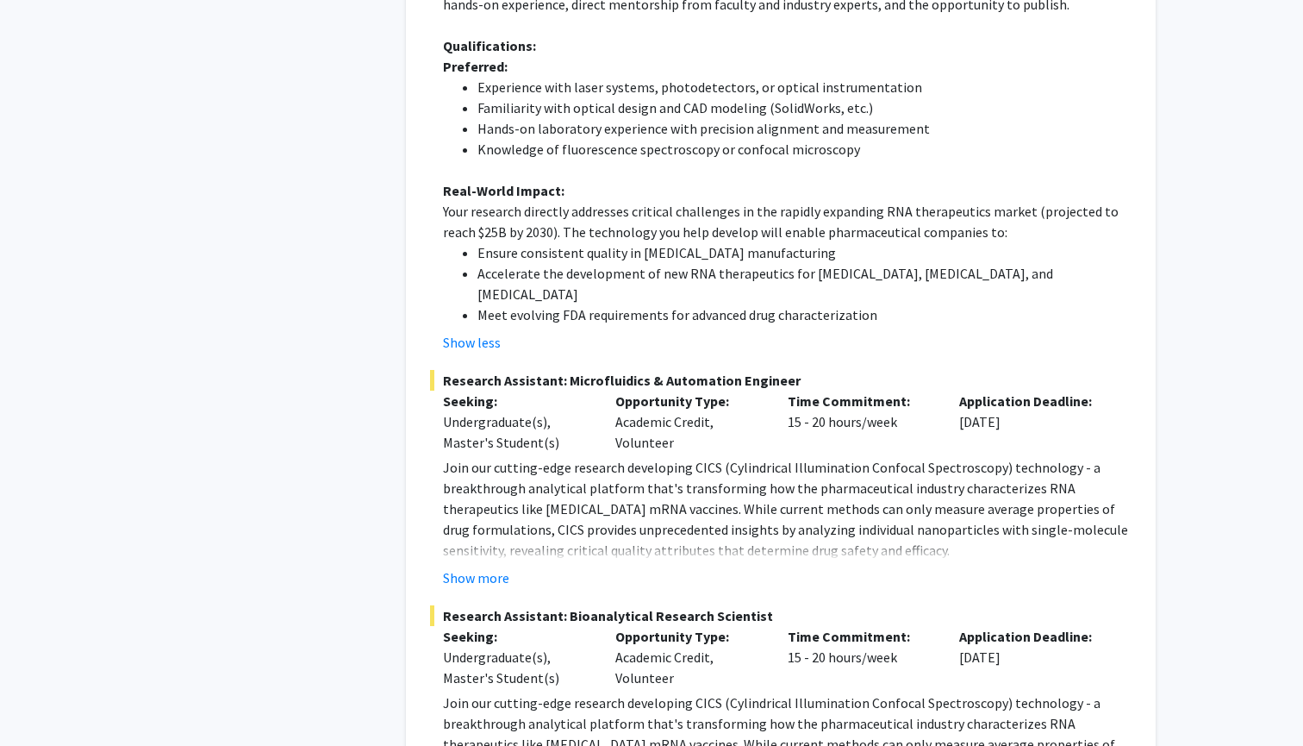
scroll to position [1558, 0]
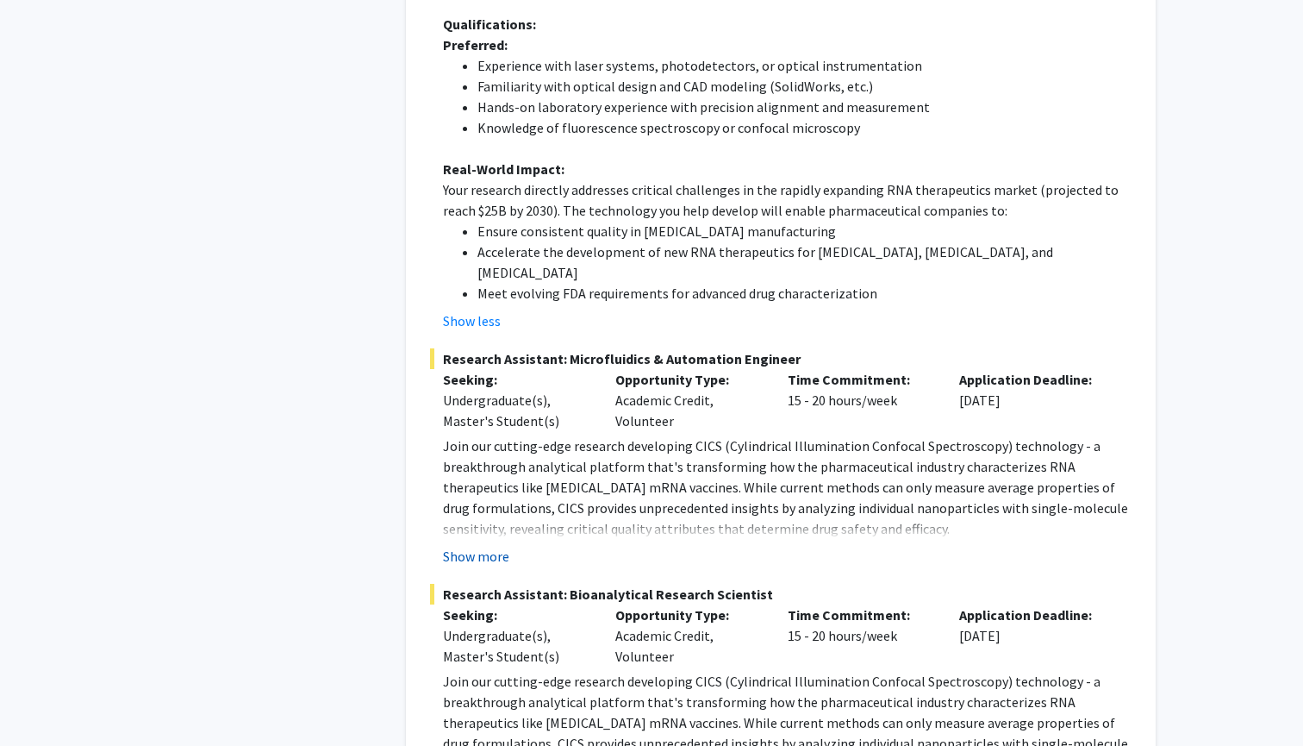
click at [489, 546] on button "Show more" at bounding box center [476, 556] width 66 height 21
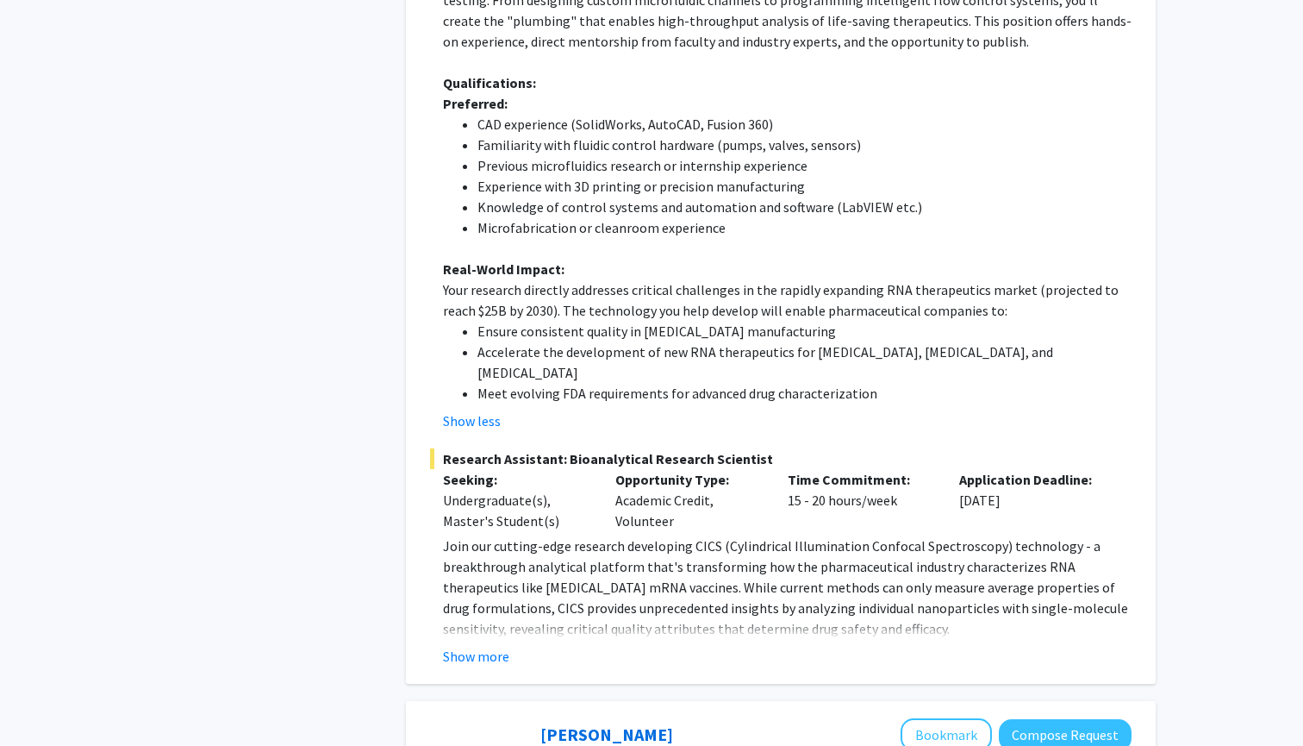
scroll to position [2477, 0]
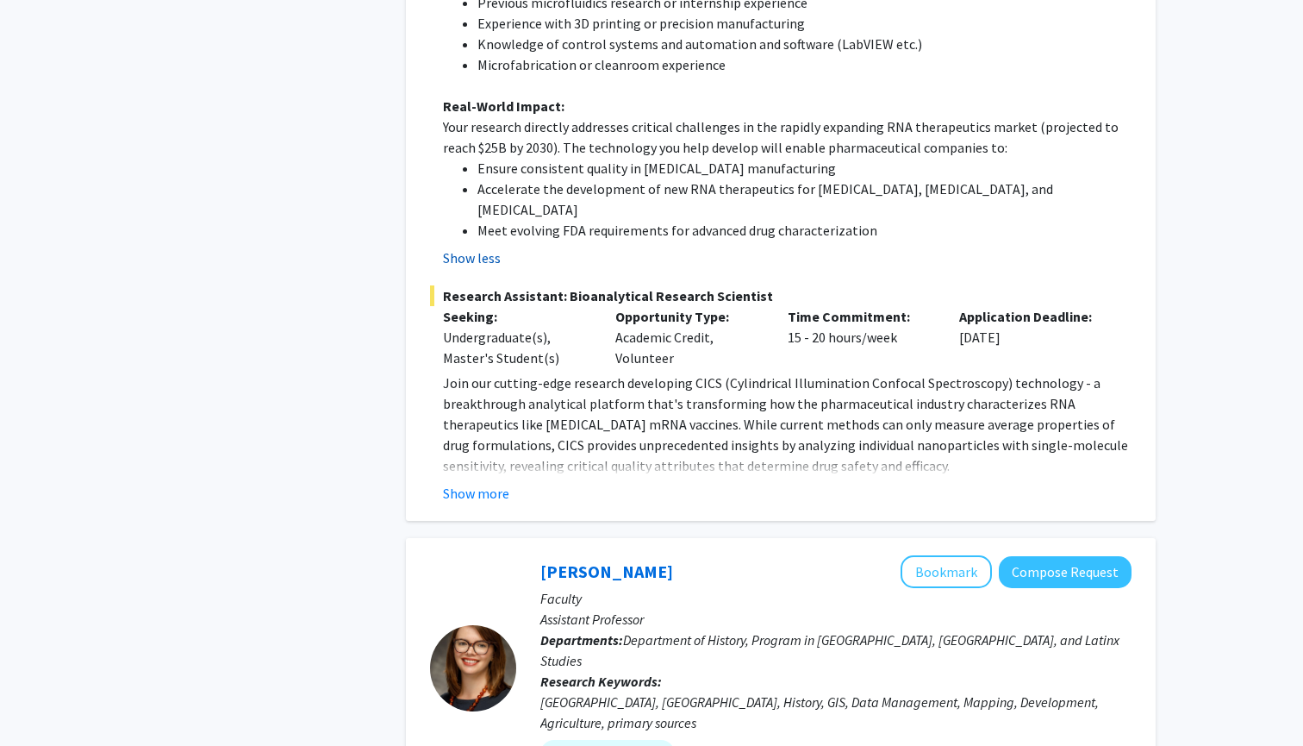
click at [476, 247] on button "Show less" at bounding box center [472, 257] width 58 height 21
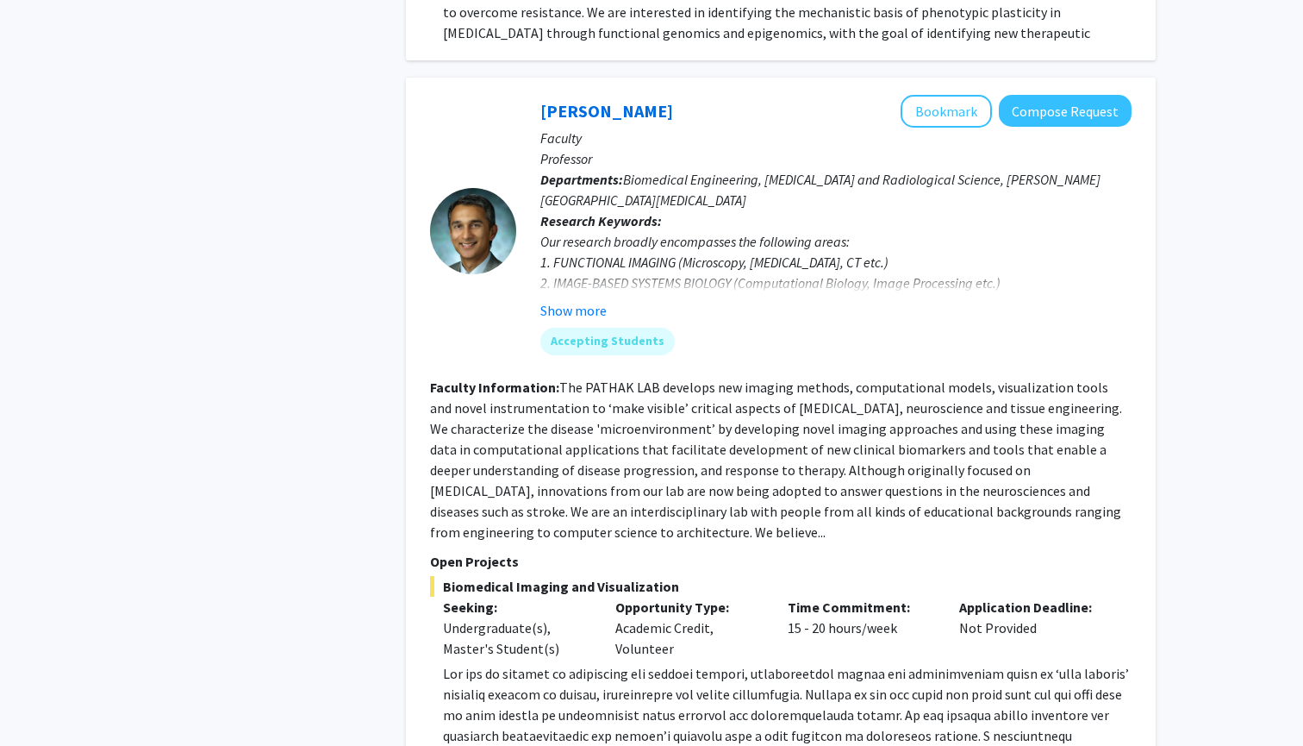
scroll to position [3752, 0]
click at [574, 302] on button "Show more" at bounding box center [573, 312] width 66 height 21
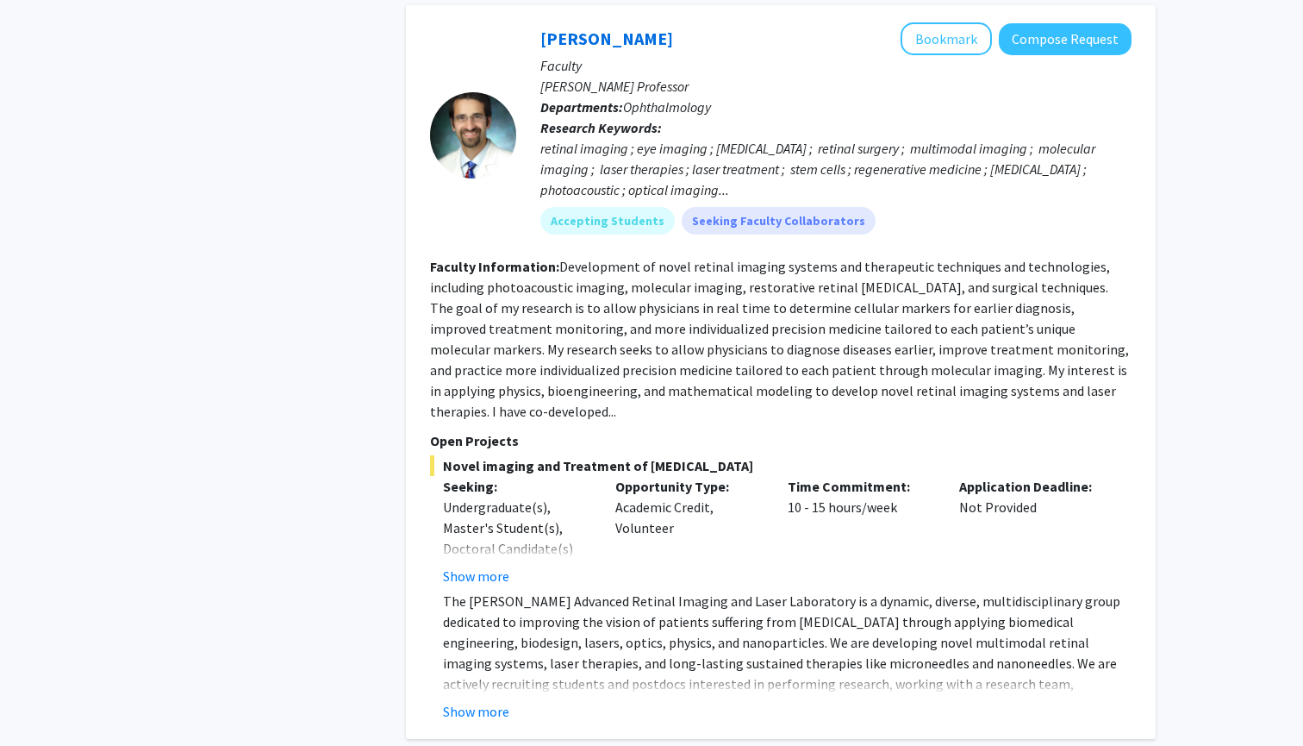
scroll to position [7867, 0]
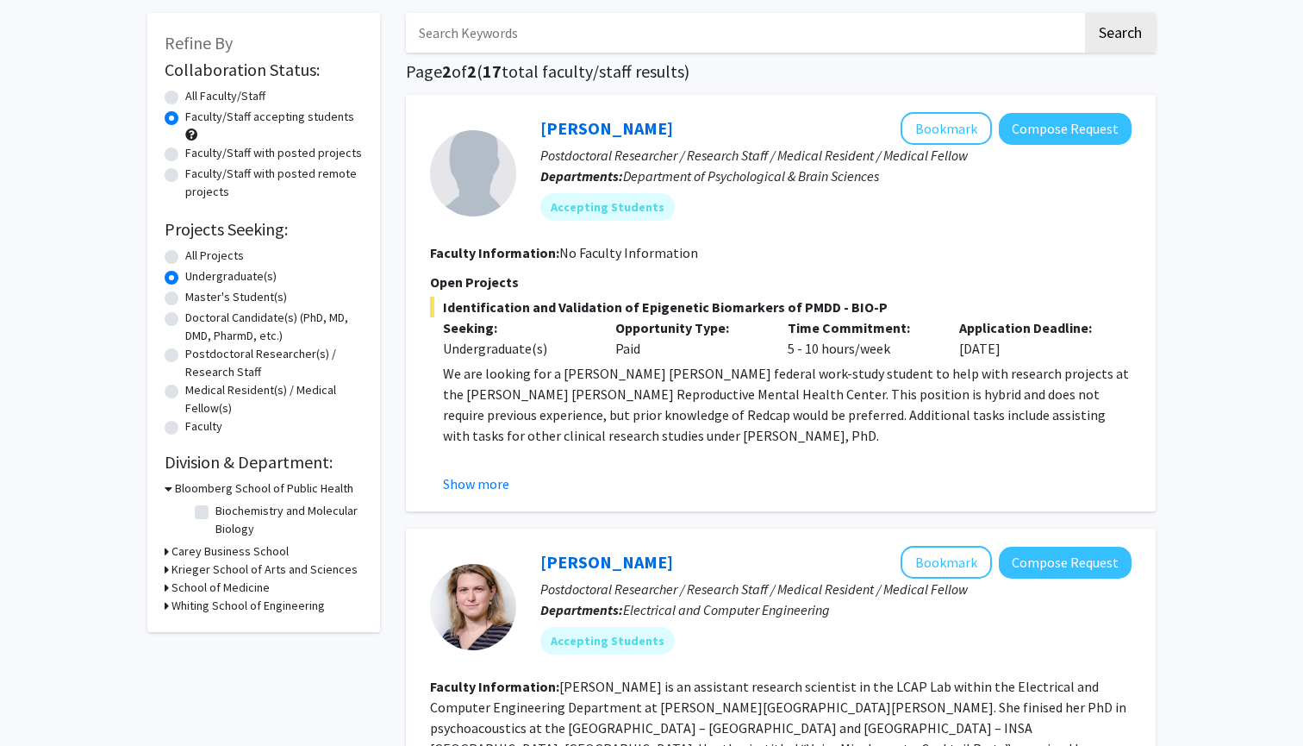
scroll to position [83, 0]
